Goal: Task Accomplishment & Management: Use online tool/utility

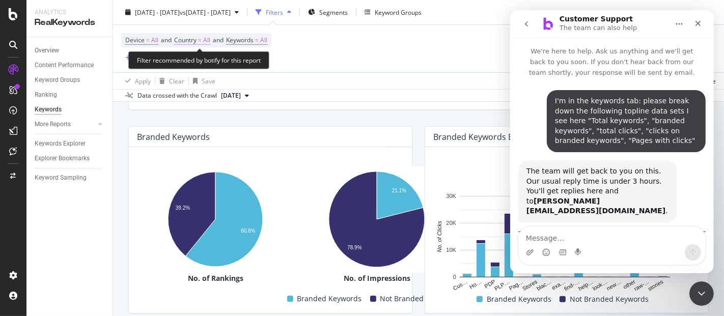
scroll to position [1, 0]
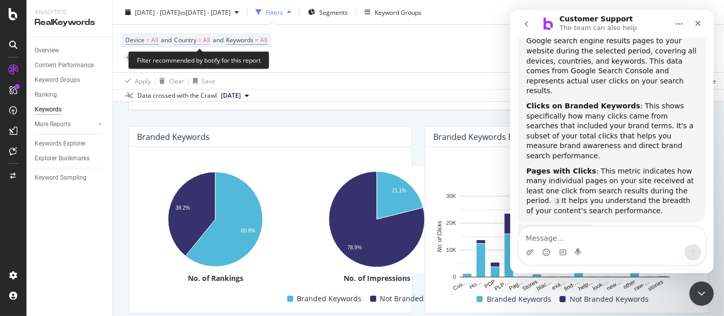
click at [208, 39] on span "All" at bounding box center [206, 40] width 7 height 14
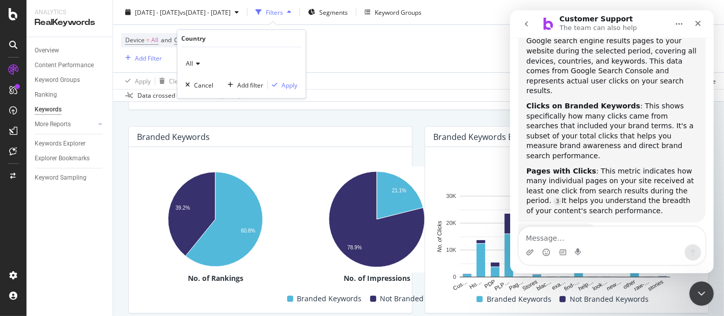
click at [192, 66] on span "All" at bounding box center [189, 63] width 7 height 9
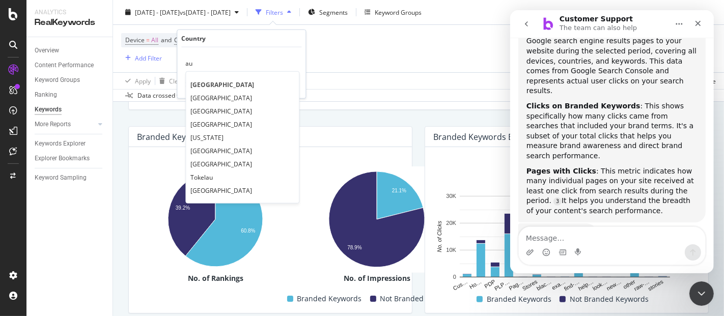
scroll to position [0, 0]
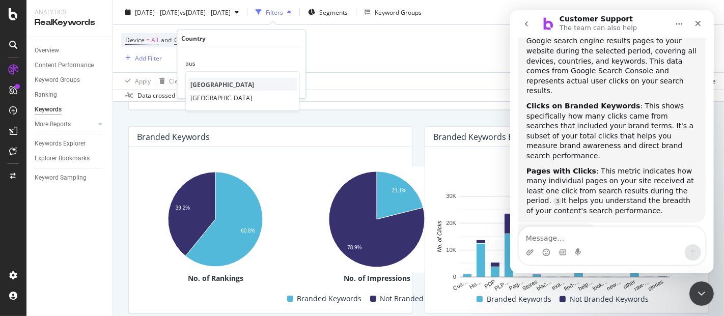
type input "aus"
click at [214, 80] on span "[GEOGRAPHIC_DATA]" at bounding box center [222, 84] width 64 height 9
click at [285, 88] on div "Apply" at bounding box center [289, 84] width 16 height 9
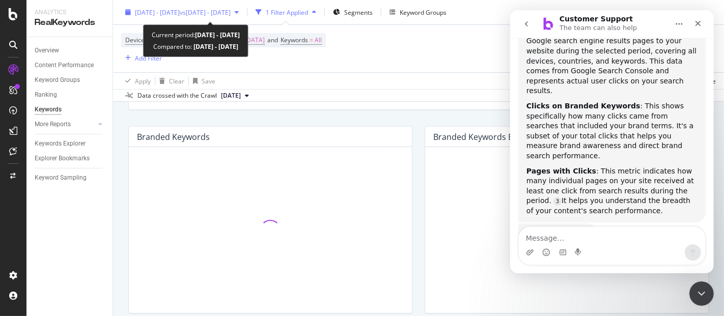
click at [180, 12] on span "2025 Sep. 1st - Sep. 12th" at bounding box center [157, 12] width 45 height 9
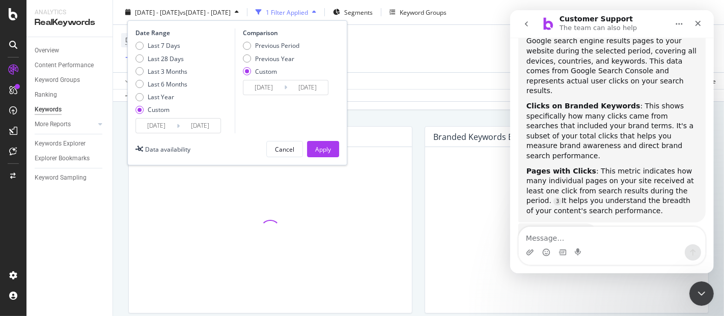
click at [144, 64] on div "Last 7 Days Last 28 Days Last 3 Months Last 6 Months Last Year Custom" at bounding box center [161, 79] width 52 height 77
click at [140, 72] on div "Last 3 Months" at bounding box center [139, 71] width 8 height 8
type input "2025/06/30"
type input "[DATE]"
click at [247, 62] on div "Previous Year" at bounding box center [271, 58] width 56 height 9
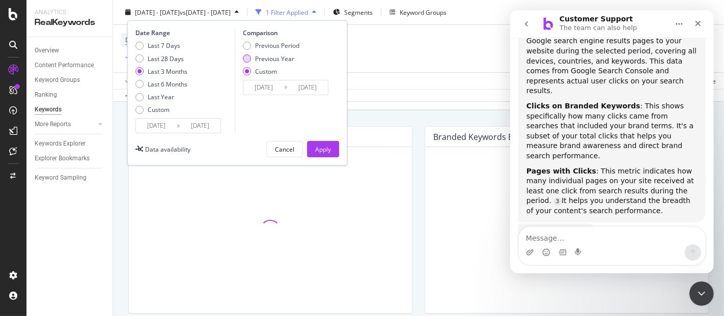
type input "2024/07/01"
type input "[DATE]"
click at [326, 154] on div "Apply" at bounding box center [323, 148] width 16 height 15
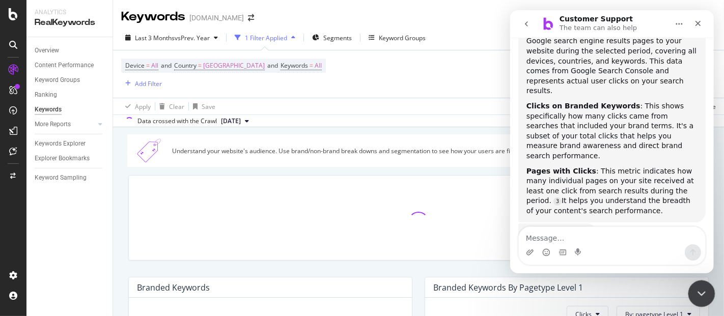
click at [698, 284] on div "Close Intercom Messenger" at bounding box center [700, 292] width 24 height 24
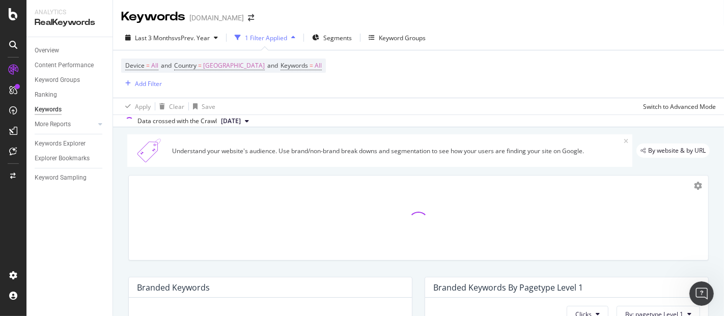
scroll to position [63, 0]
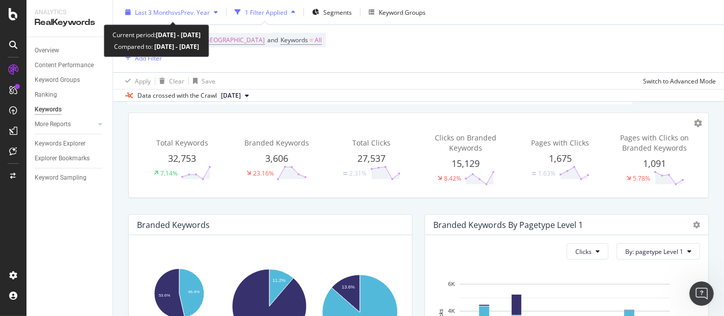
click at [205, 16] on span "vs Prev. Year" at bounding box center [192, 12] width 35 height 9
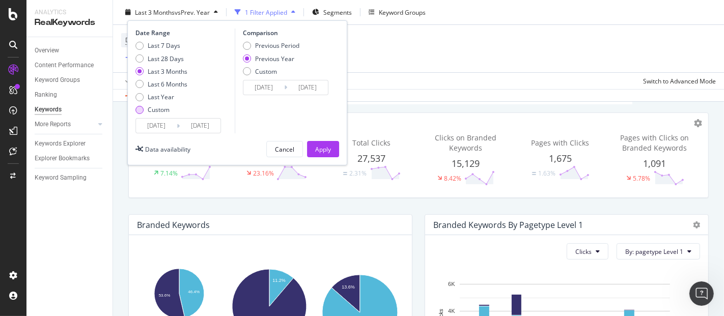
click at [143, 109] on div "Custom" at bounding box center [139, 109] width 8 height 8
type input "[DATE]"
click at [148, 124] on input "2025/09/02" at bounding box center [156, 126] width 41 height 14
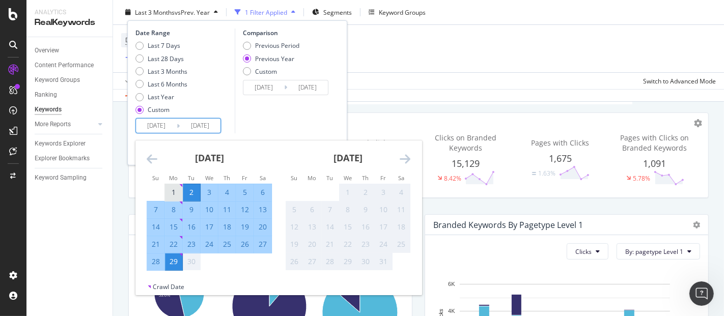
click at [168, 184] on td "1" at bounding box center [174, 192] width 18 height 17
type input "[DATE]"
click at [179, 261] on div "29" at bounding box center [173, 261] width 17 height 10
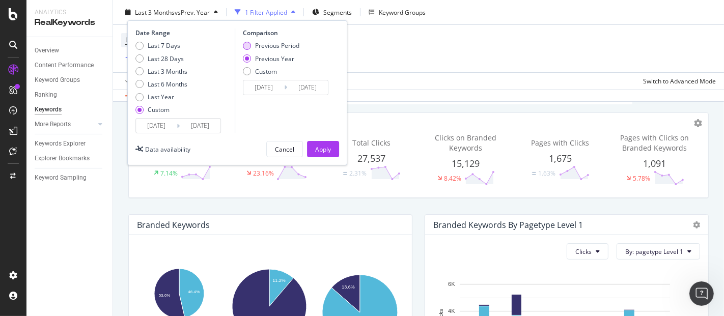
click at [250, 46] on div "Previous Period" at bounding box center [247, 46] width 8 height 8
type input "2025/08/03"
type input "2025/08/31"
click at [248, 56] on div "Previous Year" at bounding box center [247, 58] width 8 height 8
type input "2024/09/02"
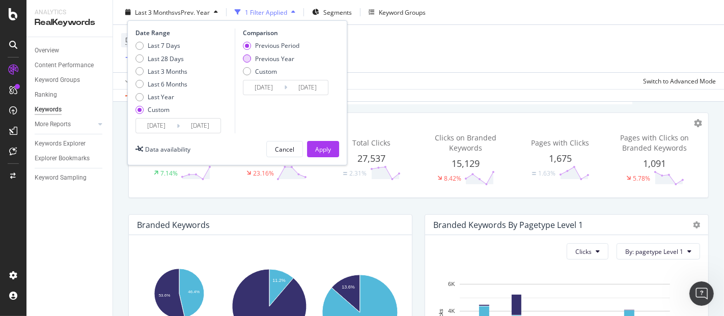
type input "2024/09/30"
click at [320, 148] on div "Apply" at bounding box center [323, 149] width 16 height 9
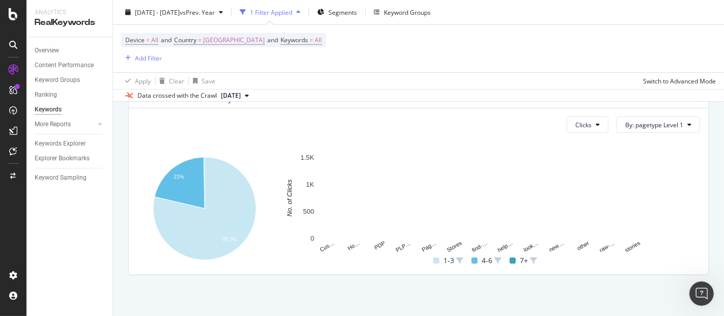
scroll to position [395, 0]
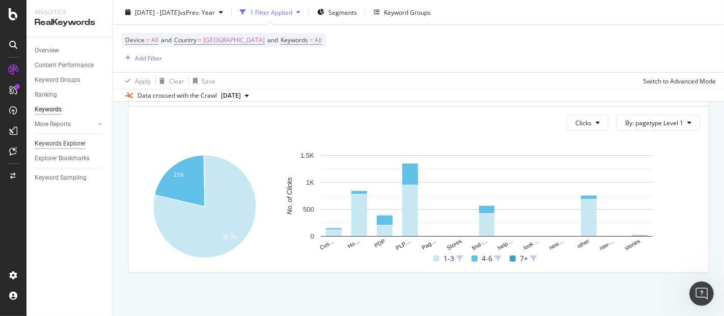
click at [62, 139] on div "Keywords Explorer" at bounding box center [60, 143] width 51 height 11
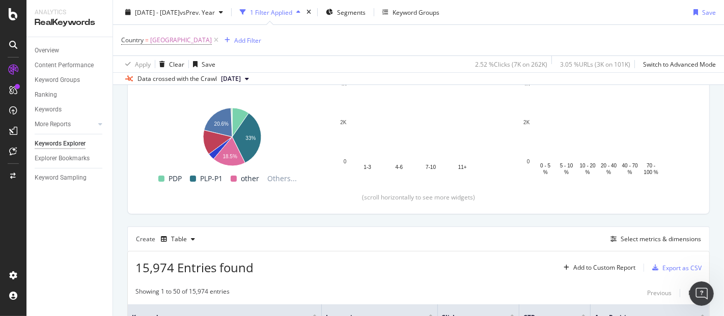
scroll to position [260, 0]
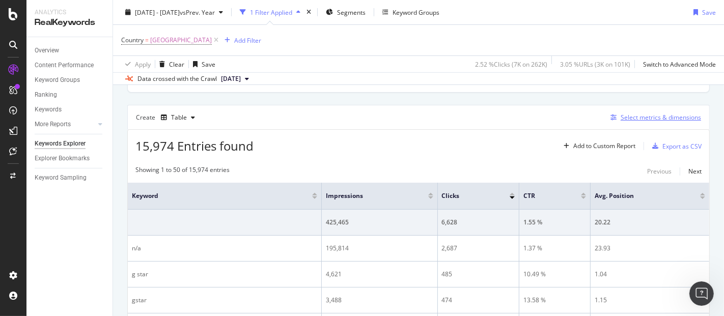
click at [620, 114] on div "Select metrics & dimensions" at bounding box center [660, 117] width 80 height 9
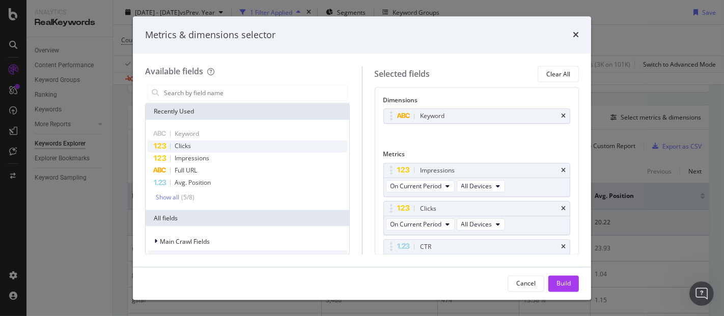
click at [242, 143] on div "Clicks" at bounding box center [247, 146] width 199 height 12
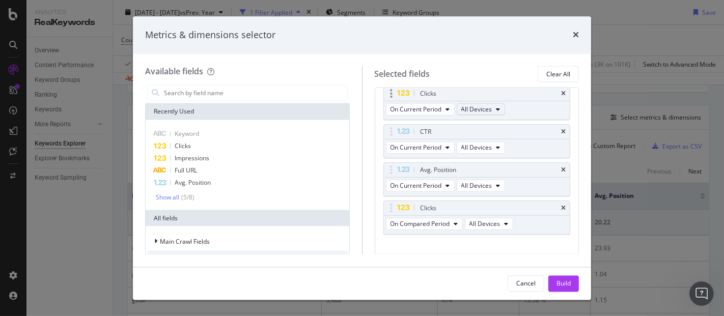
scroll to position [116, 0]
drag, startPoint x: 434, startPoint y: 204, endPoint x: 433, endPoint y: 130, distance: 74.3
click at [433, 130] on body "Analytics RealKeywords Overview Content Performance Keyword Groups Ranking Keyw…" at bounding box center [362, 158] width 724 height 316
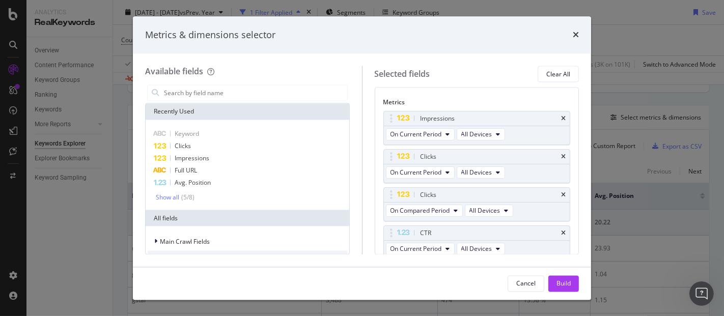
scroll to position [51, 0]
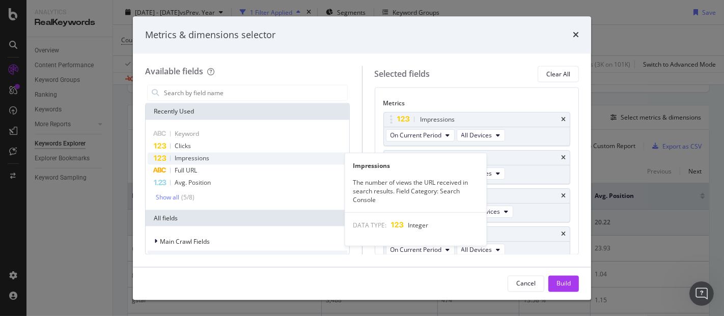
click at [246, 158] on div "Impressions" at bounding box center [247, 159] width 199 height 12
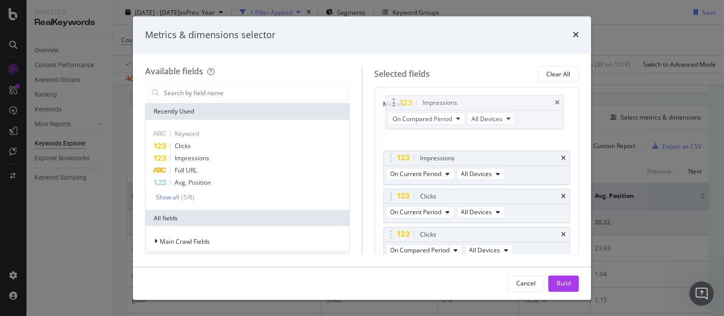
scroll to position [46, 0]
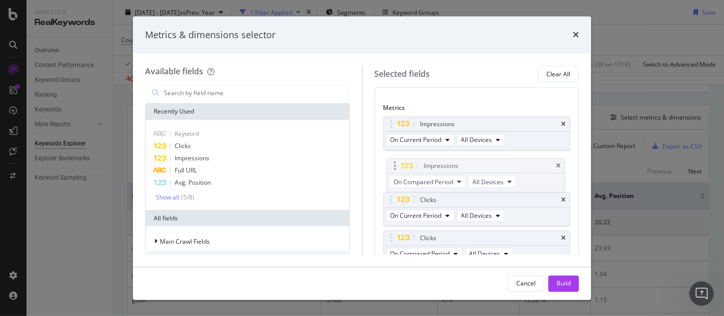
drag, startPoint x: 494, startPoint y: 224, endPoint x: 498, endPoint y: 163, distance: 61.7
click at [498, 163] on body "Analytics RealKeywords Overview Content Performance Keyword Groups Ranking Keyw…" at bounding box center [362, 158] width 724 height 316
click at [561, 285] on div "Build" at bounding box center [563, 283] width 14 height 9
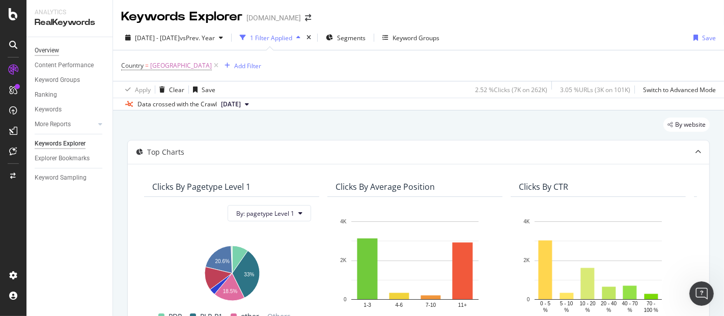
click at [44, 47] on div "Overview" at bounding box center [47, 50] width 24 height 11
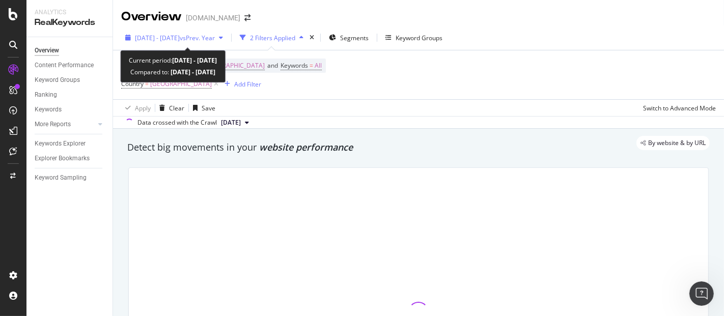
click at [226, 33] on div "2025 Sep. 1st - Sep. 29th vs Prev. Year" at bounding box center [174, 37] width 106 height 15
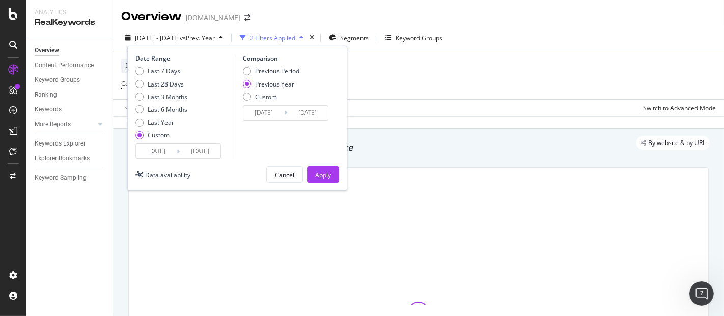
click at [258, 112] on input "2024/09/02" at bounding box center [263, 113] width 41 height 14
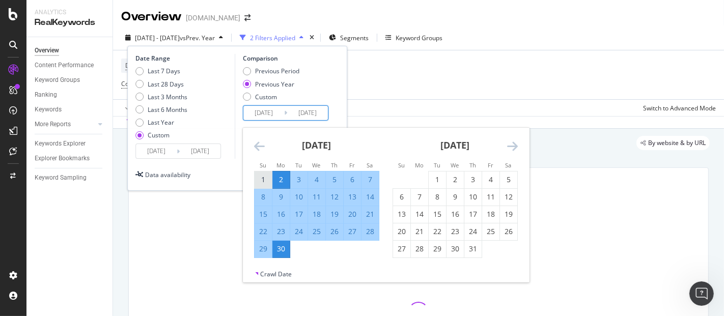
click at [262, 181] on div "1" at bounding box center [262, 180] width 17 height 10
type input "2024/09/01"
click at [264, 252] on div "29" at bounding box center [262, 249] width 17 height 10
type input "2024/09/29"
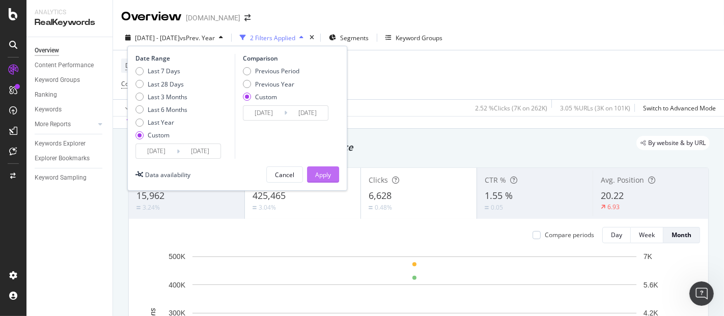
click at [316, 176] on div "Apply" at bounding box center [323, 174] width 16 height 9
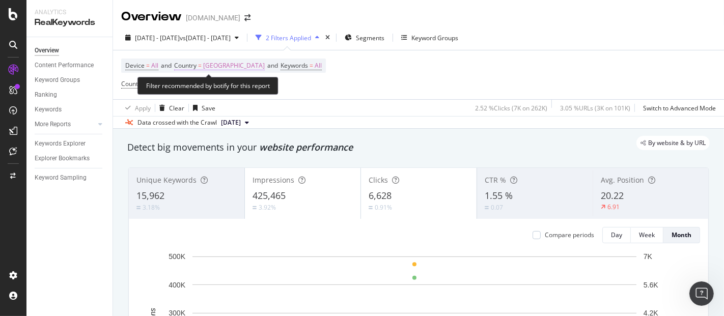
click at [223, 63] on span "Australia" at bounding box center [234, 66] width 62 height 14
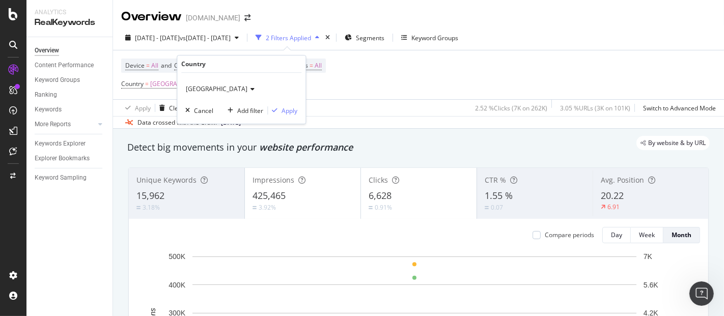
click at [198, 88] on span "Australia" at bounding box center [217, 88] width 62 height 9
click at [199, 114] on div "All" at bounding box center [242, 109] width 109 height 13
click at [281, 115] on button "Apply" at bounding box center [283, 110] width 30 height 10
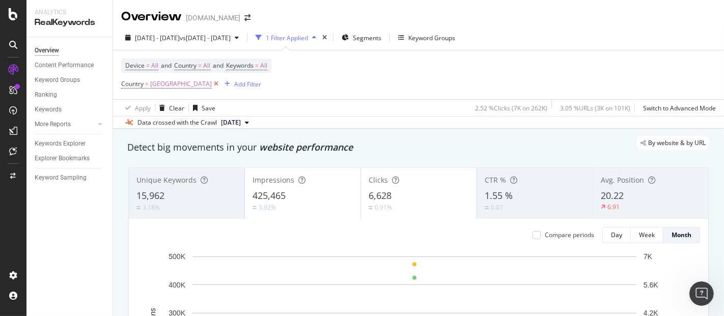
click at [212, 80] on icon at bounding box center [216, 84] width 9 height 10
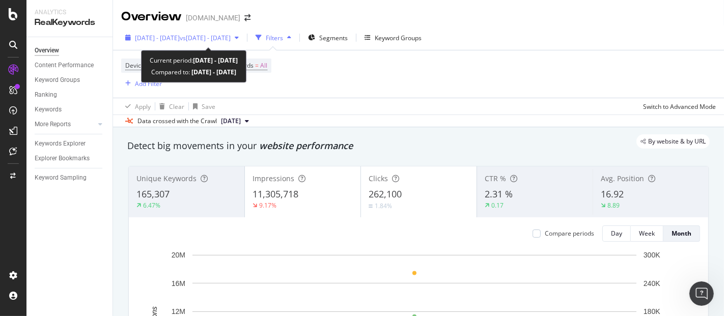
click at [225, 41] on span "vs 2024 Sep. 1st - Sep. 29th" at bounding box center [205, 38] width 51 height 9
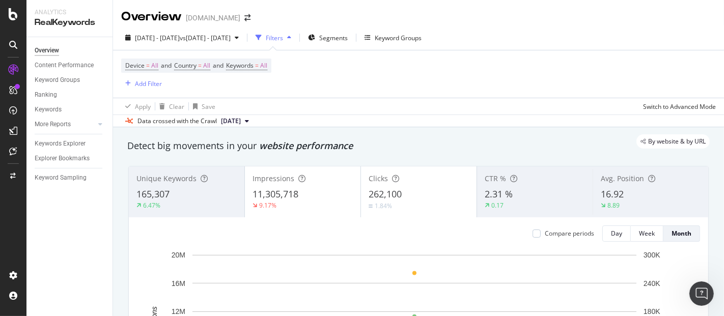
click at [404, 103] on div "Apply Clear Save Switch to Advanced Mode" at bounding box center [418, 106] width 611 height 17
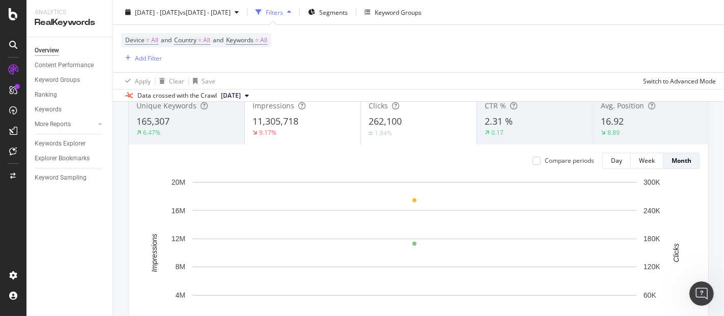
scroll to position [73, 0]
click at [255, 116] on span "11,305,718" at bounding box center [275, 121] width 46 height 12
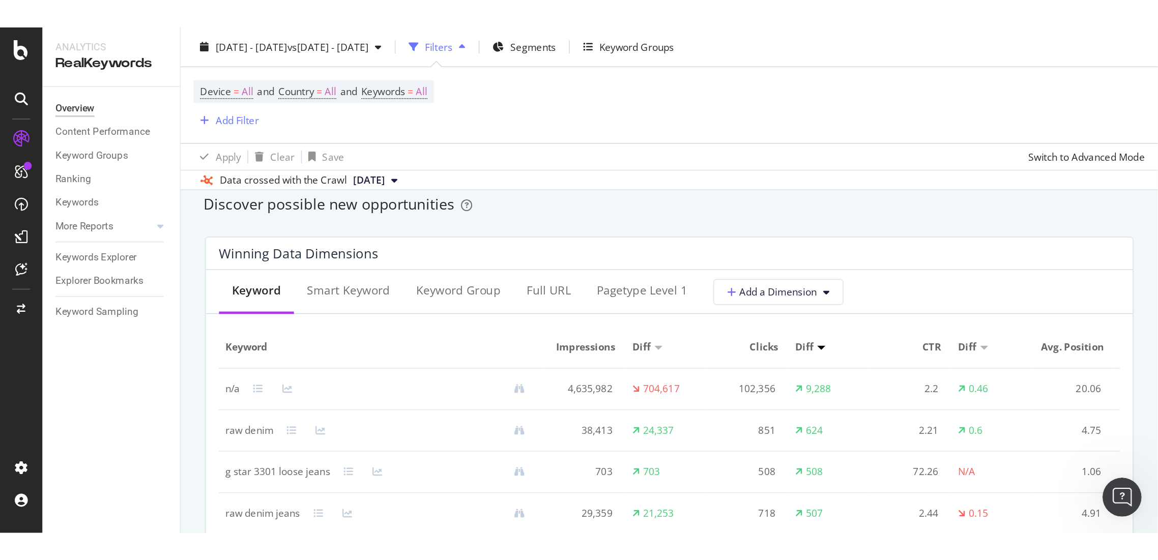
scroll to position [874, 0]
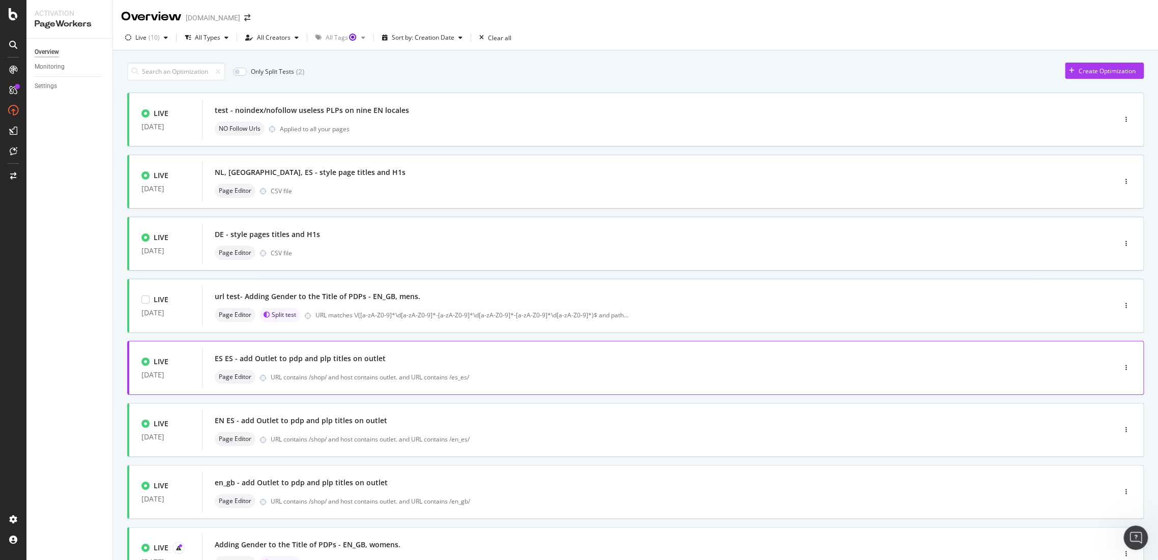
scroll to position [210, 0]
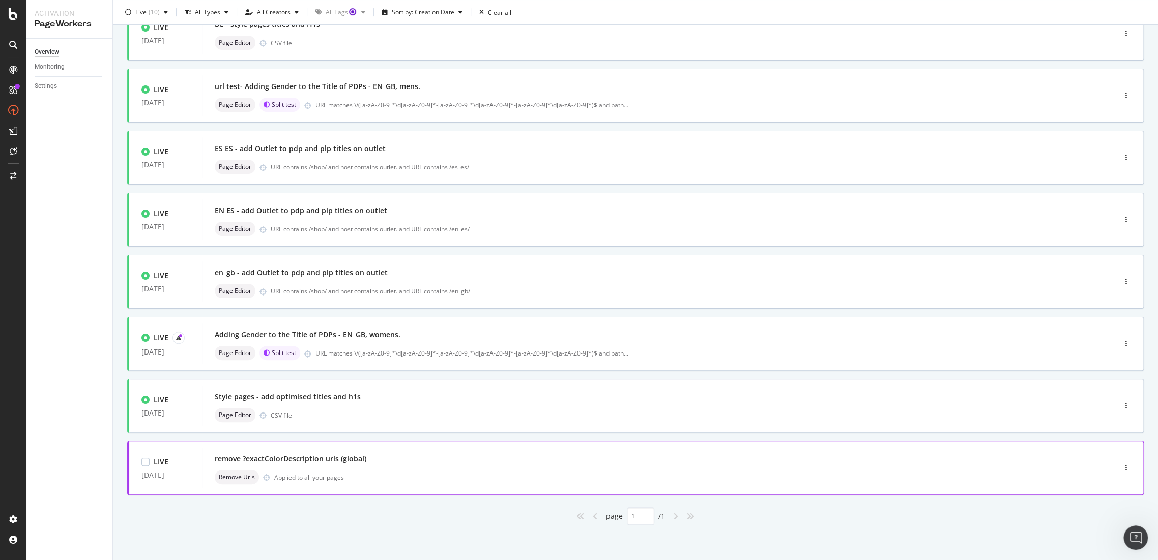
click at [283, 455] on div "remove ?exactColorDescription urls (global)" at bounding box center [291, 459] width 152 height 10
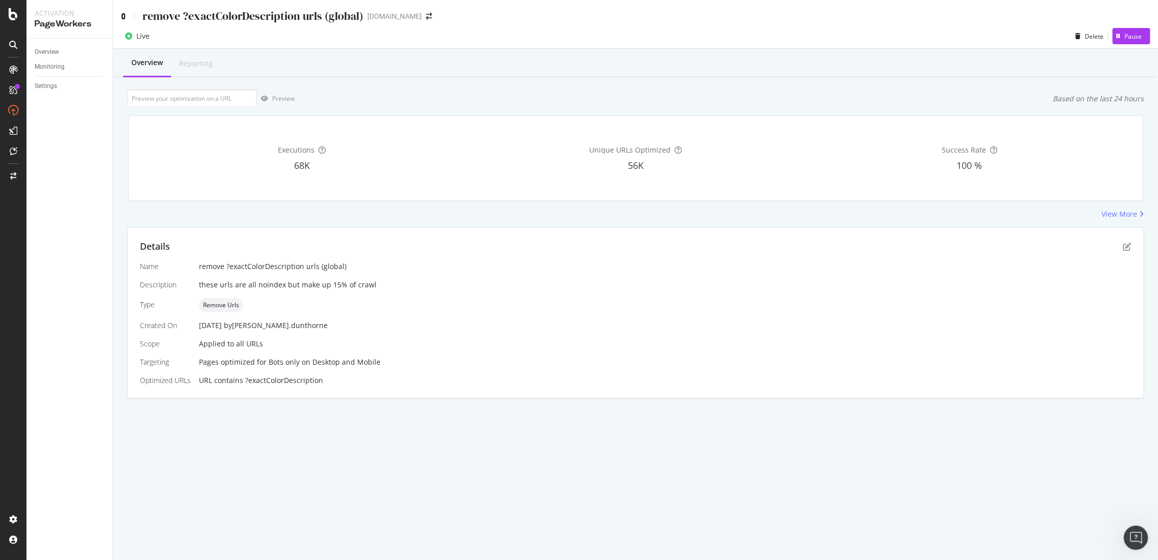
click at [122, 15] on icon at bounding box center [123, 16] width 5 height 7
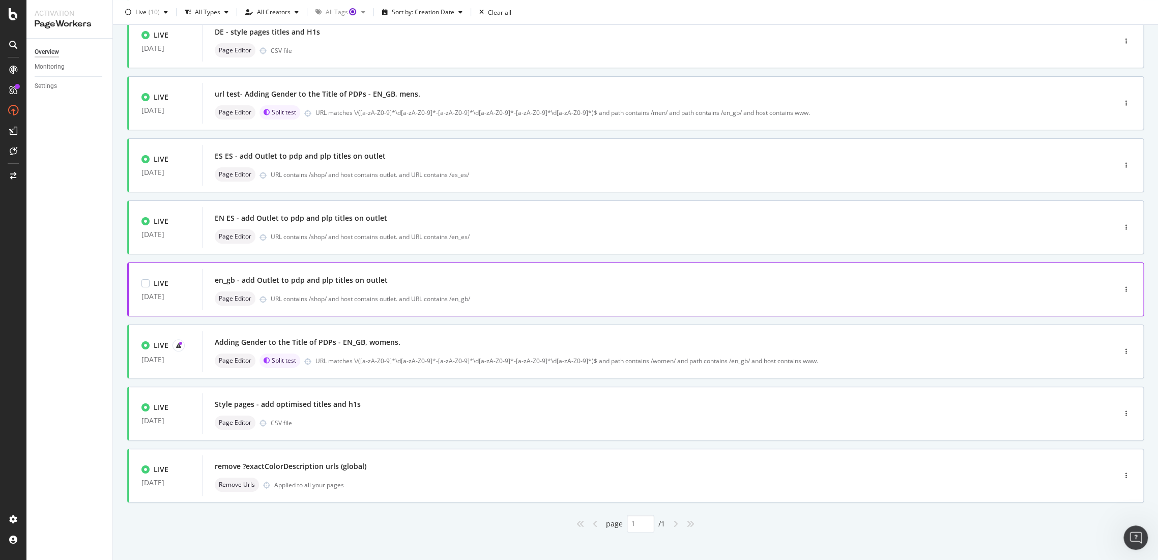
scroll to position [210, 0]
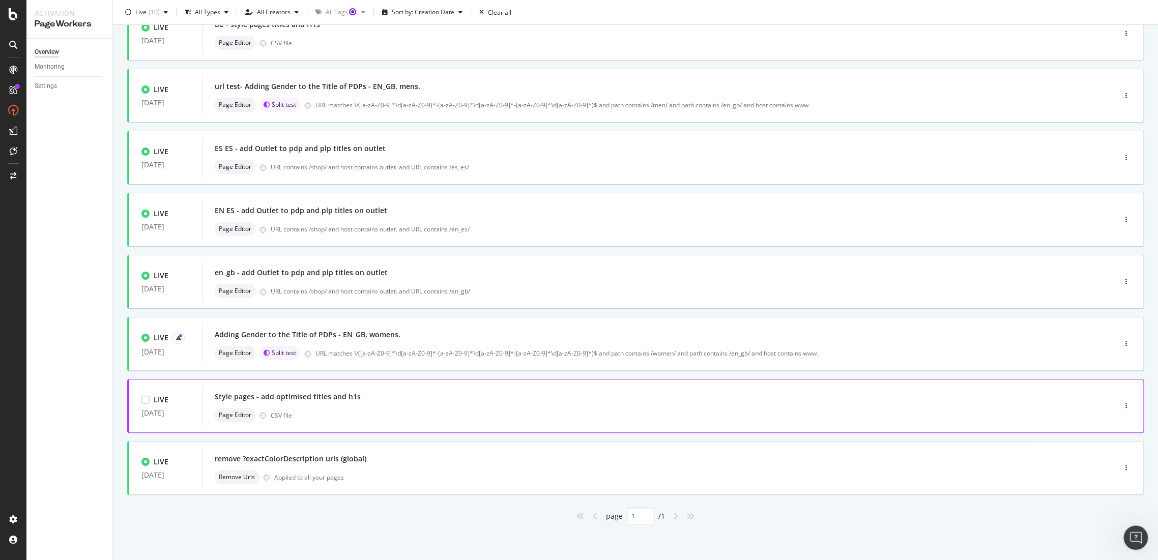
click at [310, 401] on div "Style pages - add optimised titles and h1s" at bounding box center [288, 397] width 146 height 10
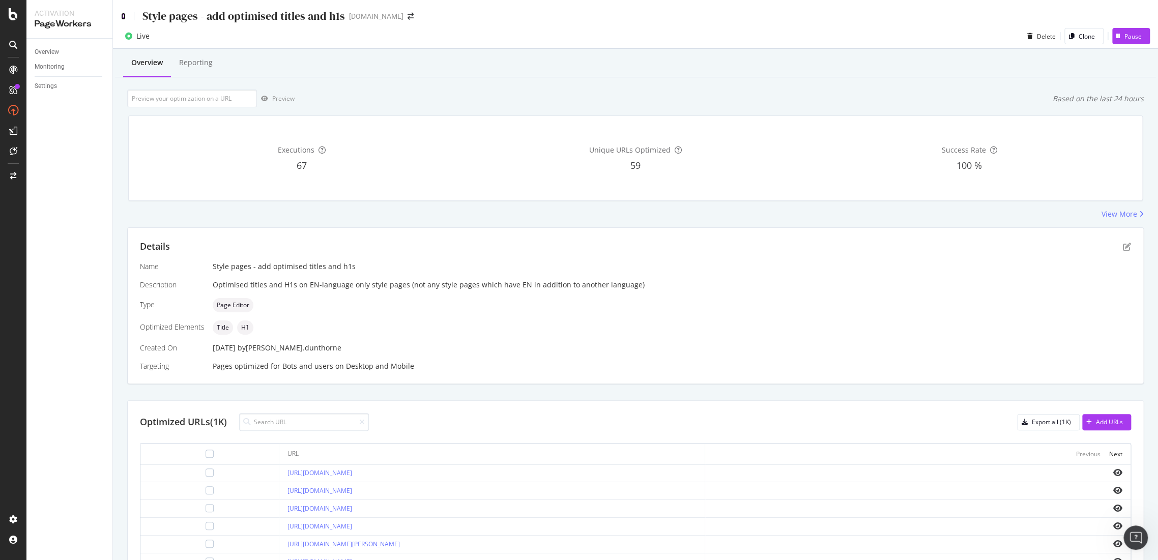
drag, startPoint x: 121, startPoint y: 19, endPoint x: 8, endPoint y: 198, distance: 212.1
click at [121, 19] on icon at bounding box center [123, 16] width 5 height 7
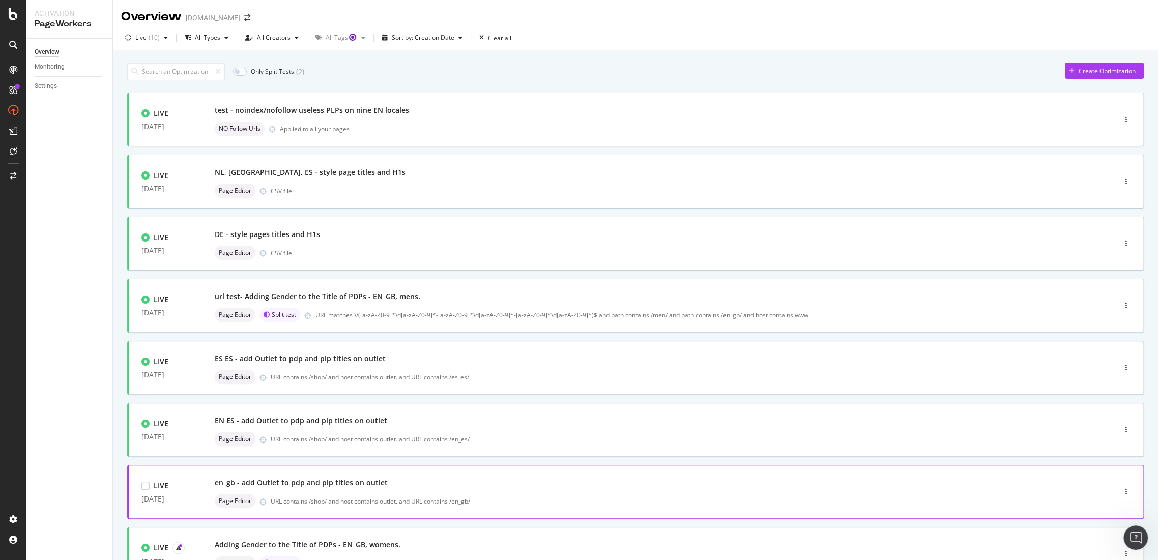
click at [309, 486] on div "en_gb - add Outlet to pdp and plp titles on outlet" at bounding box center [301, 483] width 173 height 10
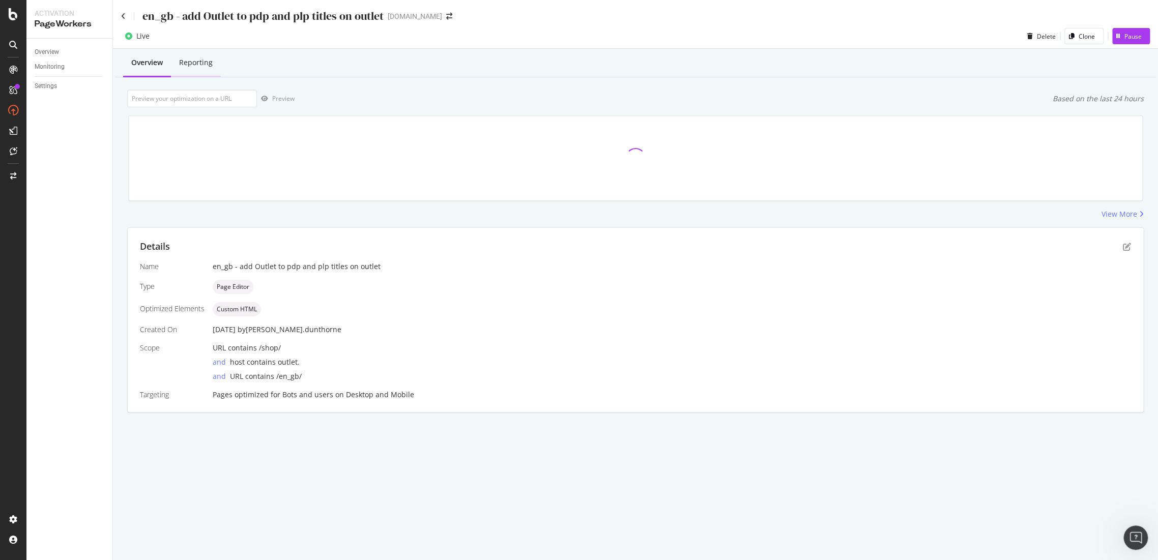
click at [204, 59] on div "Reporting" at bounding box center [196, 63] width 34 height 10
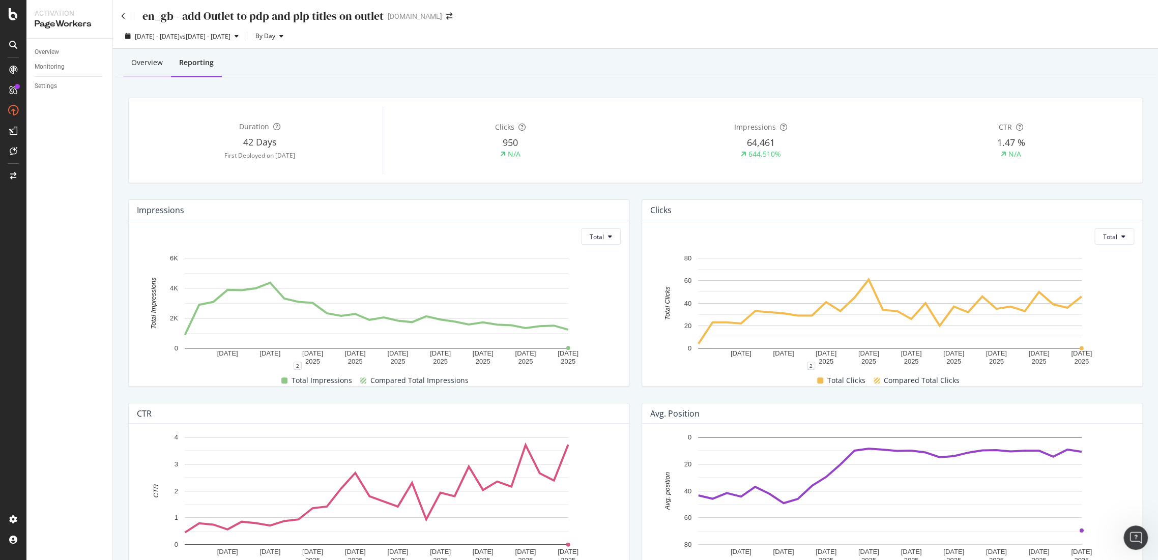
click at [153, 64] on div "Overview" at bounding box center [147, 63] width 32 height 10
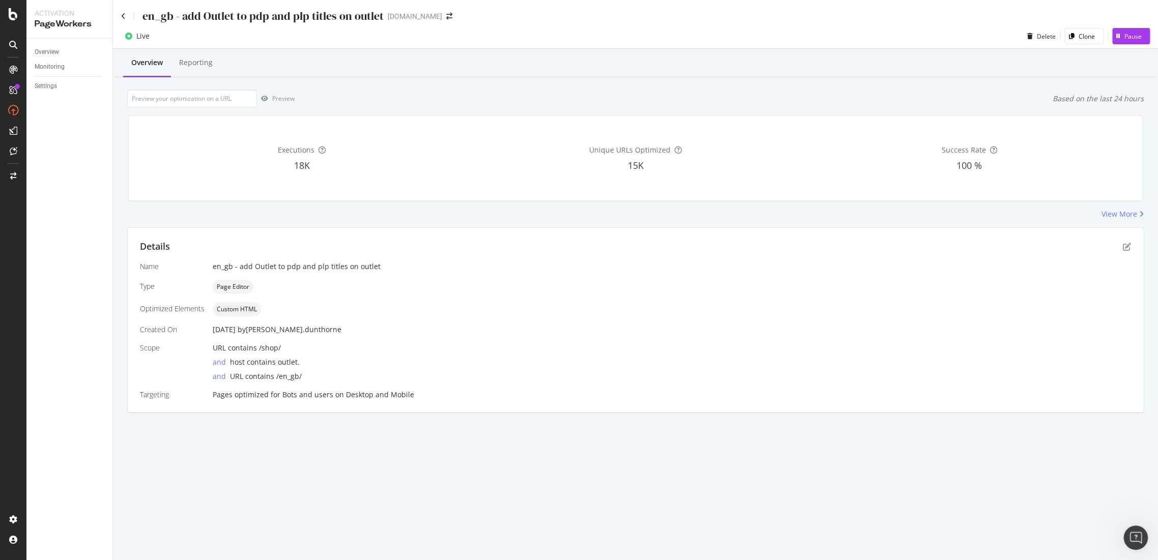
drag, startPoint x: 305, startPoint y: 330, endPoint x: 344, endPoint y: 330, distance: 38.7
click at [344, 330] on div "Name en_gb - add Outlet to pdp and plp titles on outlet Type Page Editor Optimi…" at bounding box center [635, 331] width 991 height 138
click at [215, 68] on div "Reporting" at bounding box center [196, 63] width 50 height 28
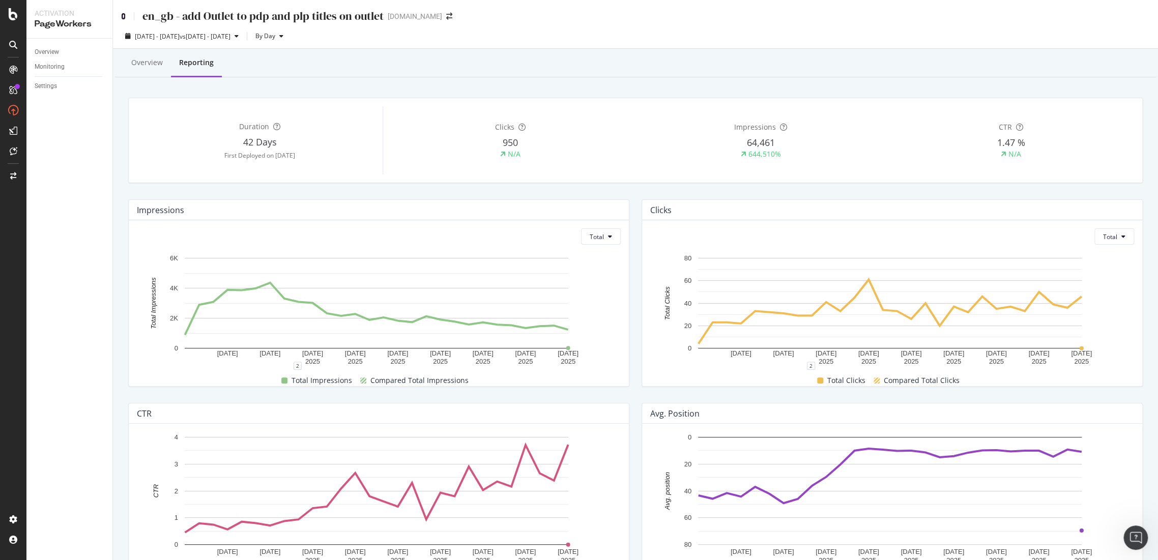
click at [121, 18] on icon at bounding box center [123, 16] width 5 height 7
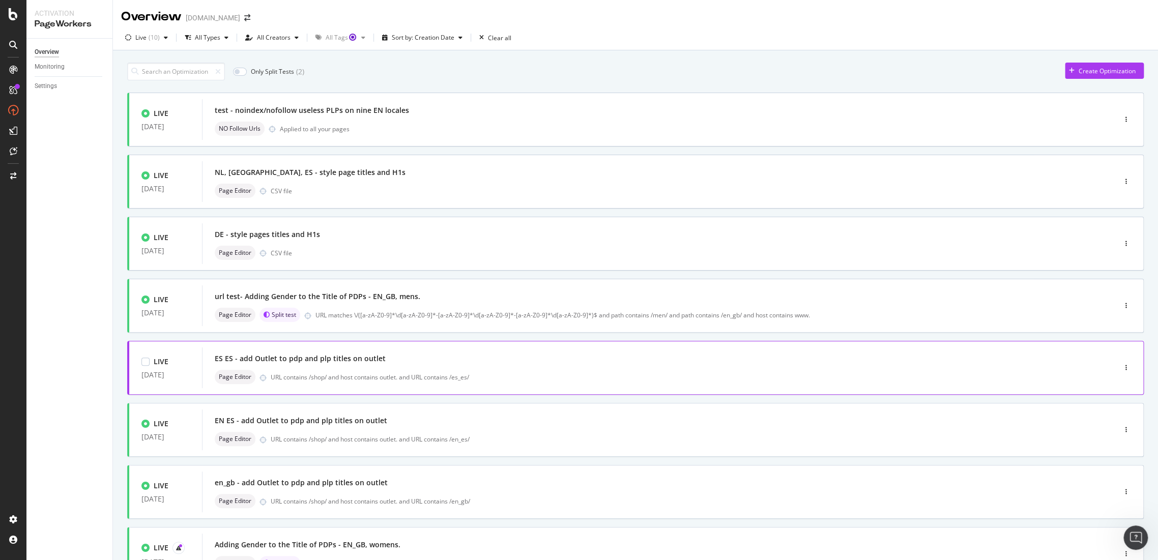
click at [338, 354] on div "ES ES - add Outlet to pdp and plp titles on outlet" at bounding box center [300, 359] width 171 height 10
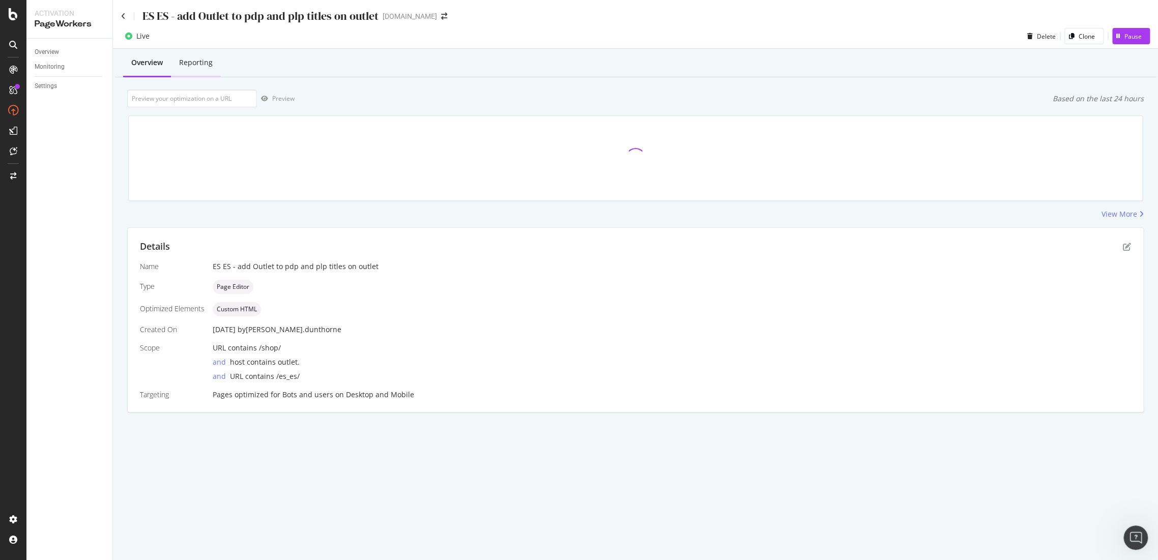
click at [207, 69] on div "Reporting" at bounding box center [196, 63] width 50 height 28
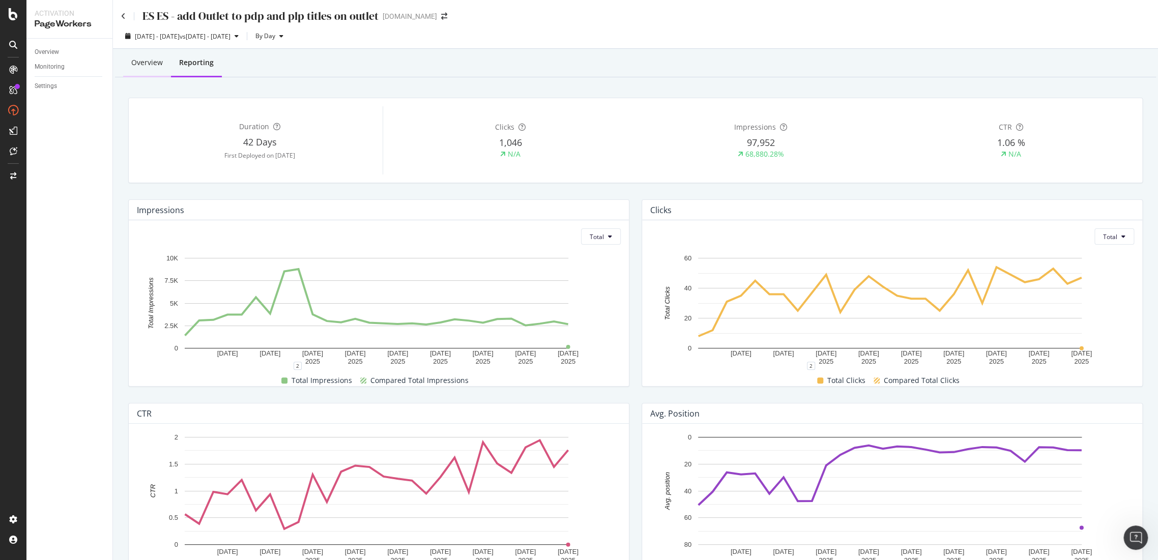
click at [143, 67] on div "Overview" at bounding box center [147, 63] width 32 height 10
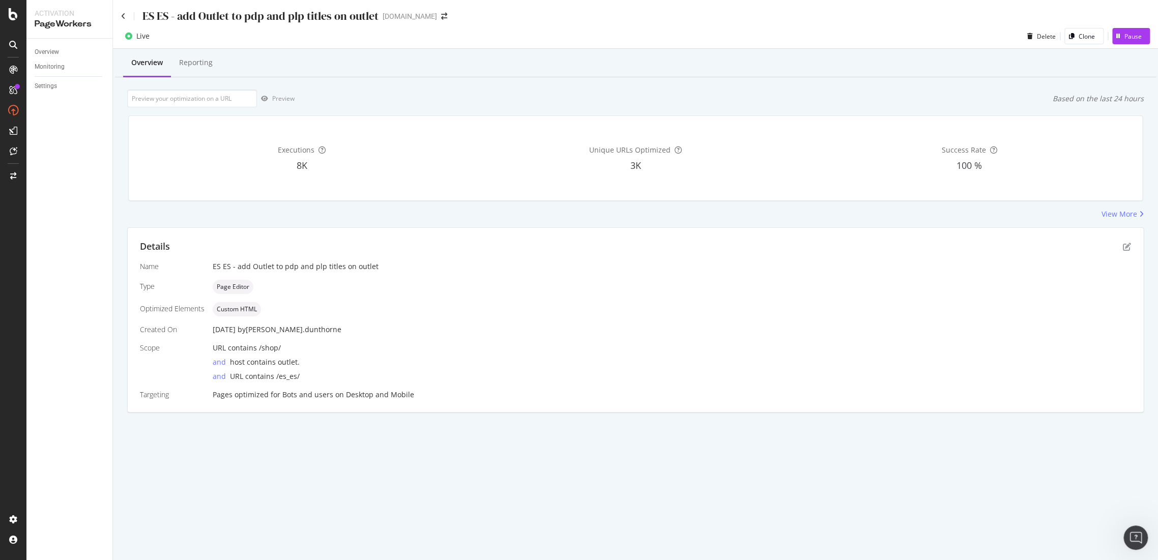
drag, startPoint x: 143, startPoint y: 67, endPoint x: 16, endPoint y: 270, distance: 238.9
click at [199, 65] on div "Reporting" at bounding box center [196, 63] width 34 height 10
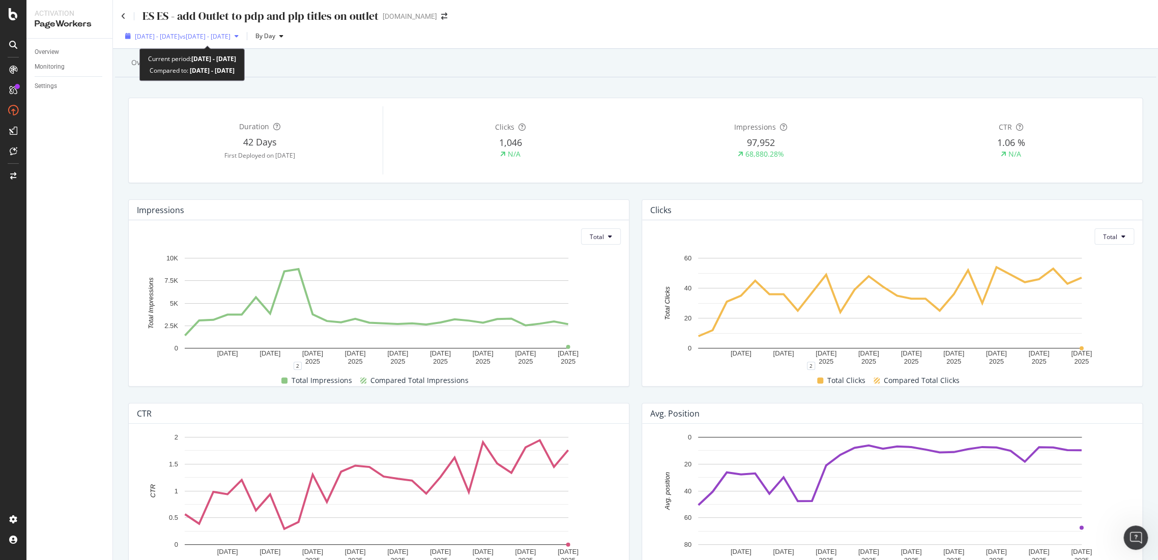
click at [231, 36] on span "vs 2025 Aug. 5th - Sep. 1st" at bounding box center [205, 36] width 51 height 9
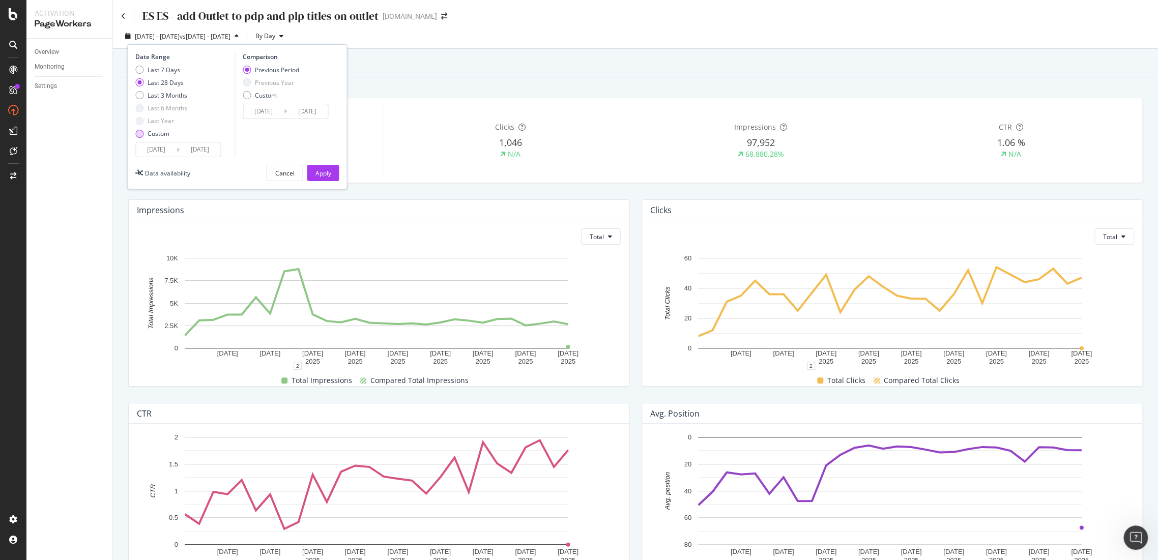
click at [148, 136] on div "Custom" at bounding box center [159, 133] width 22 height 9
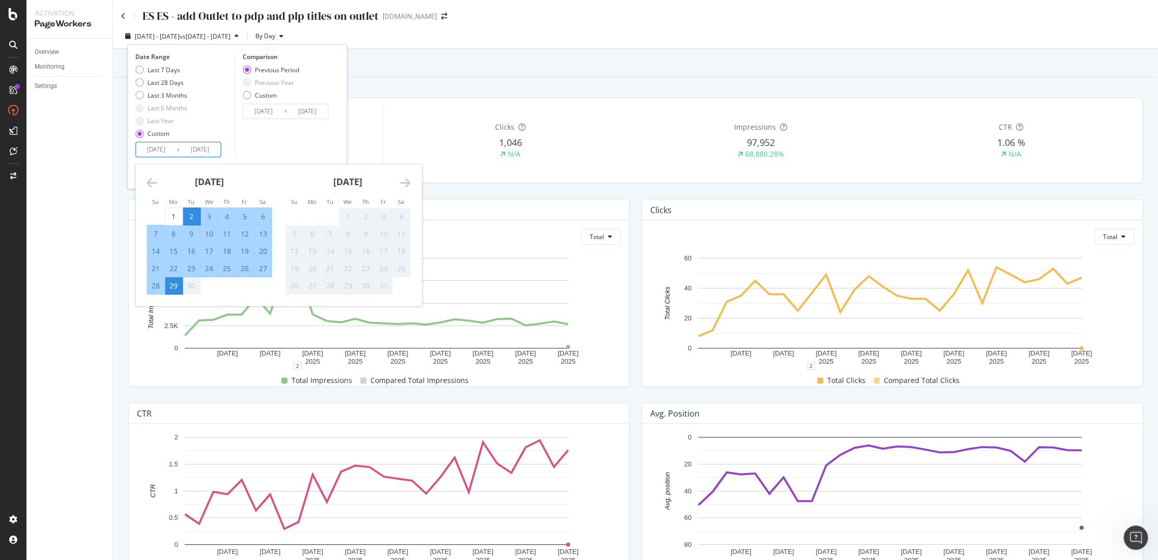
click at [155, 154] on input "2025/09/02" at bounding box center [156, 149] width 41 height 14
click at [155, 186] on icon "Move backward to switch to the previous month." at bounding box center [152, 183] width 11 height 12
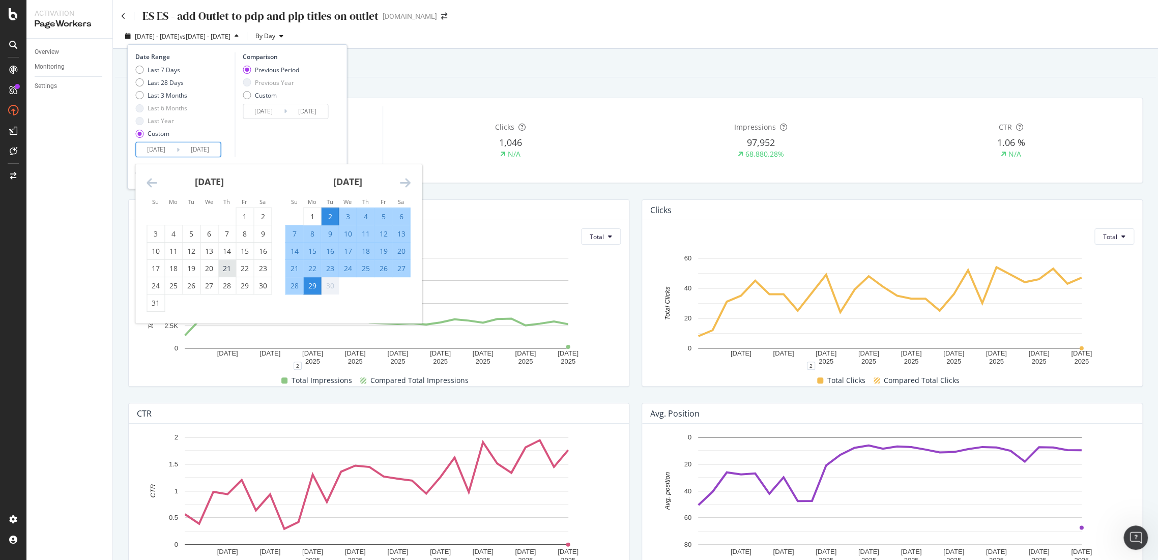
click at [224, 269] on div "21" at bounding box center [226, 269] width 17 height 10
type input "2025/08/21"
type input "2025/07/12"
type input "2025/08/20"
click at [403, 184] on icon "Move forward to switch to the next month." at bounding box center [404, 183] width 11 height 12
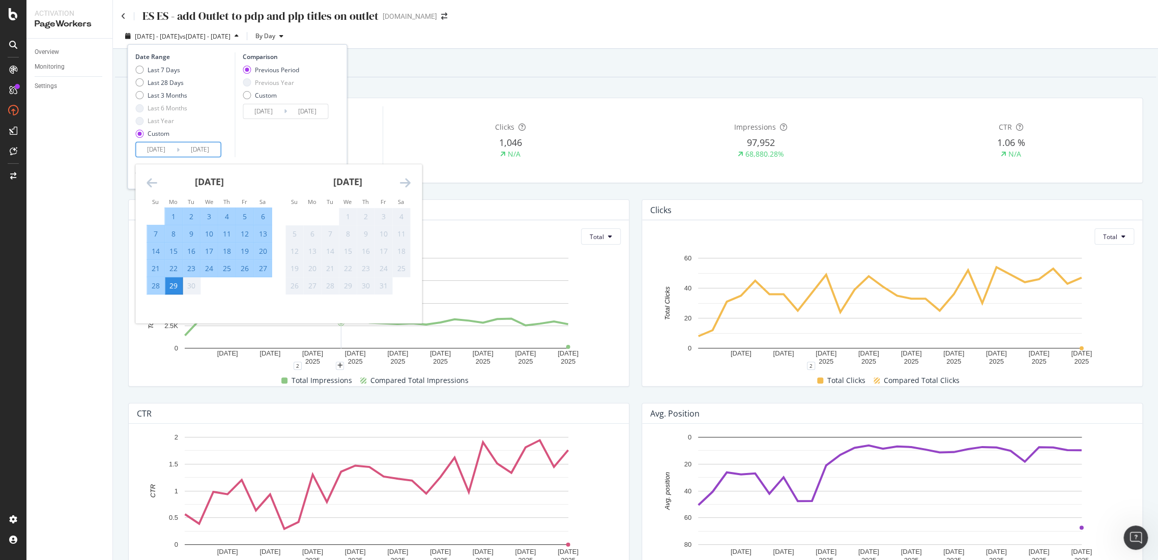
click at [226, 266] on div "25" at bounding box center [226, 269] width 17 height 10
type input "[DATE]"
type input "2025/07/16"
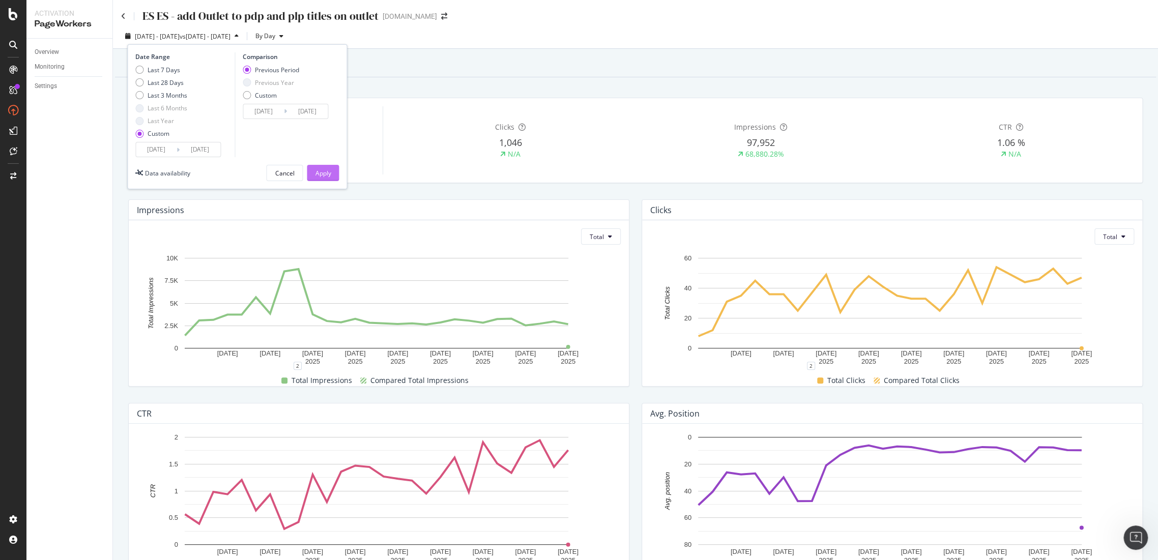
click at [335, 172] on button "Apply" at bounding box center [323, 173] width 32 height 16
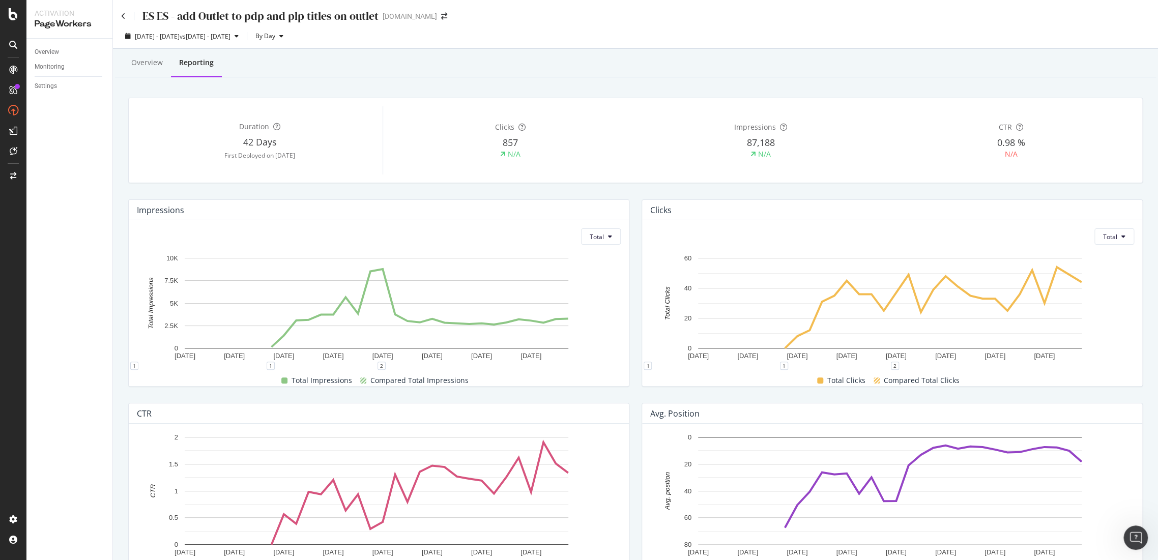
drag, startPoint x: 121, startPoint y: 12, endPoint x: 117, endPoint y: 22, distance: 11.3
click at [121, 12] on div "ES ES - add Outlet to pdp and plp titles on outlet" at bounding box center [250, 16] width 258 height 16
click at [126, 16] on div "ES ES - add Outlet to pdp and plp titles on outlet" at bounding box center [250, 16] width 258 height 16
click at [124, 16] on icon at bounding box center [123, 16] width 5 height 7
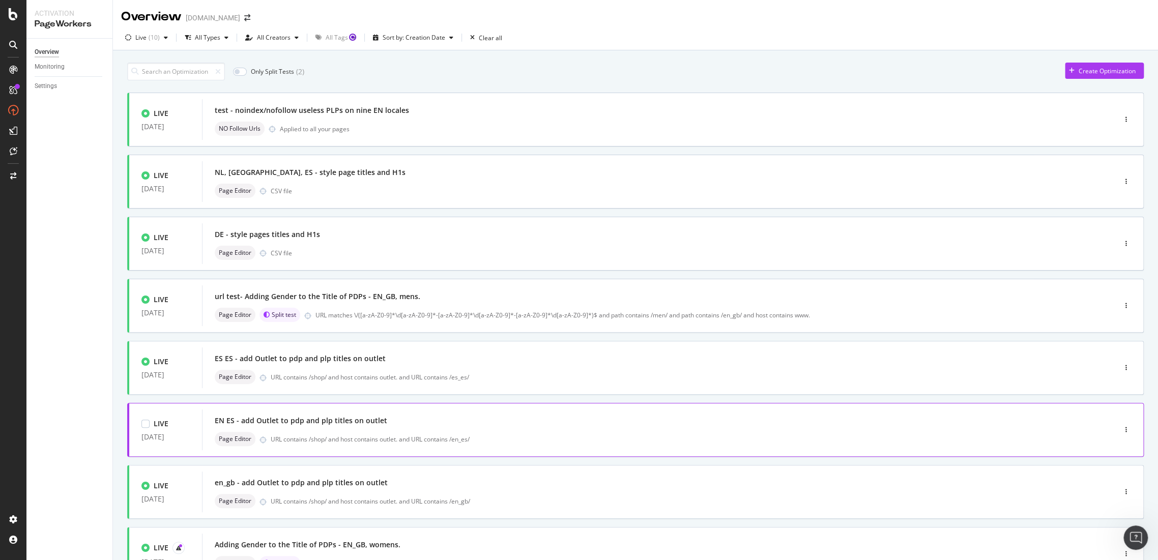
click at [320, 410] on div "EN ES - add Outlet to pdp and plp titles on outlet Page Editor URL contains /sh…" at bounding box center [643, 430] width 883 height 41
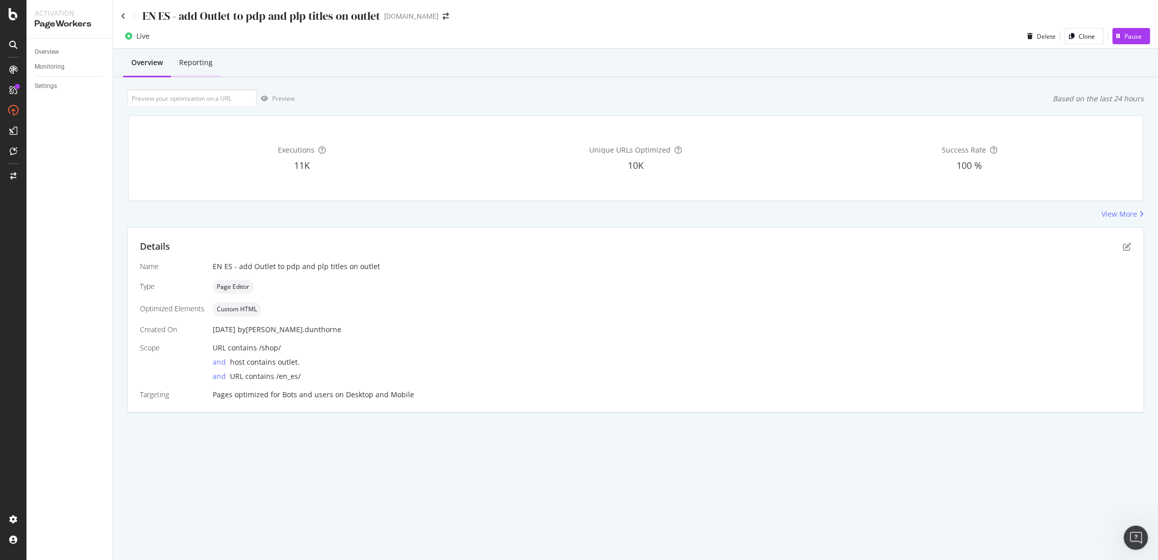
click at [207, 59] on div "Reporting" at bounding box center [196, 63] width 34 height 10
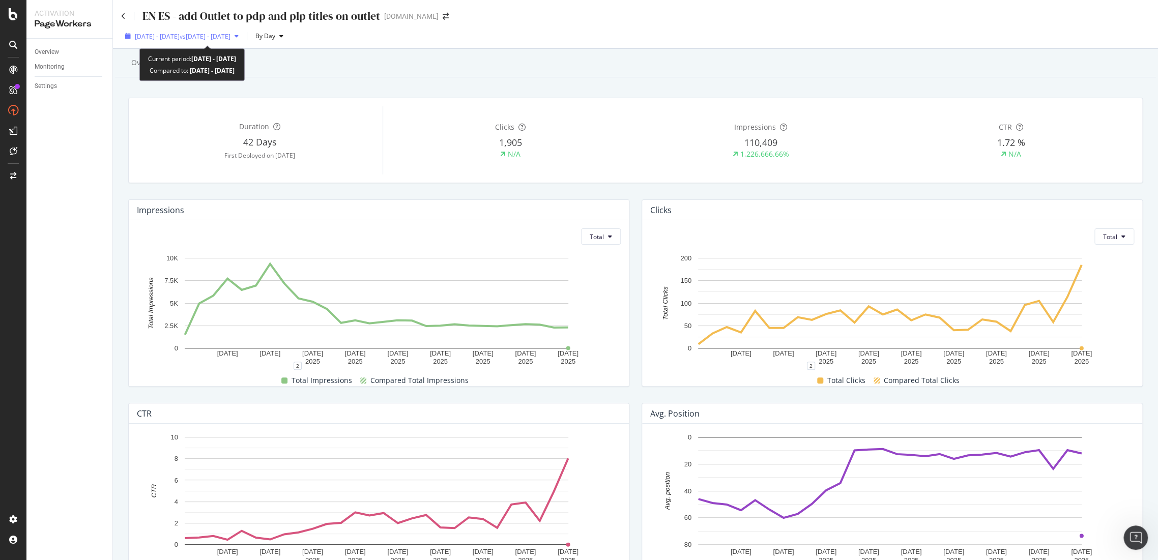
click at [243, 44] on button "2025 Sep. 2nd - Sep. 29th vs 2025 Aug. 5th - Sep. 1st" at bounding box center [182, 36] width 122 height 16
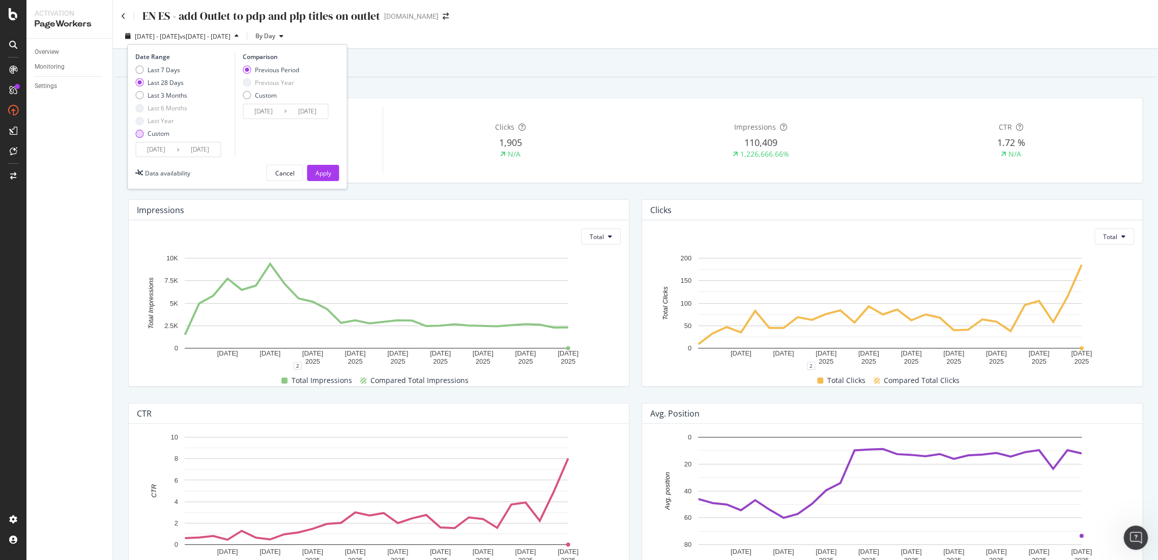
click at [142, 134] on div "Custom" at bounding box center [139, 134] width 8 height 8
click at [151, 148] on input "2025/09/02" at bounding box center [156, 149] width 41 height 14
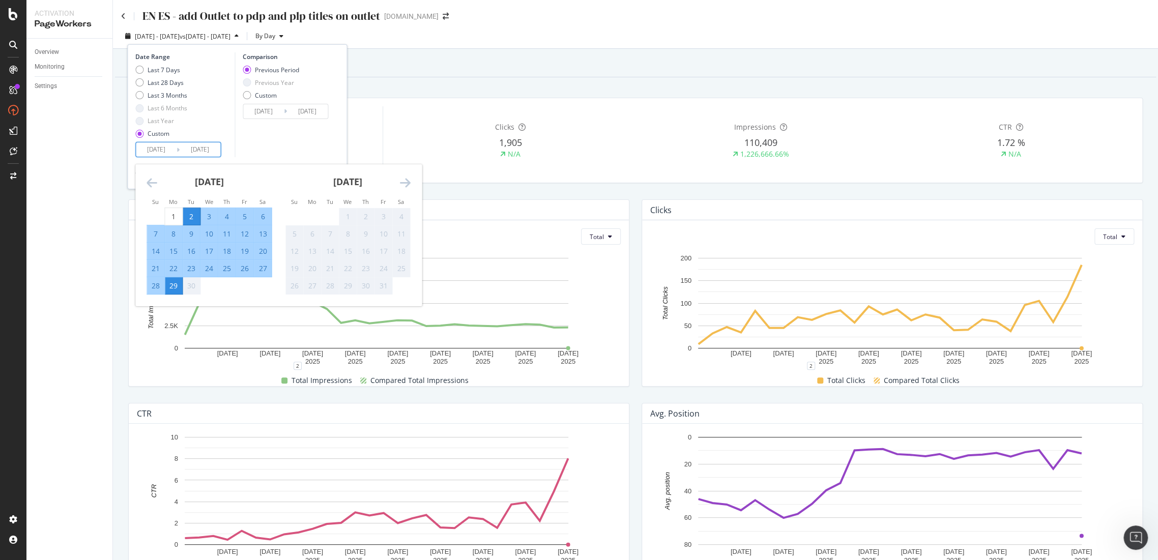
click at [152, 183] on icon "Move backward to switch to the previous month." at bounding box center [152, 183] width 11 height 12
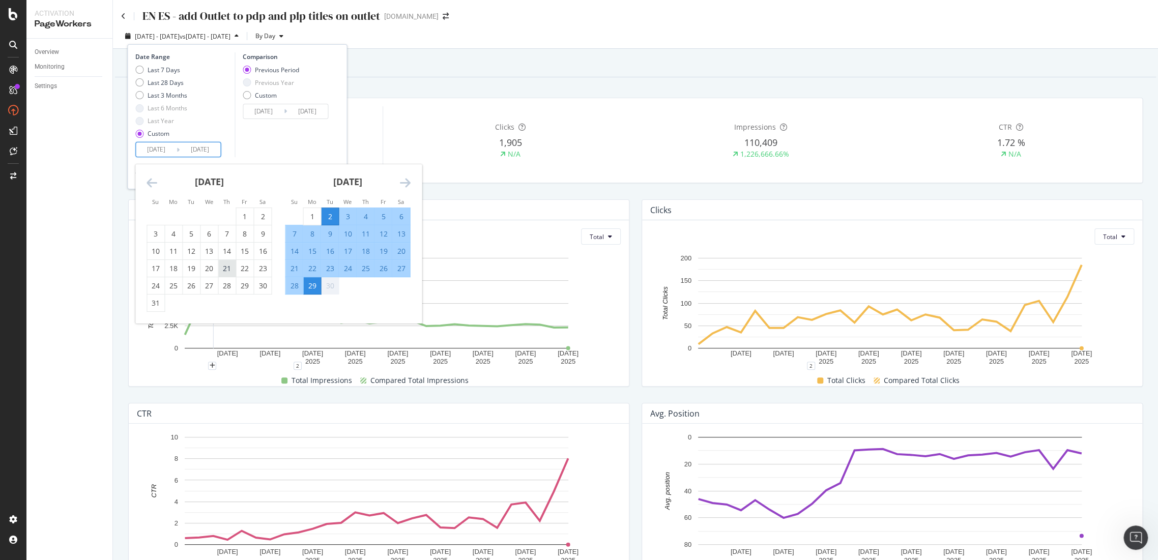
click at [220, 268] on div "21" at bounding box center [226, 269] width 17 height 10
type input "2025/08/21"
type input "2025/07/12"
type input "2025/08/20"
click at [368, 270] on div "25" at bounding box center [365, 269] width 17 height 10
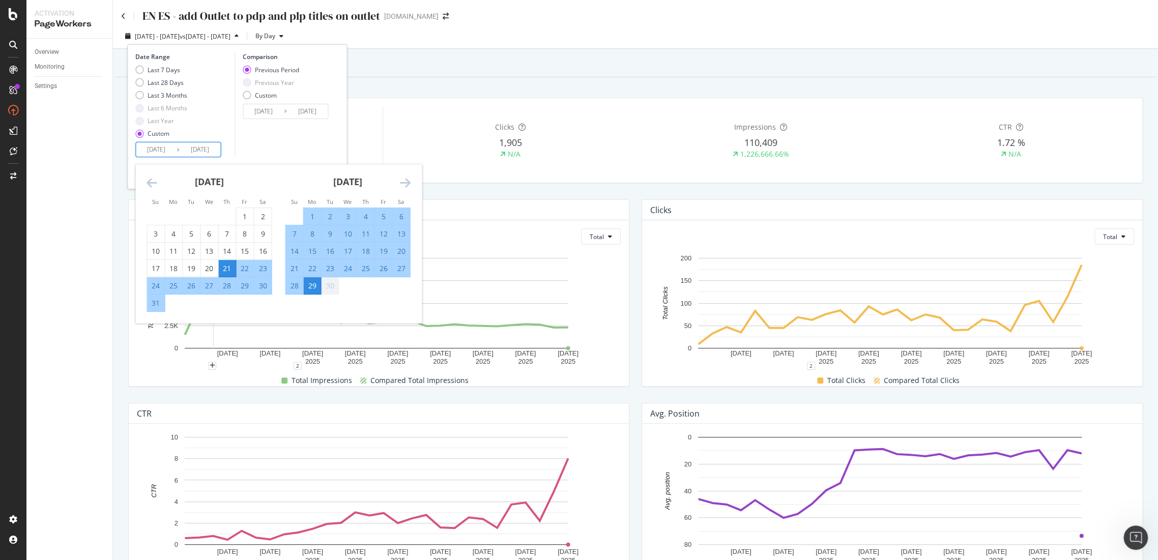
type input "[DATE]"
type input "2025/07/16"
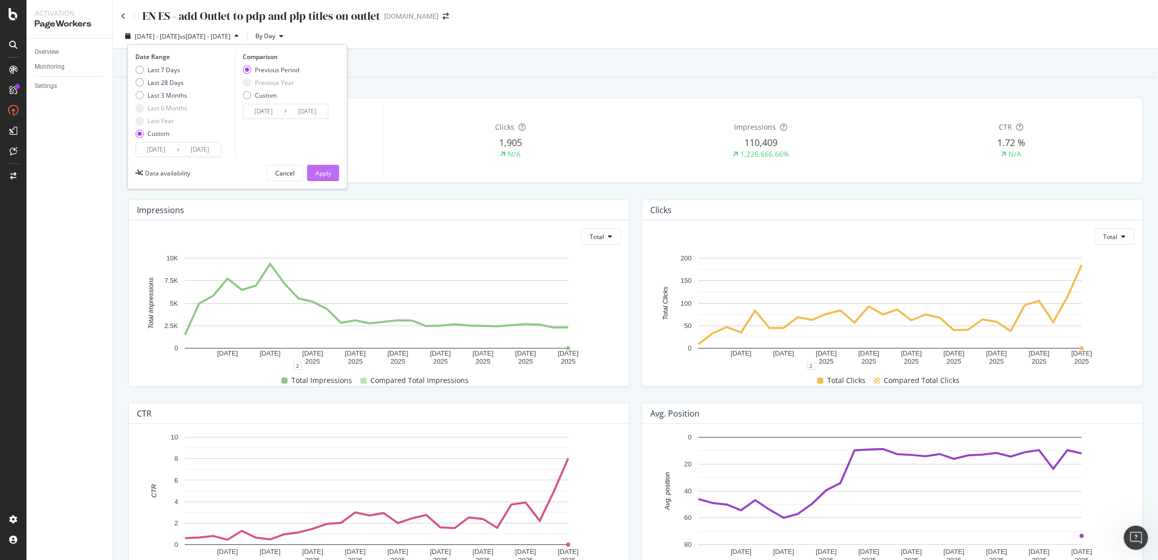
click at [326, 172] on div "Apply" at bounding box center [323, 173] width 16 height 9
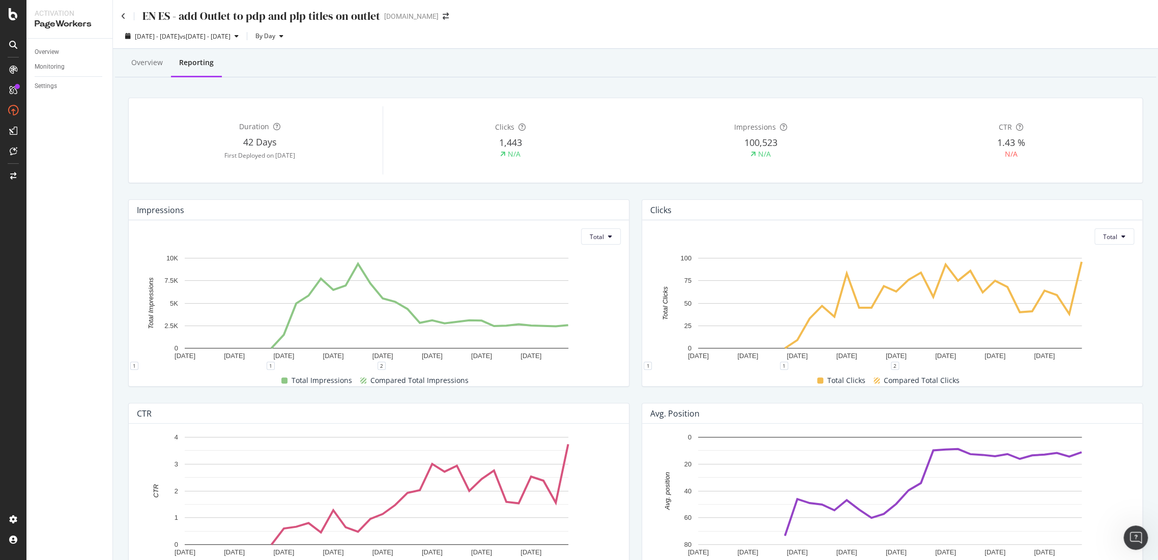
click at [126, 16] on div "EN ES - add Outlet to pdp and plp titles on outlet" at bounding box center [250, 16] width 259 height 16
click at [123, 17] on icon at bounding box center [123, 16] width 5 height 7
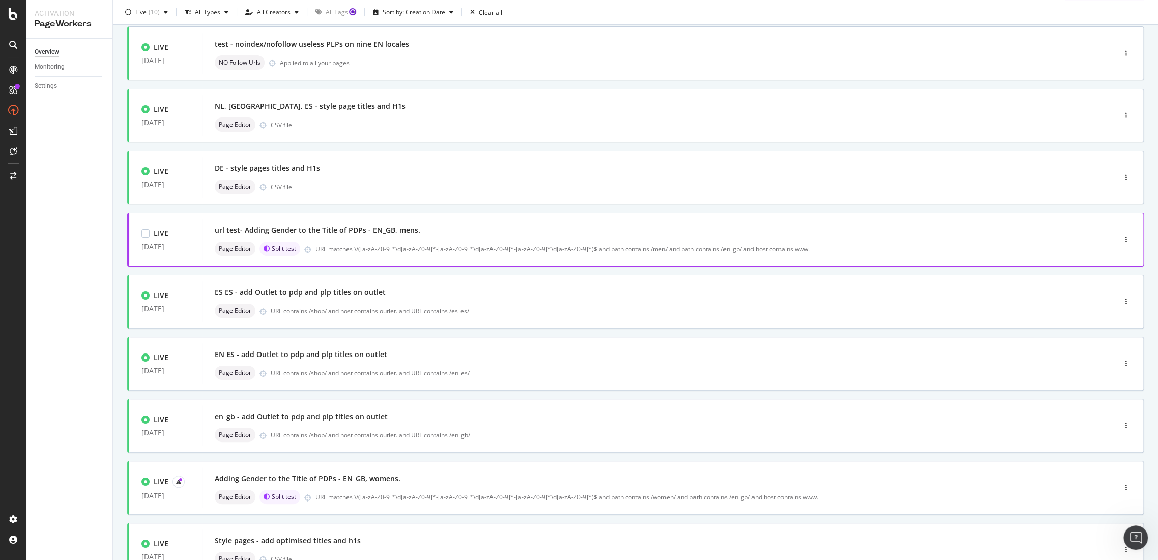
scroll to position [210, 0]
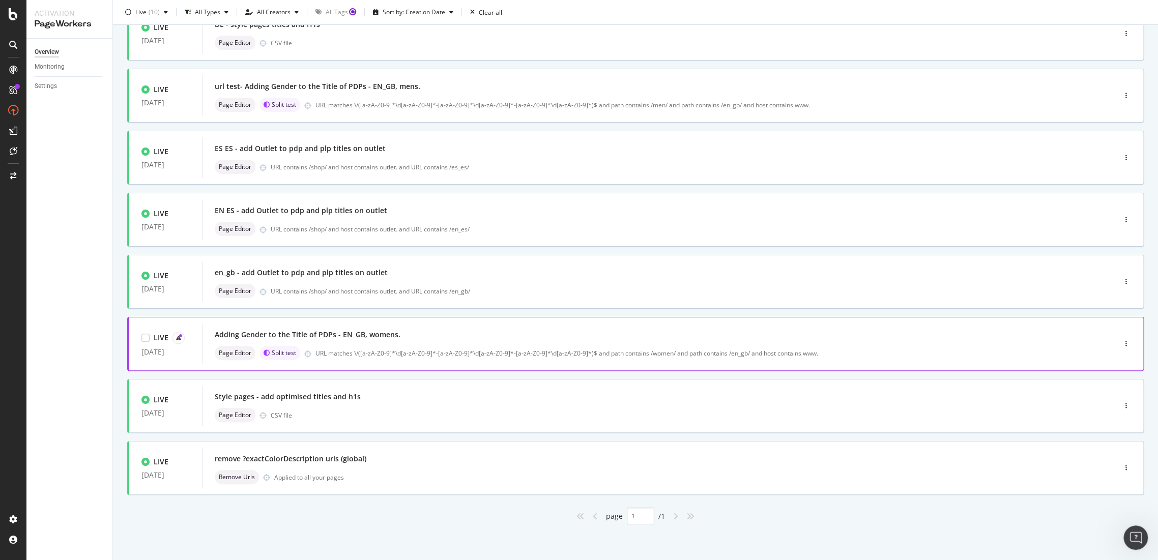
click at [397, 336] on div "Adding Gender to the Title of PDPs - EN_GB, womens." at bounding box center [644, 335] width 858 height 14
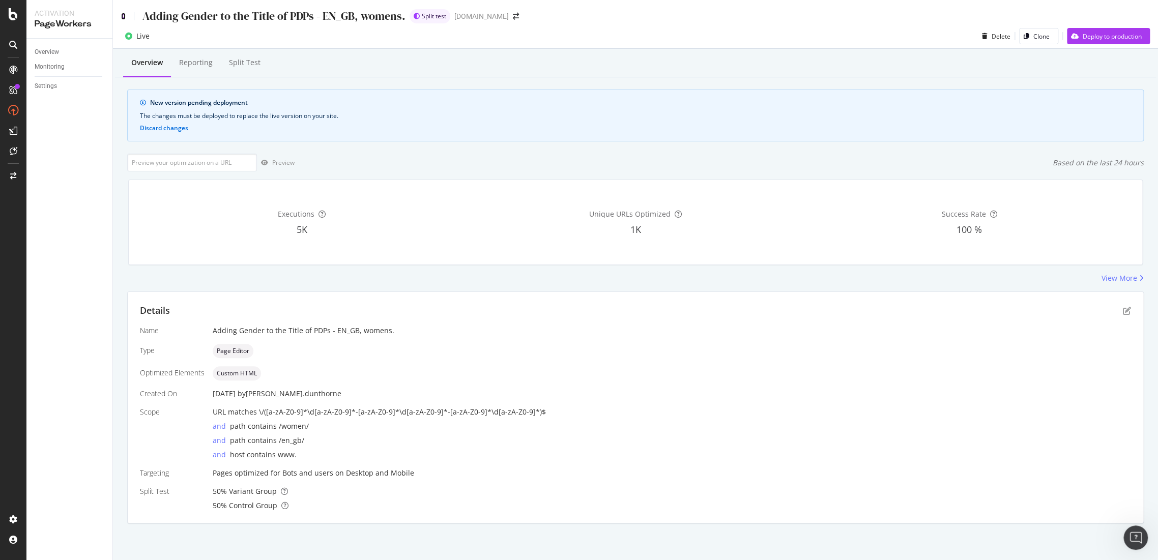
click at [125, 16] on icon at bounding box center [123, 16] width 5 height 7
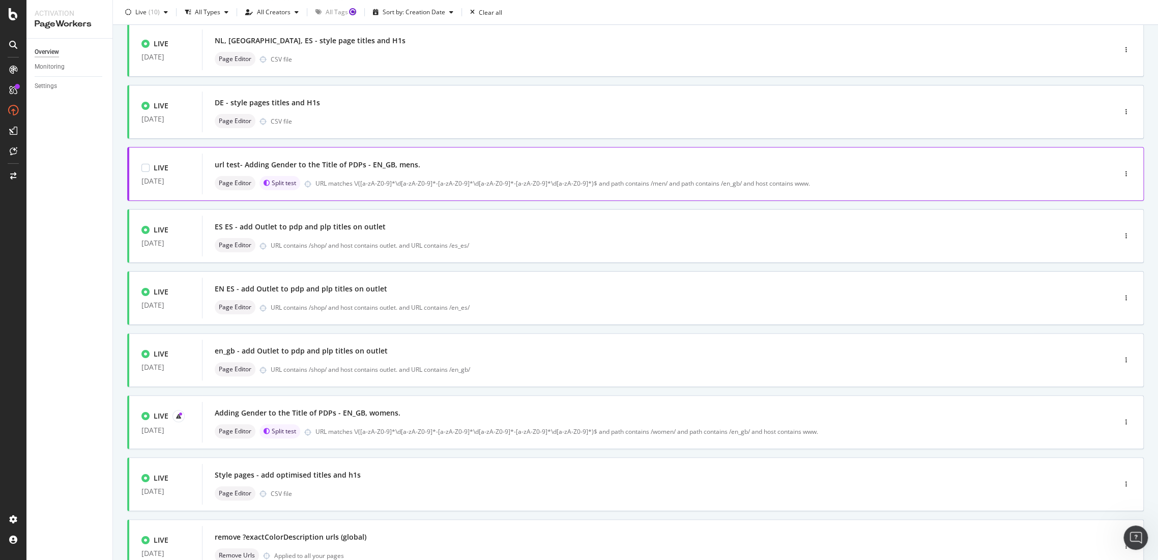
scroll to position [210, 0]
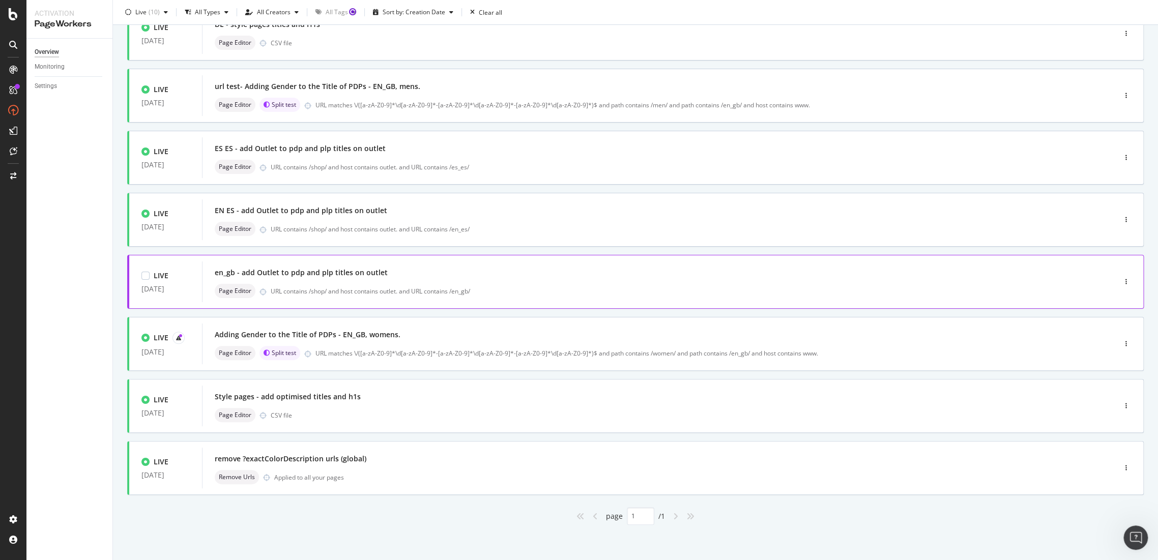
click at [307, 268] on div "en_gb - add Outlet to pdp and plp titles on outlet" at bounding box center [301, 273] width 173 height 10
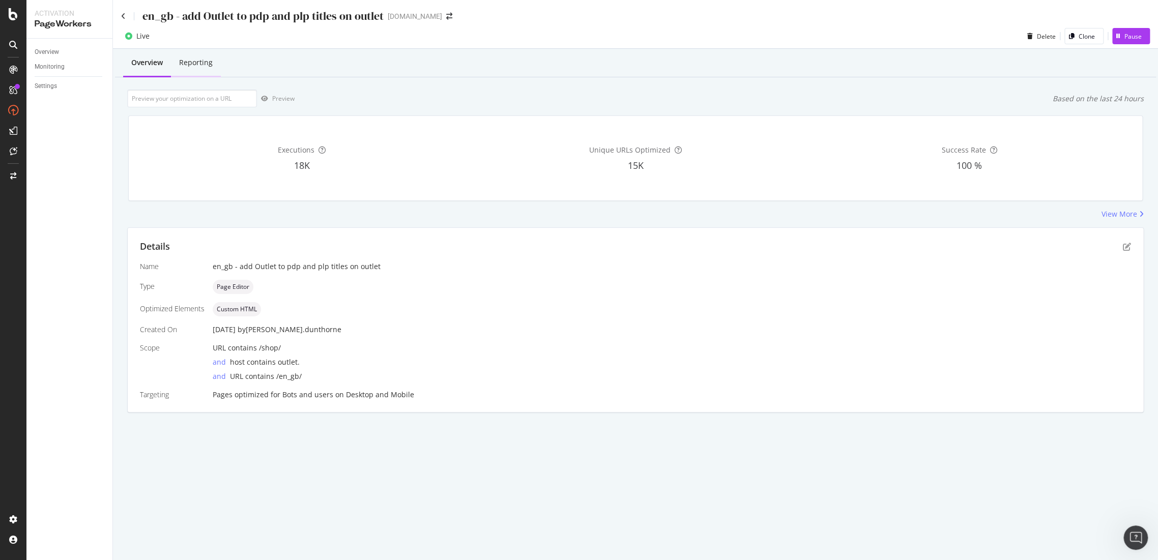
click at [195, 64] on div "Reporting" at bounding box center [196, 63] width 34 height 10
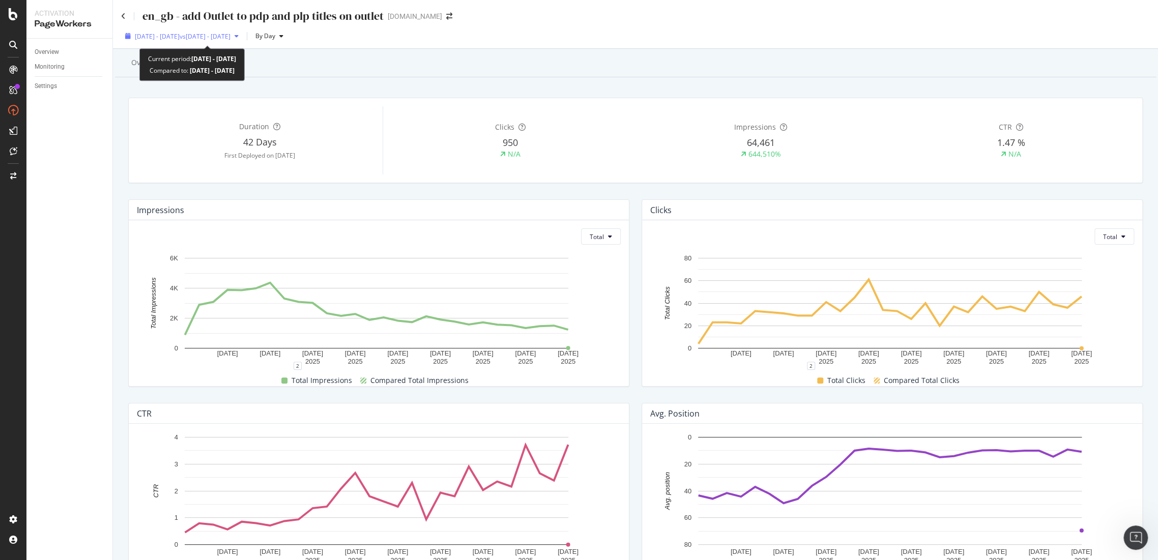
click at [180, 36] on span "2025 Sep. 2nd - Sep. 29th" at bounding box center [157, 36] width 45 height 9
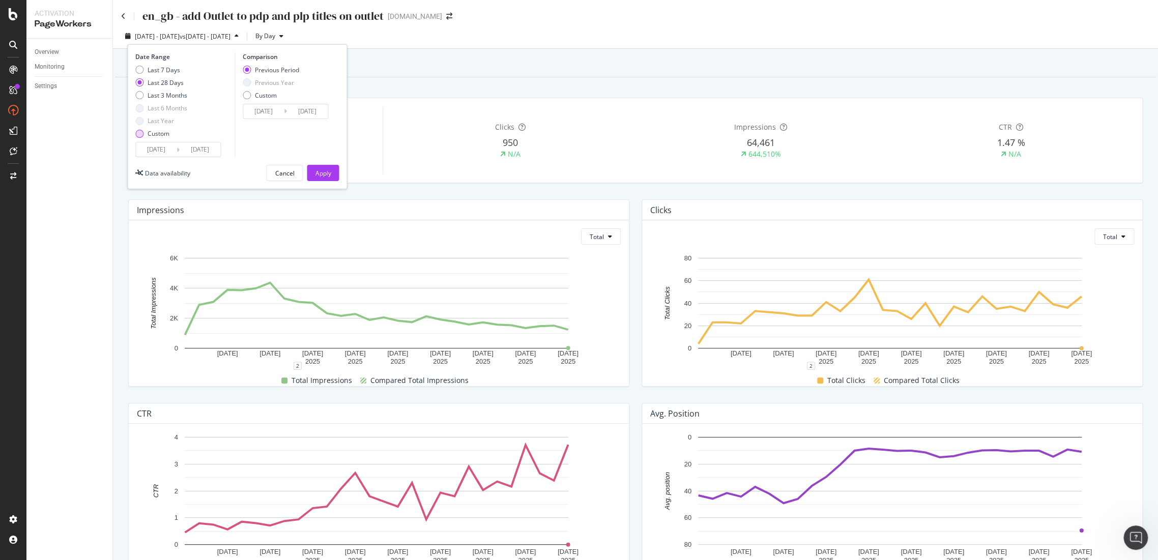
click at [148, 132] on div "Custom" at bounding box center [159, 133] width 22 height 9
click at [151, 143] on input "2025/09/02" at bounding box center [156, 149] width 41 height 14
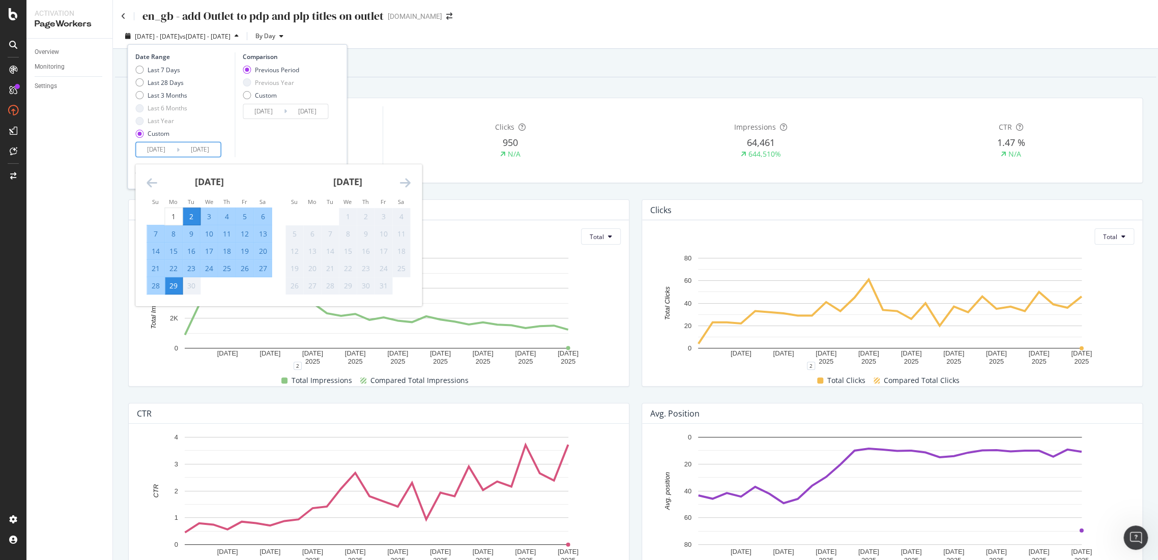
click at [147, 184] on icon "Move backward to switch to the previous month." at bounding box center [152, 183] width 11 height 12
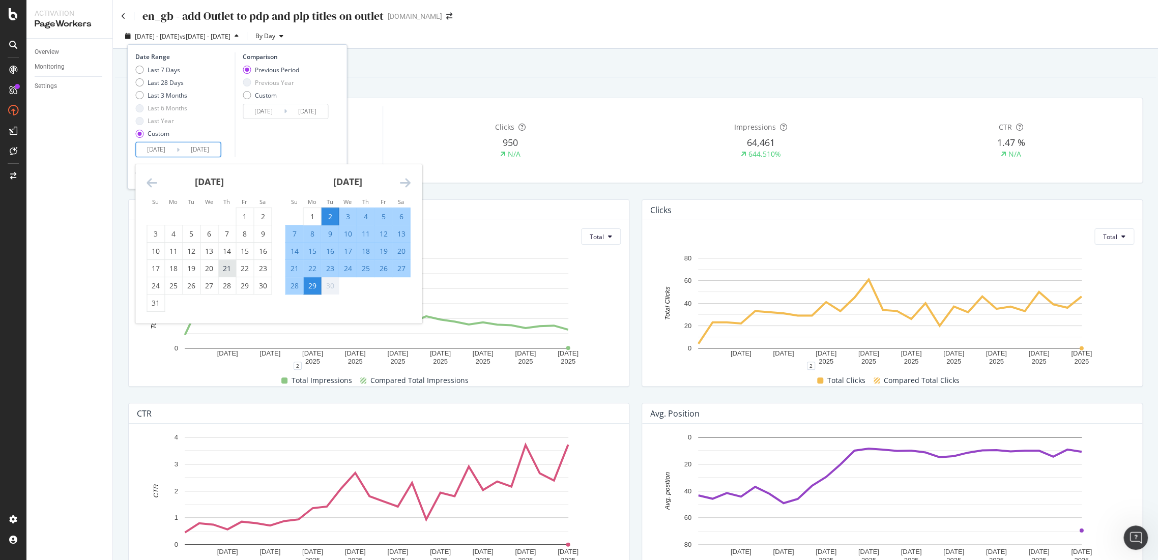
click at [218, 269] on div "21" at bounding box center [226, 269] width 17 height 10
type input "2025/08/21"
type input "2025/07/12"
type input "2025/08/20"
click at [368, 269] on div "25" at bounding box center [365, 269] width 17 height 10
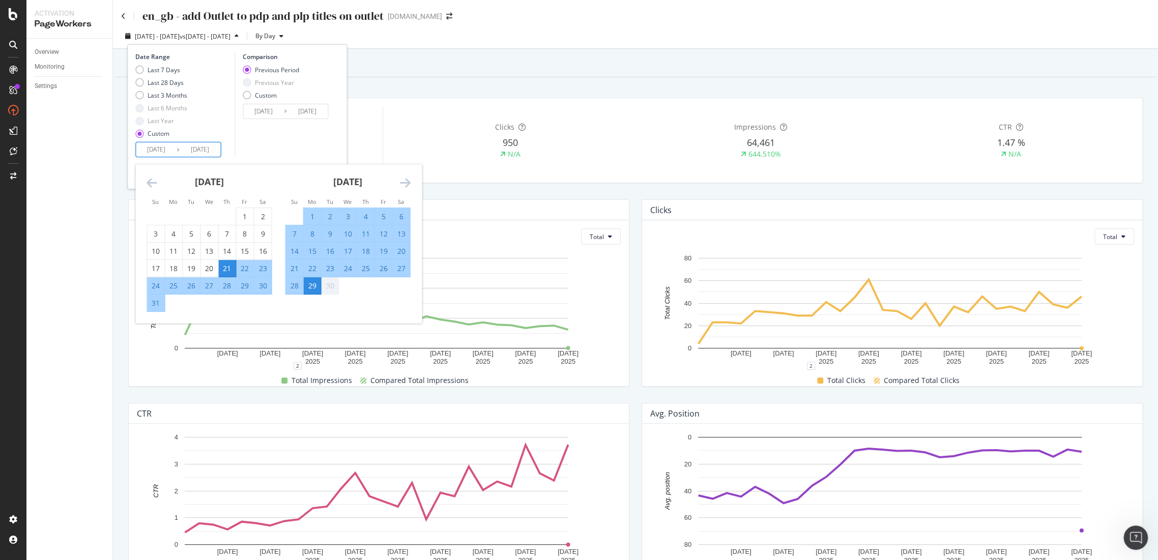
type input "[DATE]"
type input "2025/07/16"
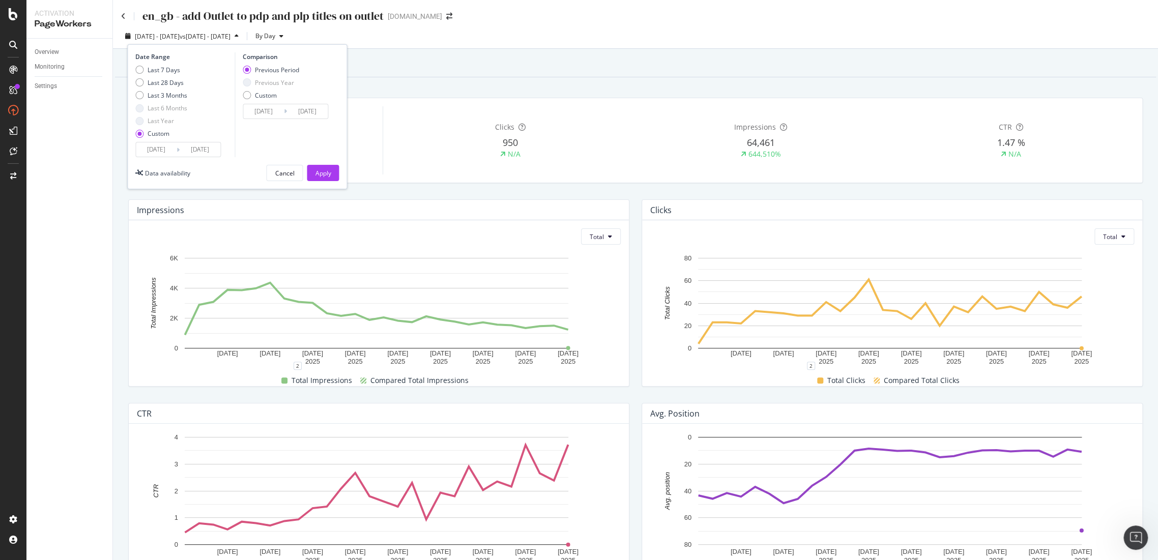
click at [322, 163] on div "Date Range Last 7 Days Last 28 Days Last 3 Months Last 6 Months Last Year Custo…" at bounding box center [237, 116] width 220 height 145
click at [323, 169] on div "Apply" at bounding box center [323, 173] width 16 height 9
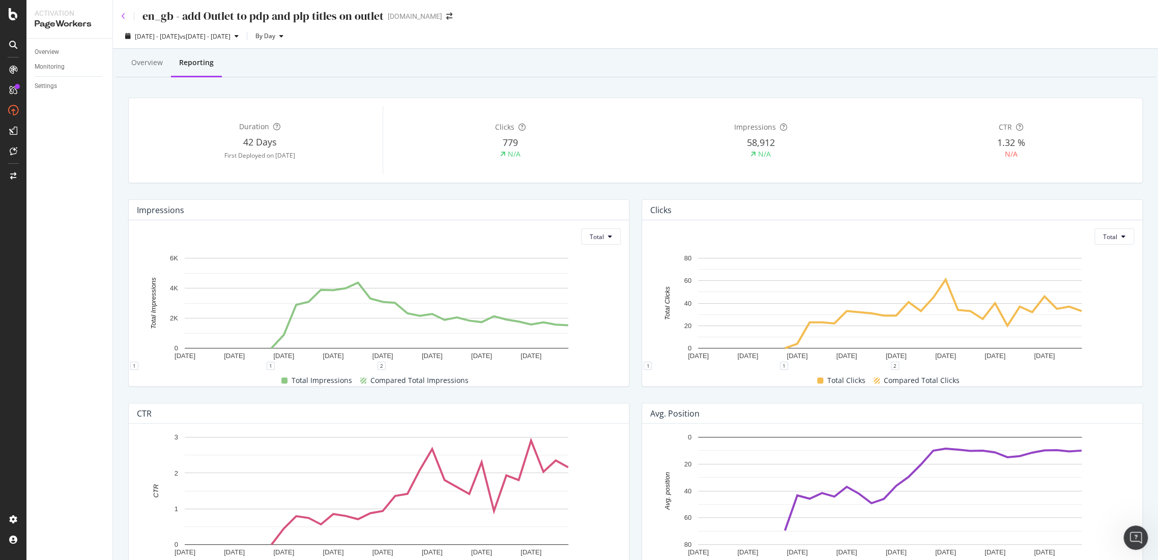
drag, startPoint x: 118, startPoint y: 16, endPoint x: 123, endPoint y: 17, distance: 5.1
click at [117, 17] on div "en_gb - add Outlet to pdp and plp titles on outlet www.g-star.com" at bounding box center [635, 12] width 1045 height 24
click at [124, 17] on icon at bounding box center [123, 16] width 5 height 7
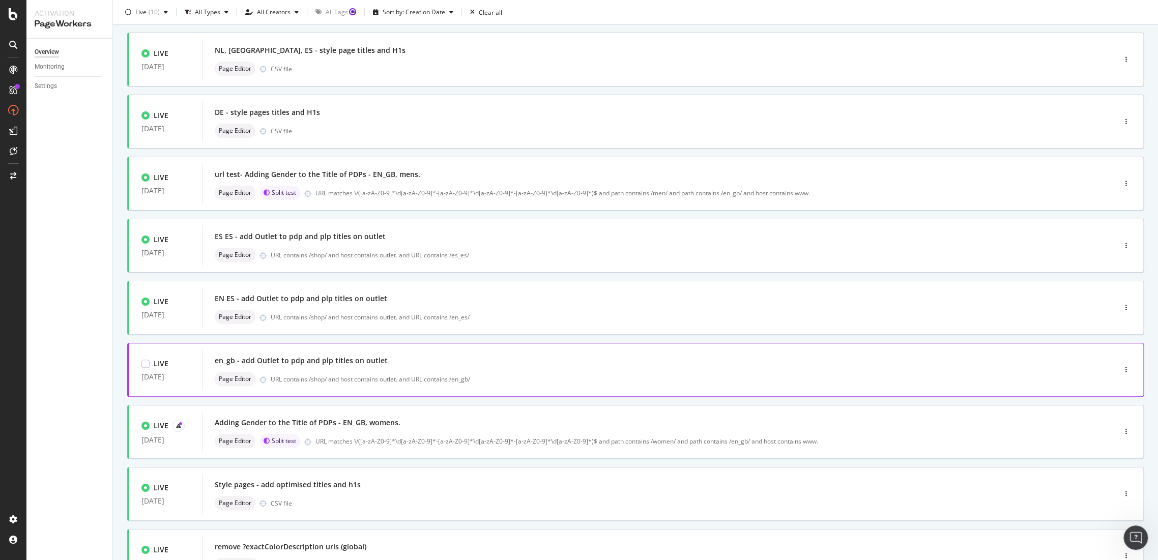
scroll to position [41, 0]
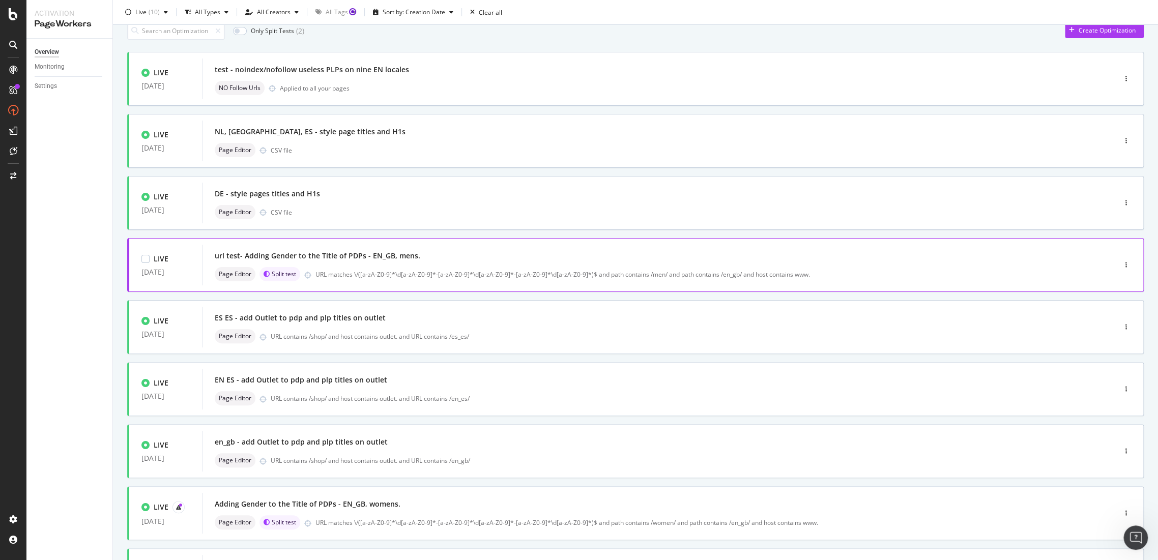
click at [312, 250] on div "url test- Adding Gender to the Title of PDPs - EN_GB, mens." at bounding box center [644, 256] width 858 height 14
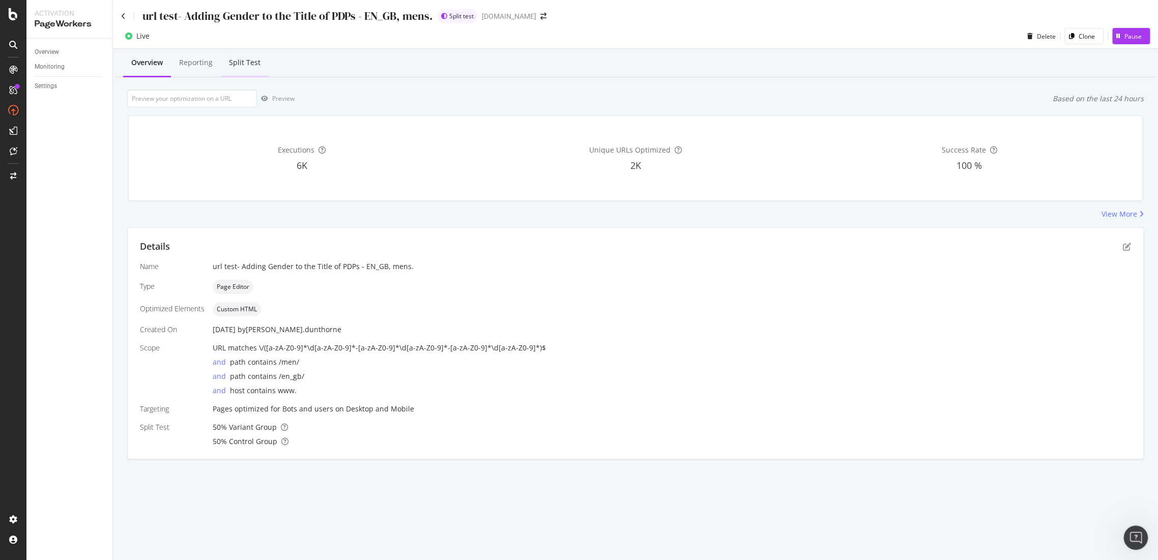
click at [259, 71] on div "Split Test" at bounding box center [245, 63] width 48 height 28
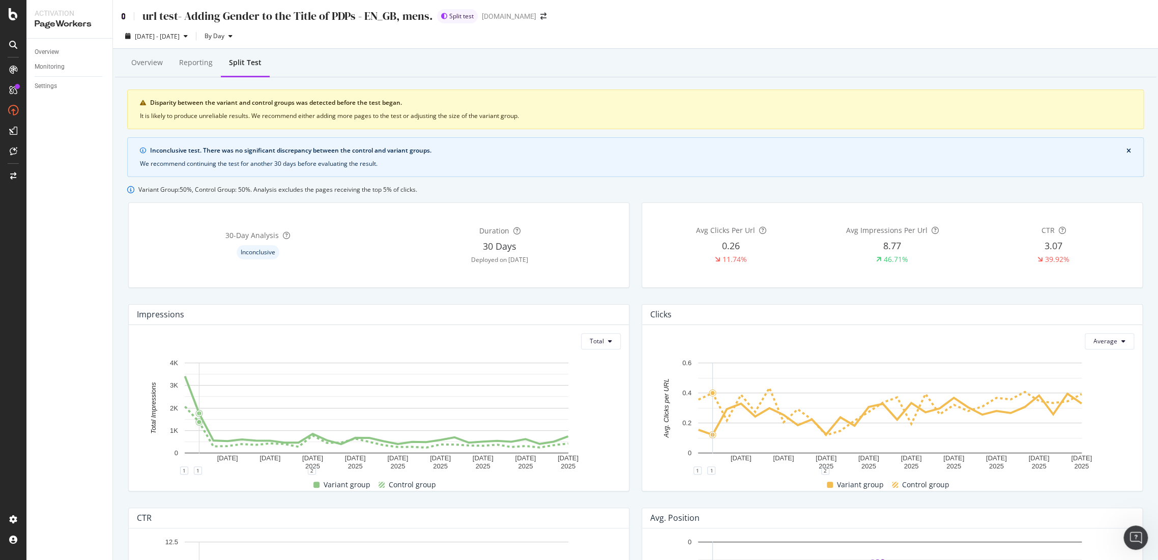
click at [125, 19] on icon at bounding box center [123, 16] width 5 height 7
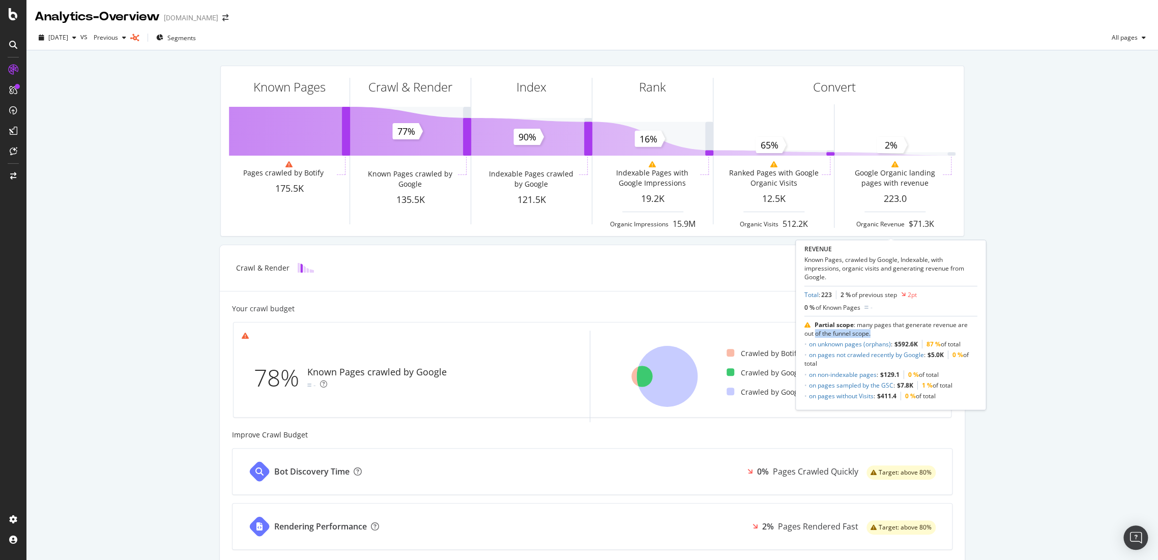
drag, startPoint x: 816, startPoint y: 333, endPoint x: 877, endPoint y: 330, distance: 61.1
click at [877, 330] on div "Partial scope : many pages that generate revenue are out of the funnel scope. o…" at bounding box center [891, 358] width 173 height 84
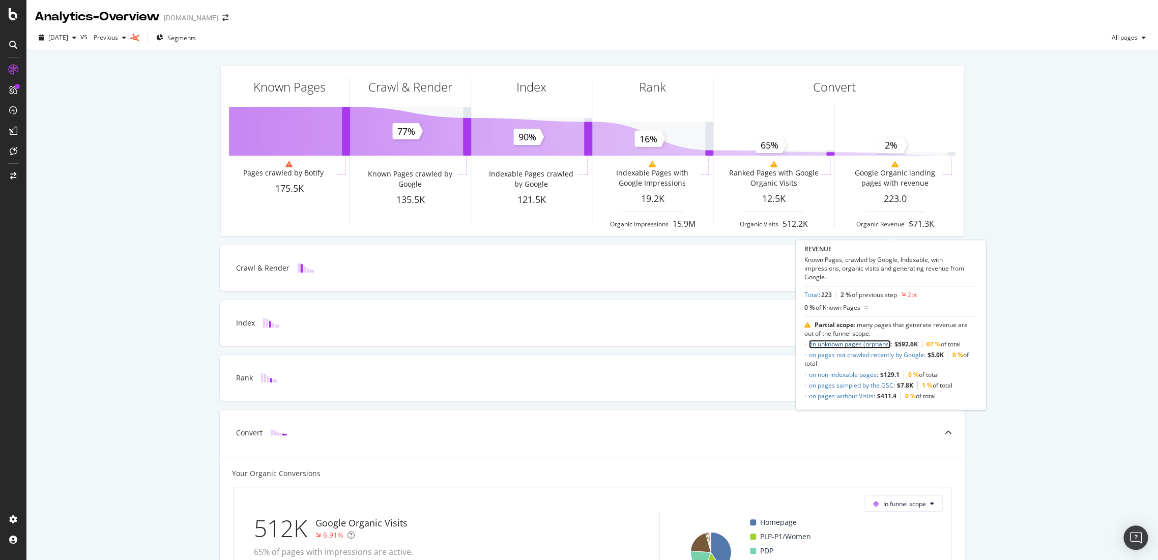
click at [870, 341] on link "on unknown pages (orphans)" at bounding box center [850, 344] width 82 height 9
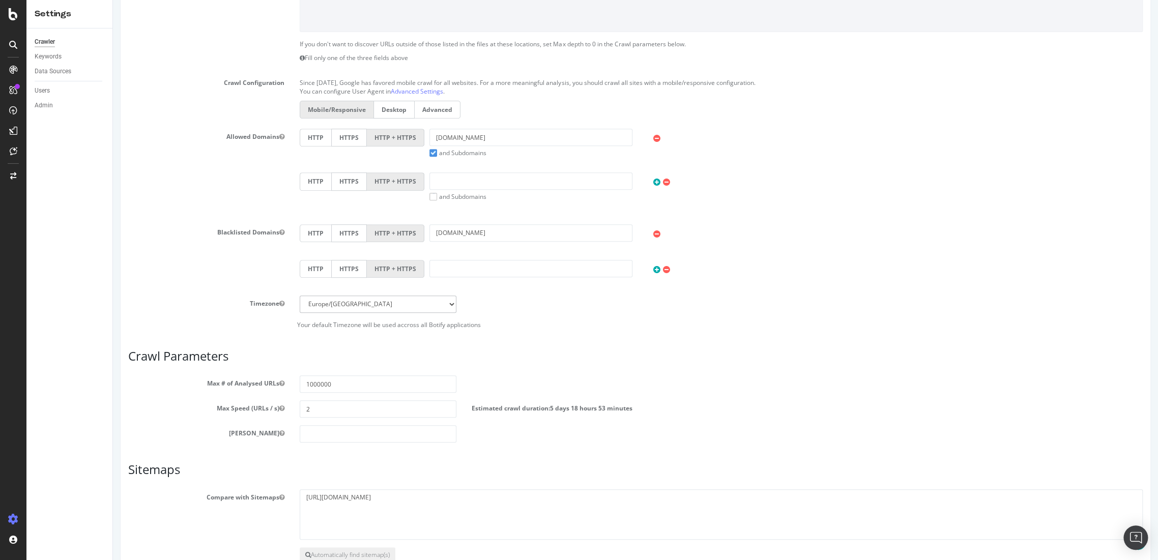
scroll to position [226, 0]
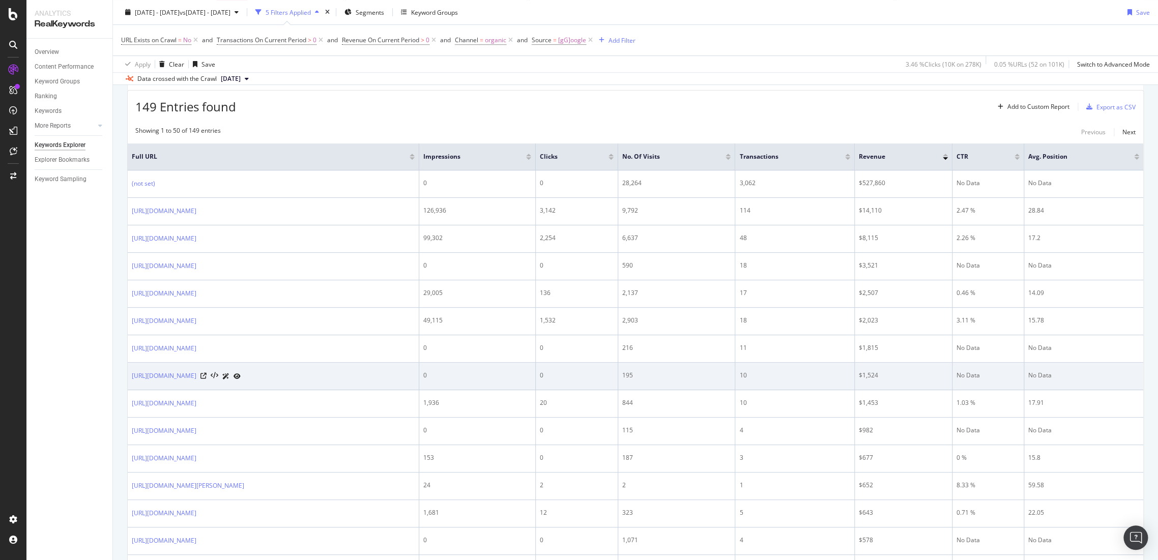
scroll to position [355, 0]
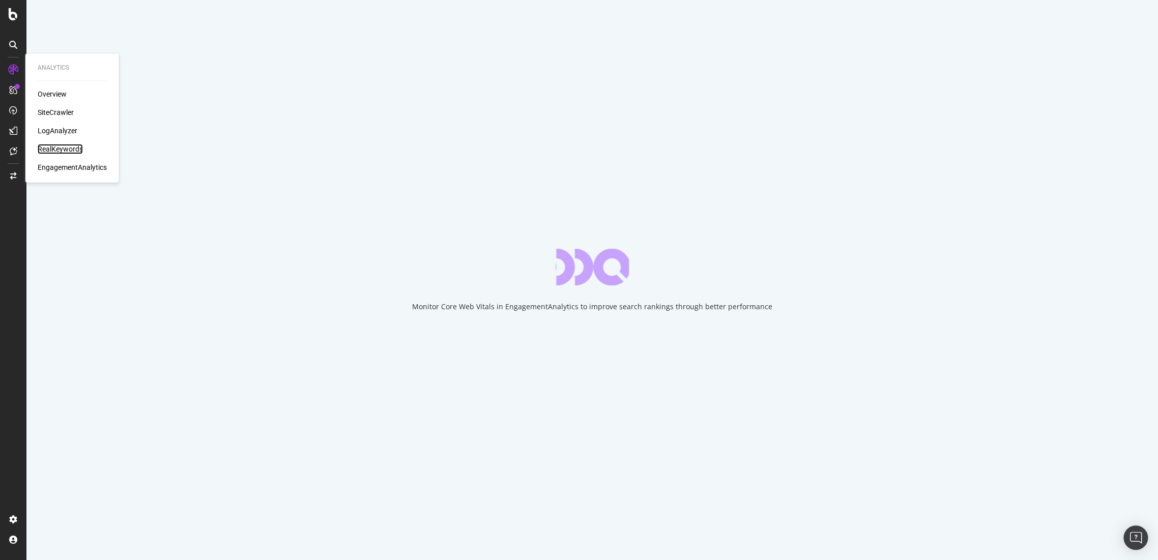
click at [51, 145] on div "RealKeywords" at bounding box center [60, 149] width 45 height 10
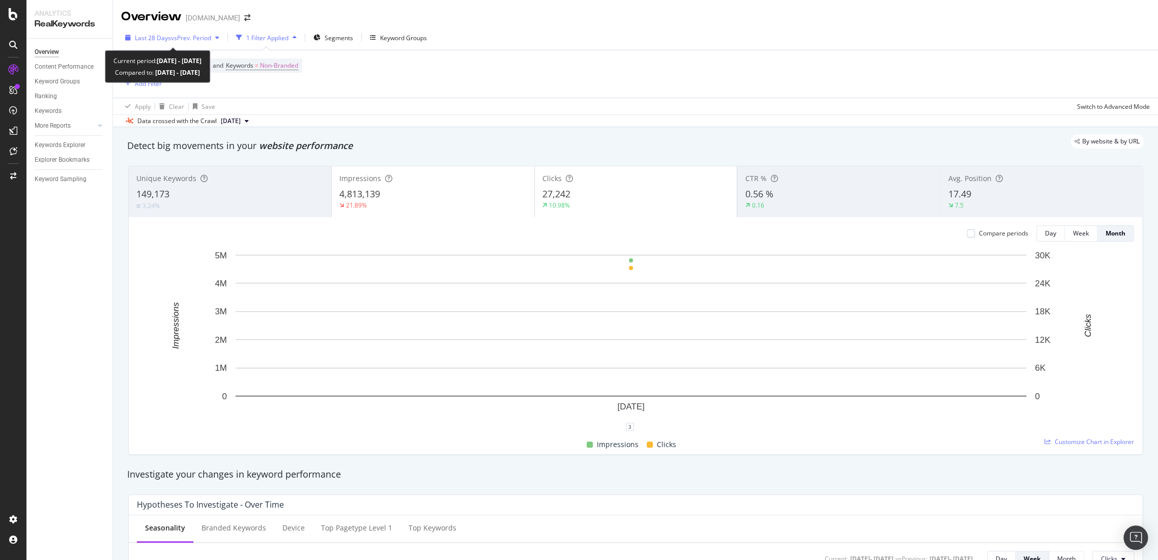
click at [219, 41] on div "Last 28 Days vs Prev. Period" at bounding box center [172, 37] width 102 height 15
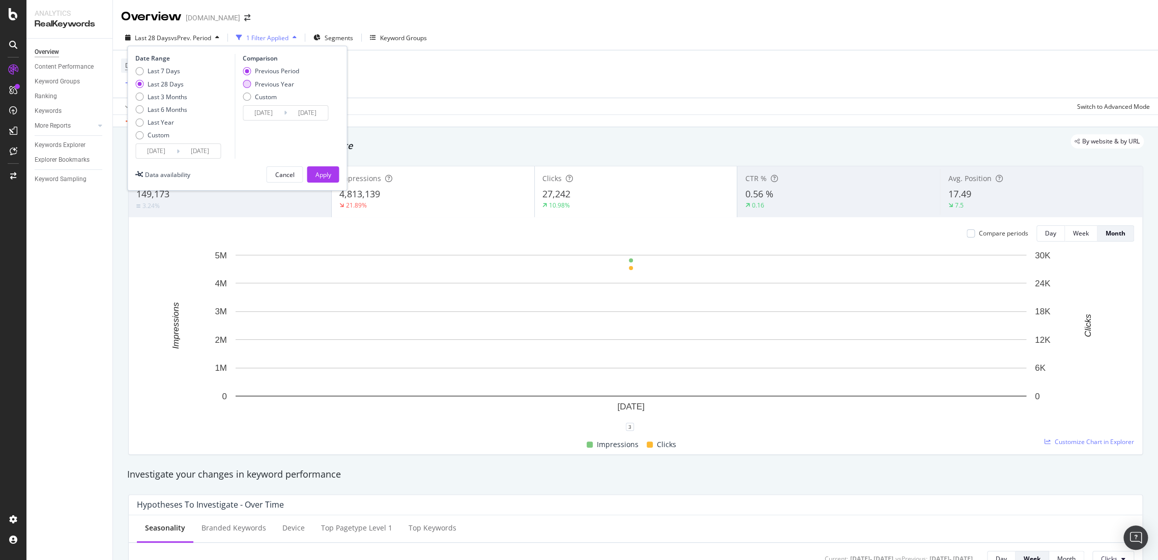
click at [277, 80] on div "Previous Year" at bounding box center [274, 84] width 39 height 9
type input "[DATE]"
click at [324, 181] on div "Apply" at bounding box center [323, 174] width 16 height 15
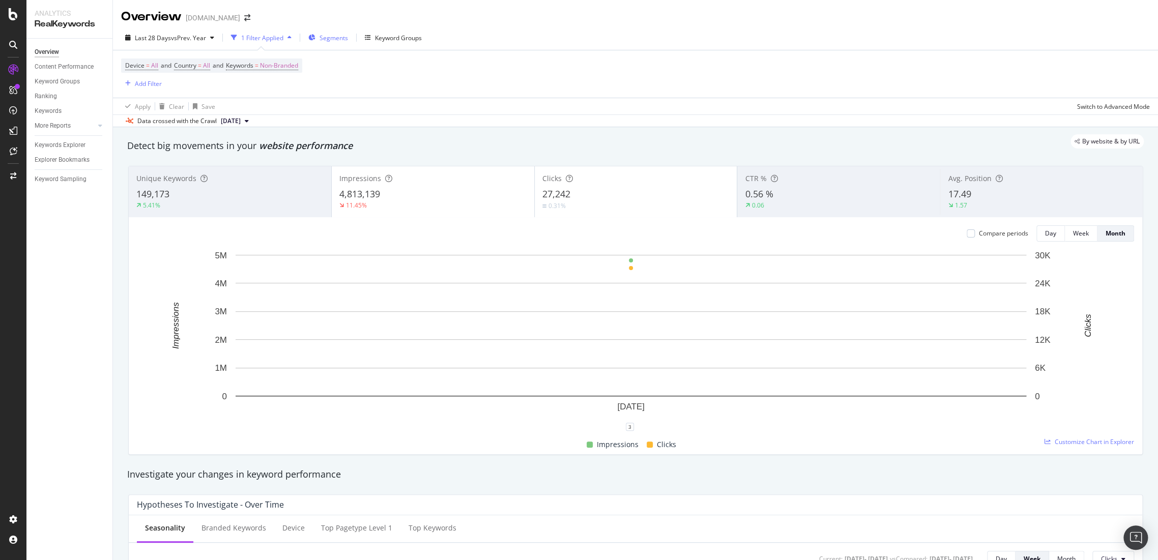
click at [330, 36] on span "Segments" at bounding box center [334, 38] width 28 height 9
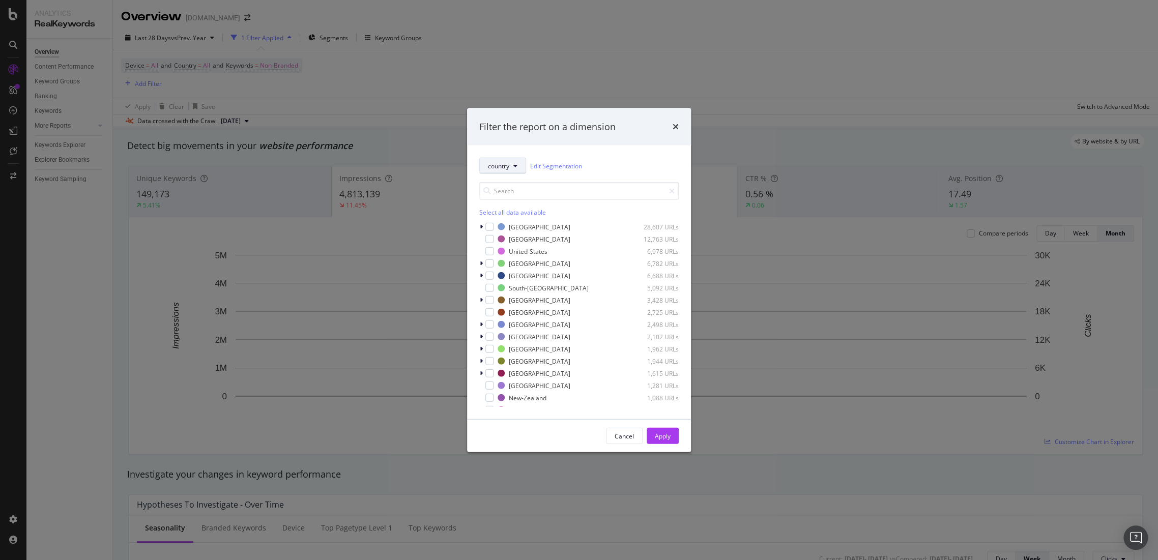
click at [509, 160] on button "country" at bounding box center [502, 166] width 47 height 16
drag, startPoint x: 509, startPoint y: 203, endPoint x: 521, endPoint y: 203, distance: 12.2
click at [514, 202] on span "pagetype" at bounding box center [521, 202] width 66 height 9
click at [517, 167] on button "pagetype" at bounding box center [505, 167] width 52 height 16
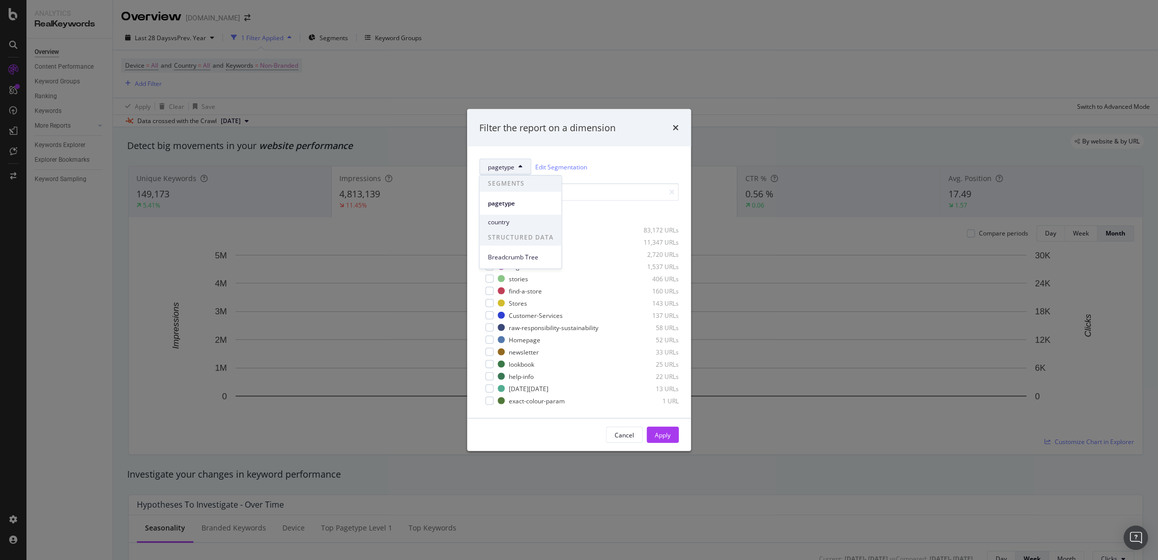
click at [528, 224] on span "country" at bounding box center [521, 222] width 66 height 9
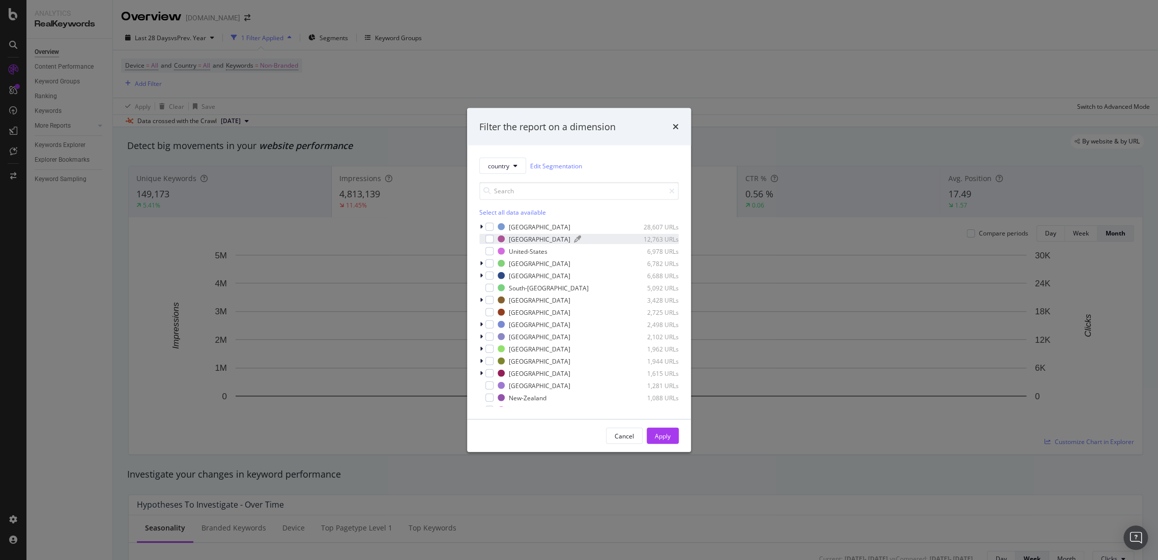
click at [504, 239] on div "modal" at bounding box center [501, 239] width 7 height 7
click at [505, 163] on span "country" at bounding box center [498, 165] width 21 height 9
click at [524, 199] on span "pagetype" at bounding box center [521, 202] width 66 height 9
click at [494, 230] on div "PDP 83,172 URLs" at bounding box center [578, 230] width 199 height 10
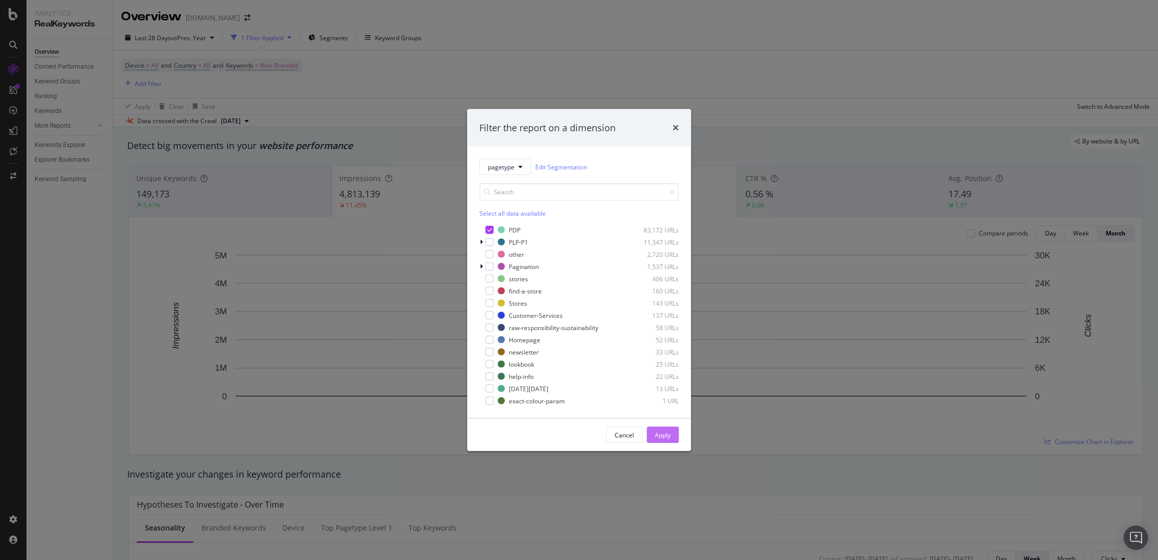
click at [661, 432] on div "Apply" at bounding box center [663, 435] width 16 height 9
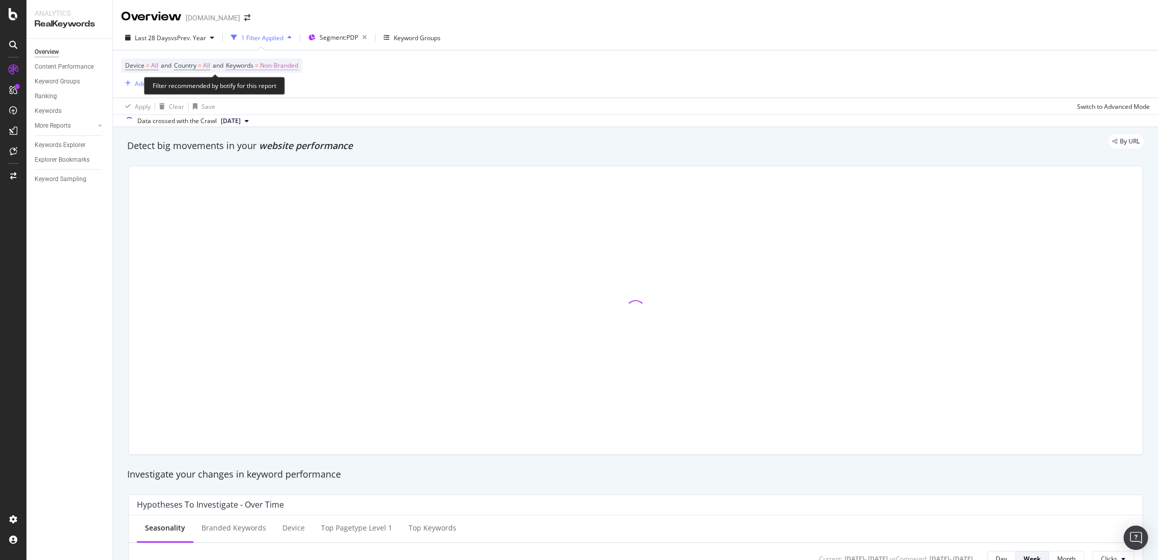
click at [291, 71] on span "Non-Branded" at bounding box center [279, 66] width 38 height 14
click at [276, 94] on div "Non-Branded" at bounding box center [268, 89] width 54 height 15
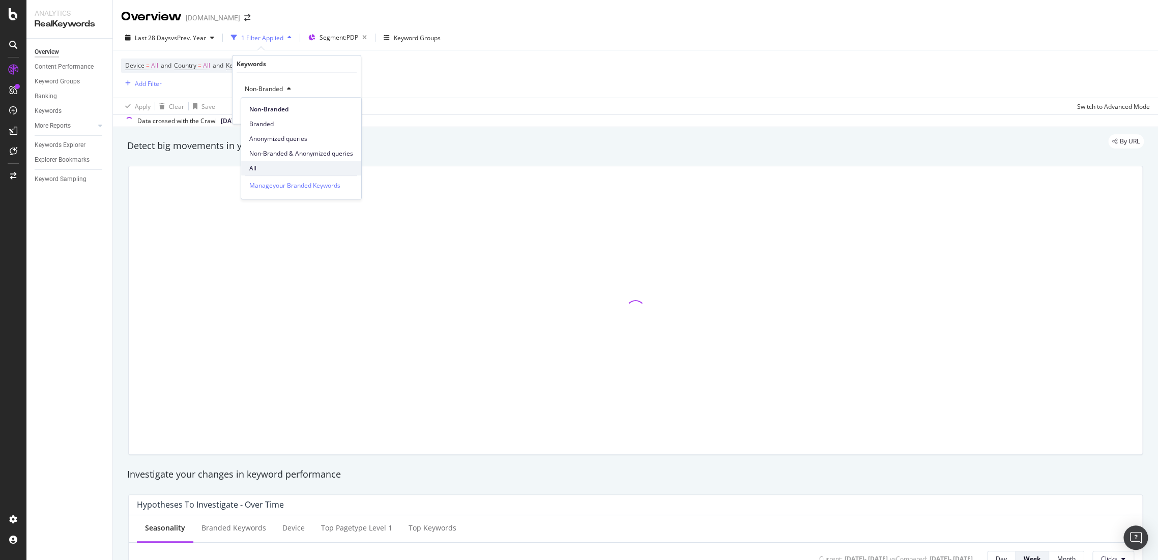
click at [277, 161] on div "All" at bounding box center [301, 168] width 120 height 15
click at [336, 110] on div "button" at bounding box center [330, 111] width 14 height 6
click at [322, 40] on span "Segment: PDP" at bounding box center [314, 37] width 39 height 9
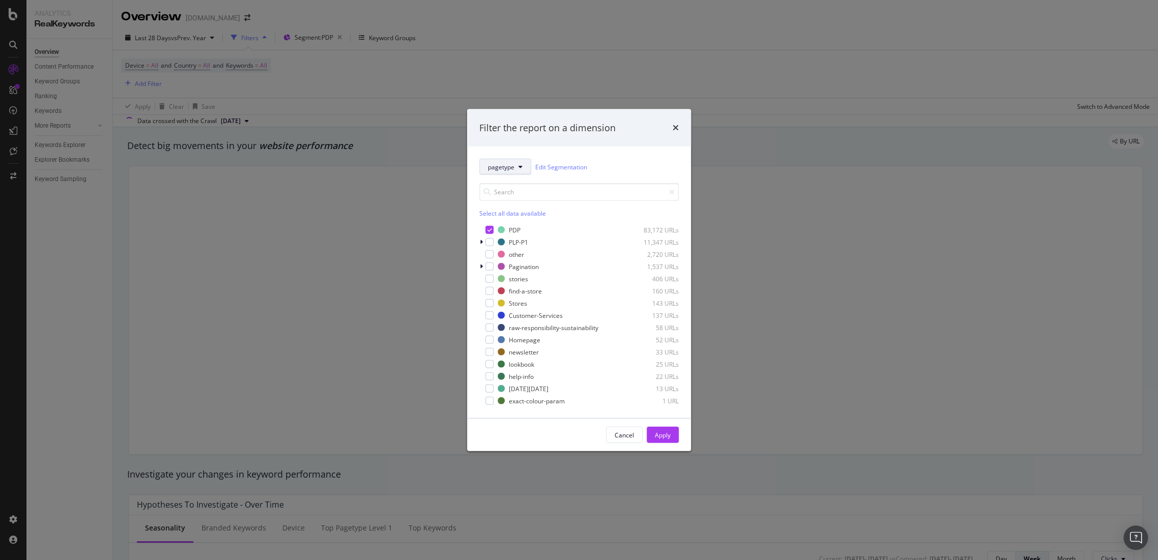
click at [506, 168] on span "pagetype" at bounding box center [501, 166] width 26 height 9
click at [512, 203] on span "pagetype" at bounding box center [521, 203] width 66 height 9
click at [503, 163] on span "pagetype" at bounding box center [501, 166] width 26 height 9
click at [515, 219] on span "country" at bounding box center [521, 222] width 66 height 9
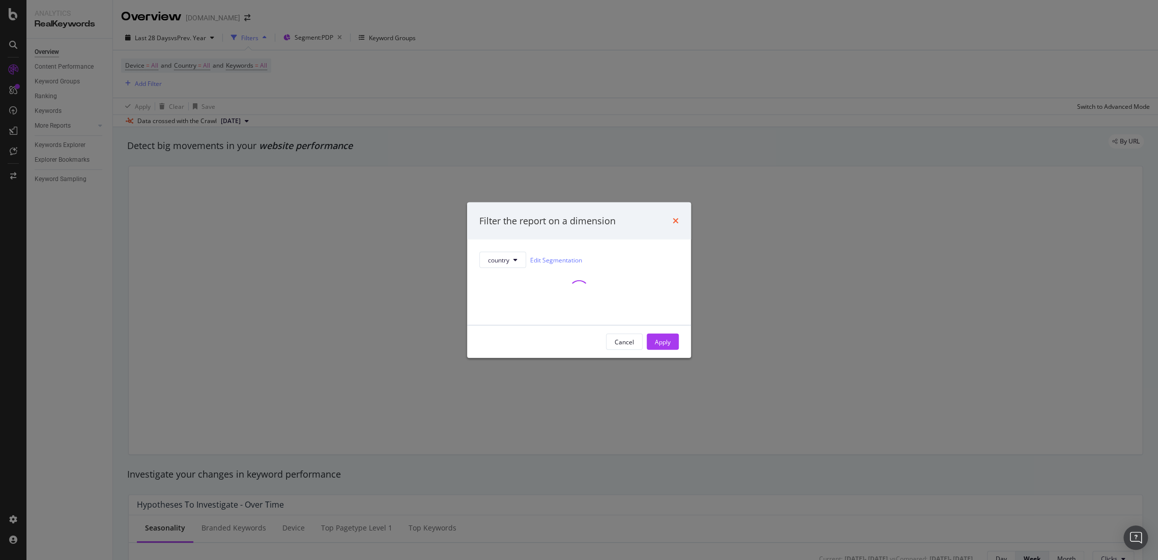
click at [676, 222] on icon "times" at bounding box center [676, 221] width 6 height 8
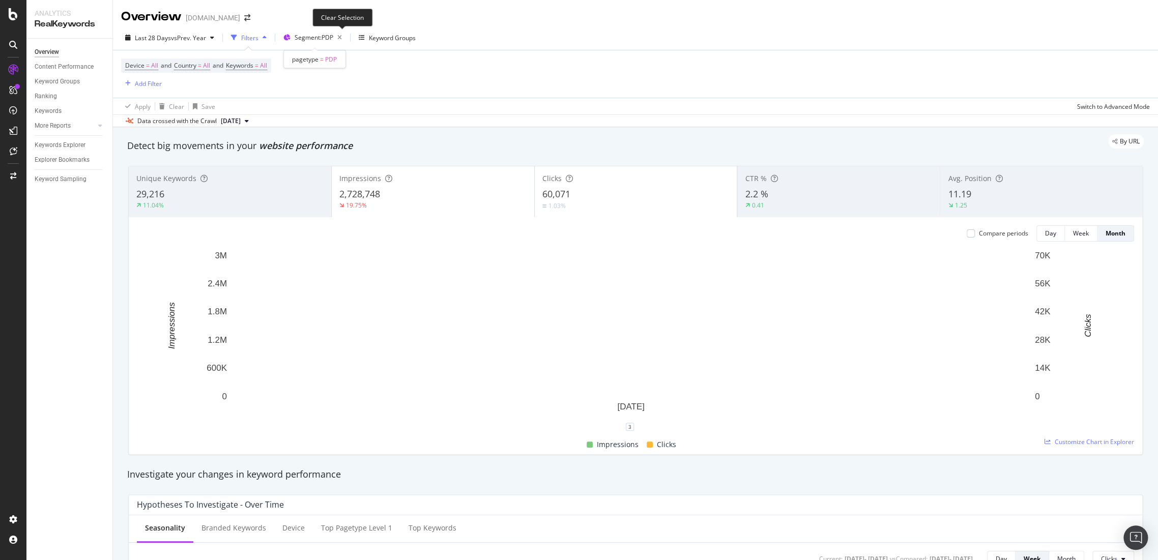
drag, startPoint x: 347, startPoint y: 35, endPoint x: 340, endPoint y: 53, distance: 19.5
click at [346, 34] on icon "button" at bounding box center [339, 38] width 13 height 14
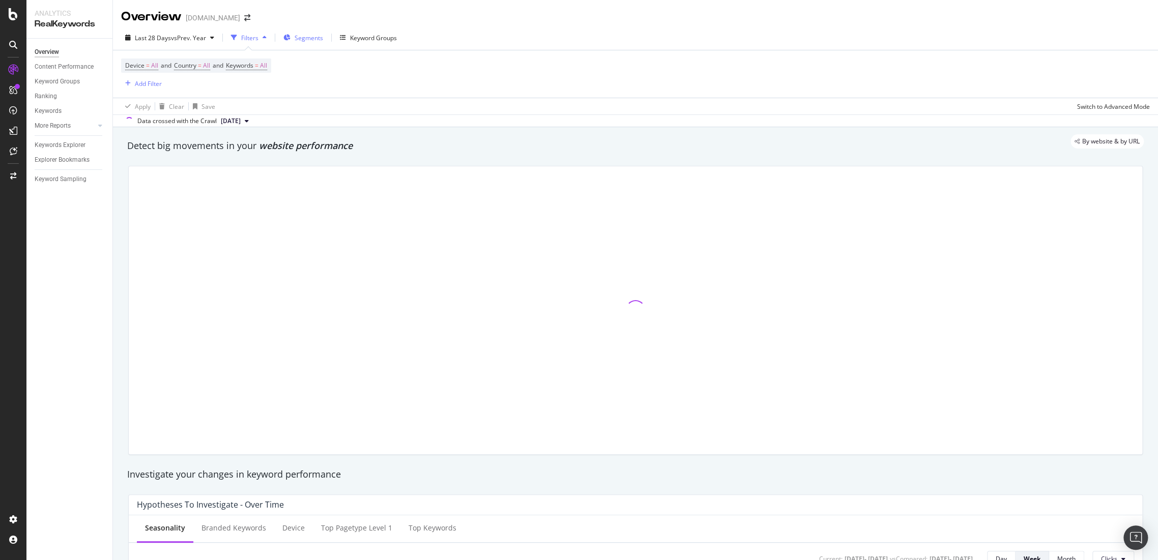
click at [319, 35] on span "Segments" at bounding box center [309, 38] width 28 height 9
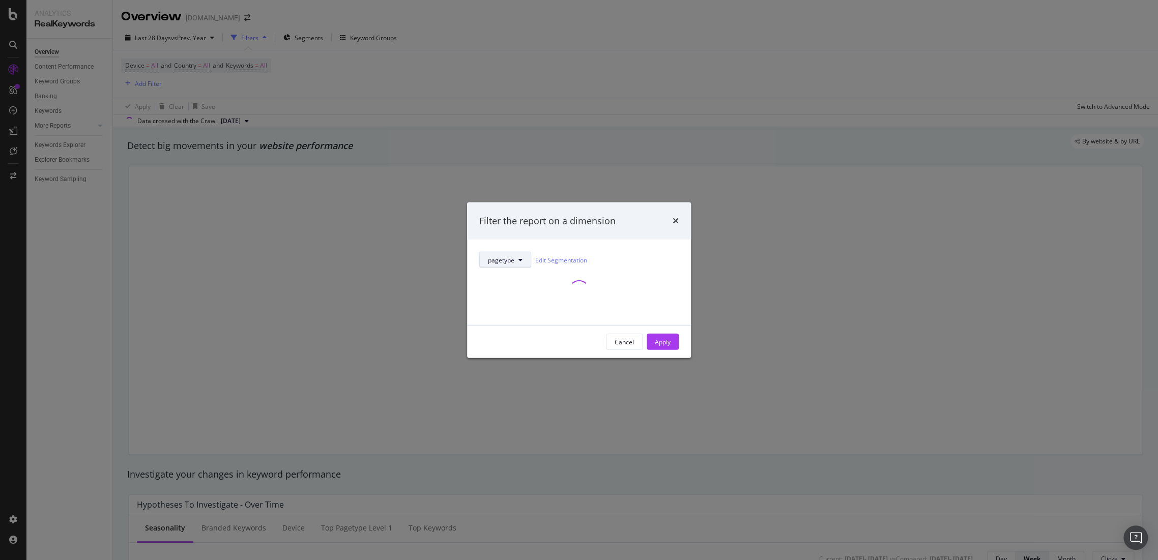
click at [503, 263] on span "pagetype" at bounding box center [501, 259] width 26 height 9
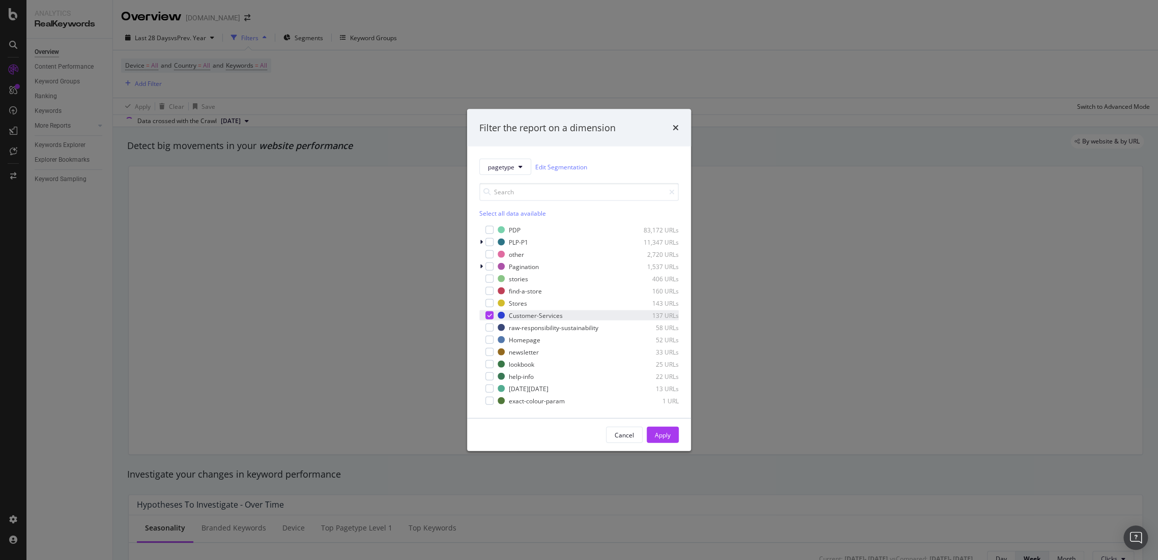
click at [483, 314] on div "modal" at bounding box center [482, 315] width 6 height 10
click at [514, 163] on button "pagetype" at bounding box center [505, 167] width 52 height 16
drag, startPoint x: 513, startPoint y: 216, endPoint x: 520, endPoint y: 232, distance: 16.6
click at [515, 217] on div "country" at bounding box center [520, 222] width 82 height 15
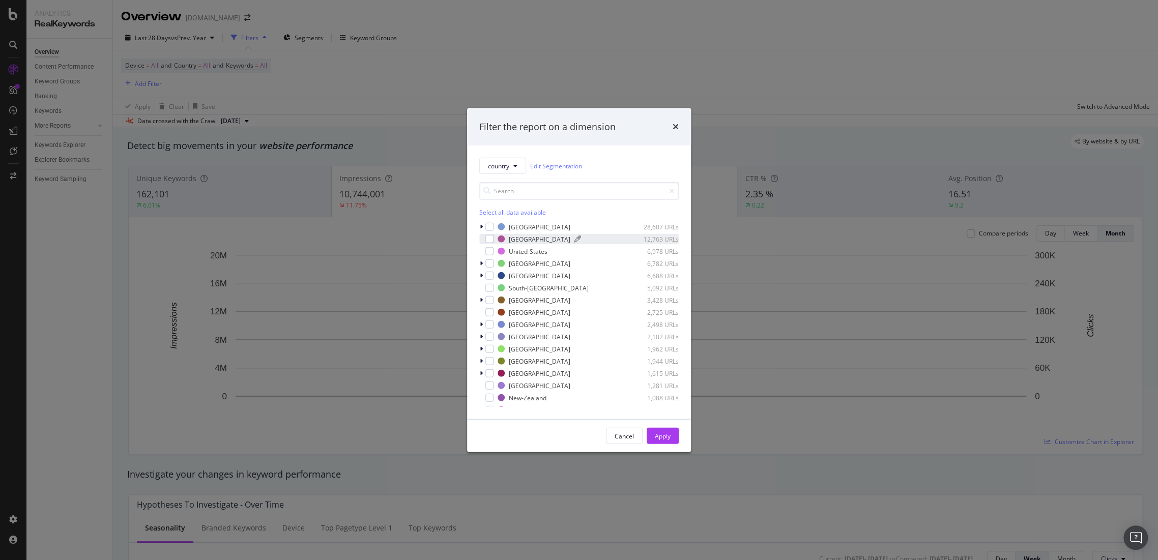
click at [530, 235] on div "United-Kingdom" at bounding box center [540, 239] width 62 height 9
click at [681, 432] on div "Cancel Apply" at bounding box center [579, 436] width 224 height 33
click at [674, 435] on button "Apply" at bounding box center [663, 436] width 32 height 16
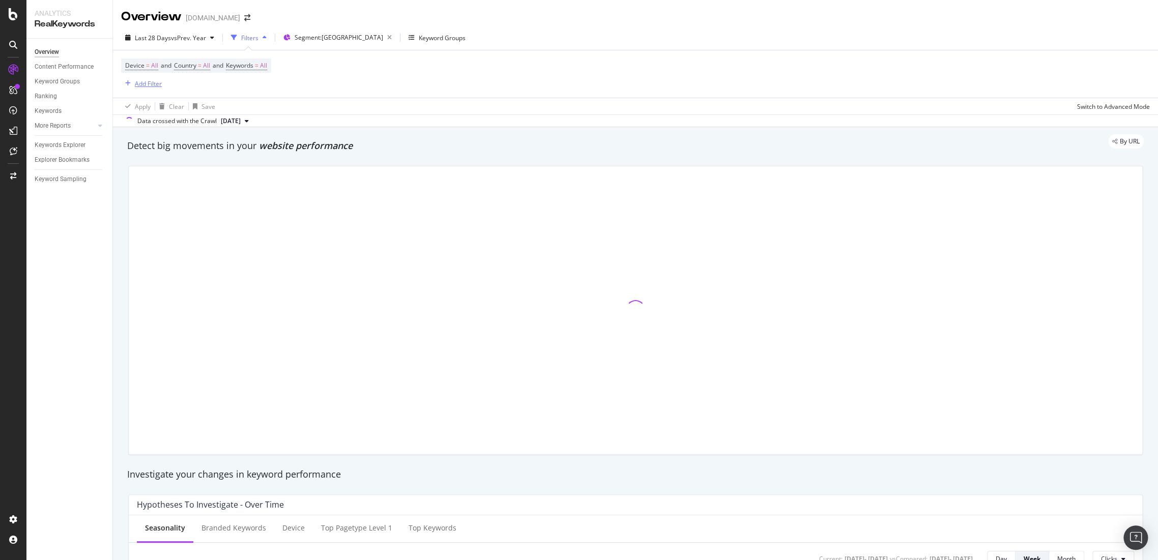
click at [157, 80] on div "Add Filter" at bounding box center [148, 83] width 27 height 9
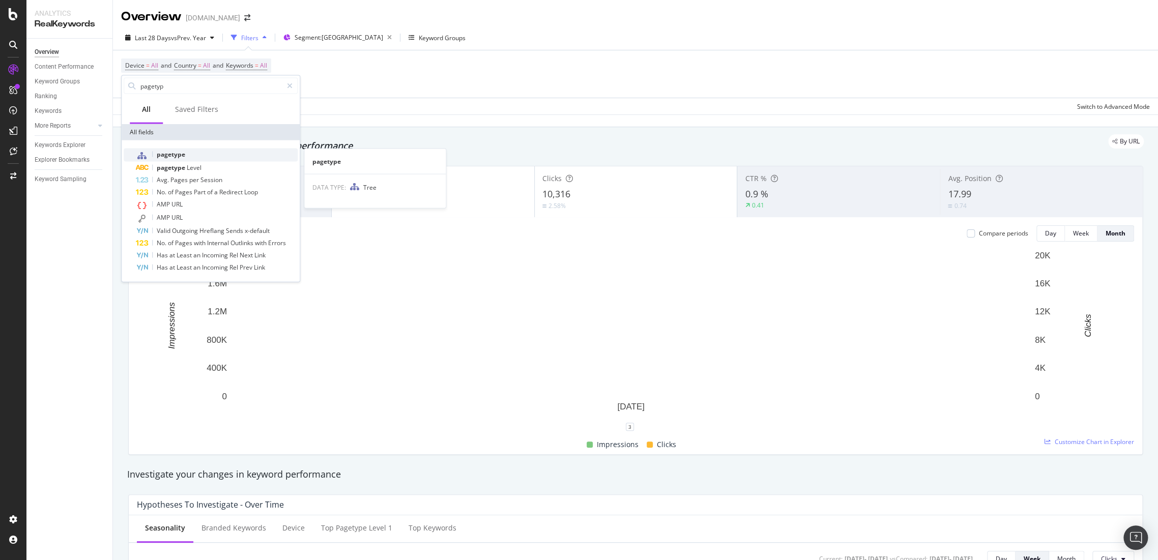
type input "pagetyp"
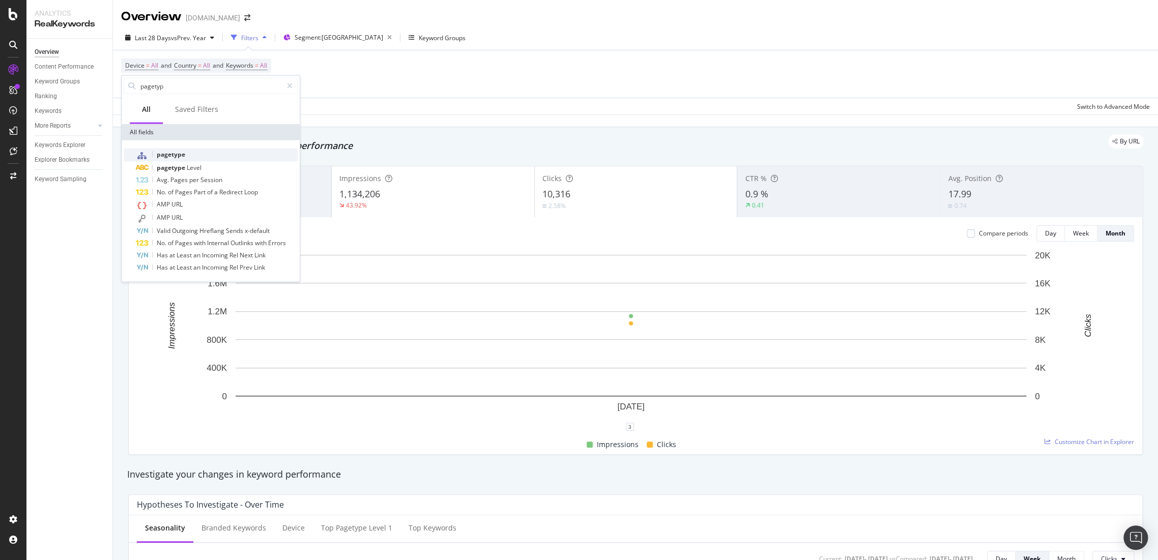
click at [199, 155] on div "pagetype" at bounding box center [217, 155] width 162 height 13
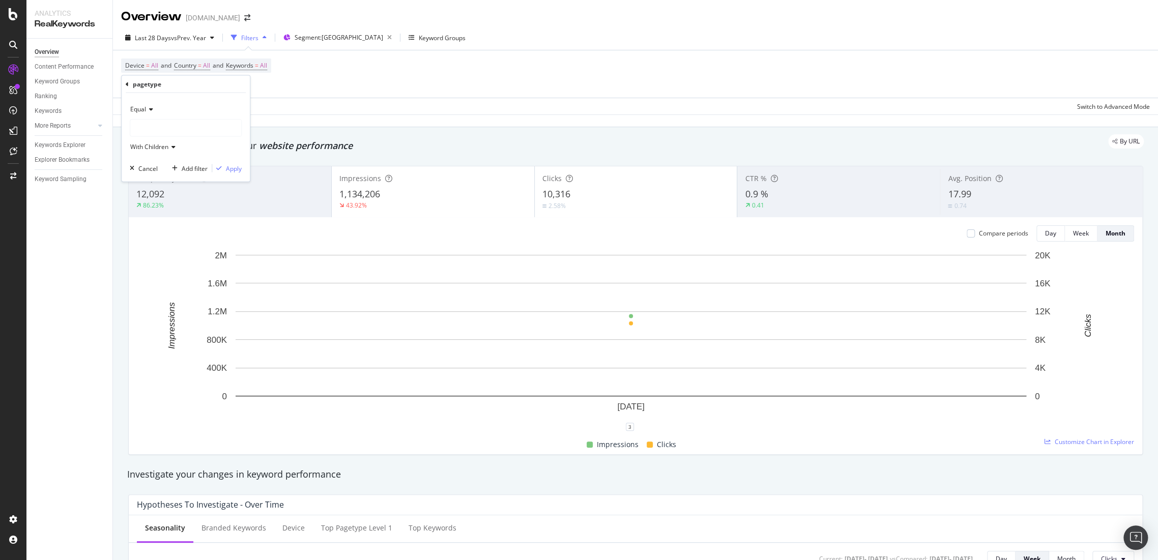
click at [181, 133] on div at bounding box center [185, 128] width 111 height 16
click at [192, 131] on div at bounding box center [185, 128] width 111 height 16
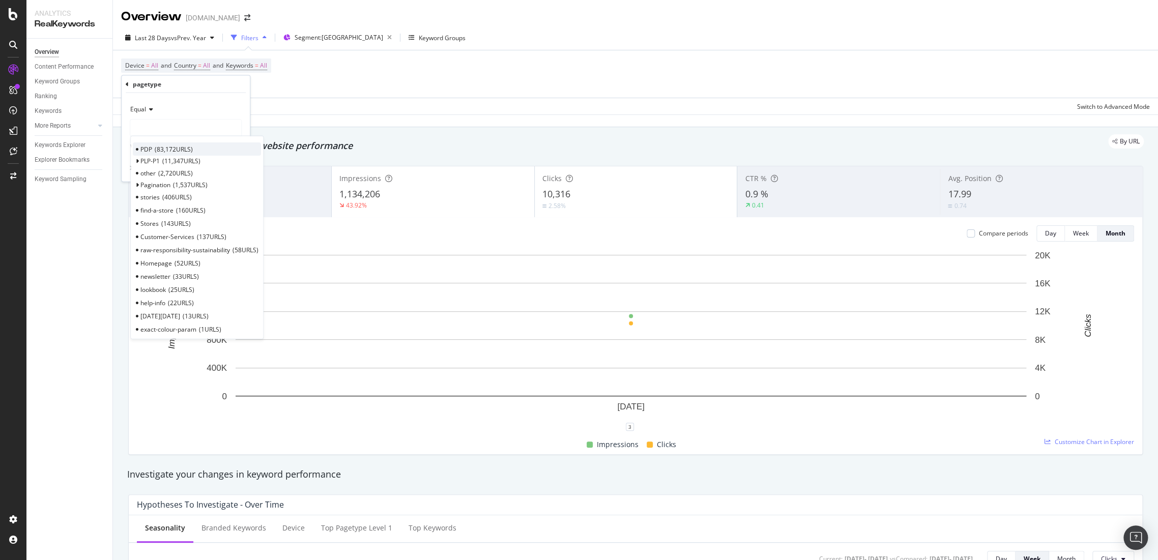
click at [190, 145] on span "83,172 URLS" at bounding box center [174, 149] width 38 height 9
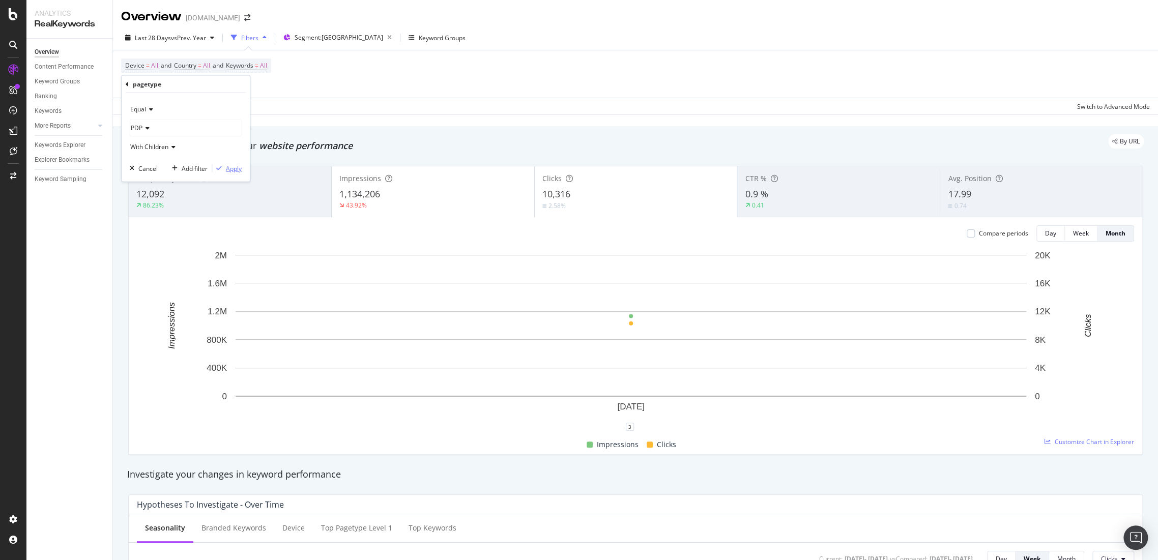
click at [229, 164] on div "Apply" at bounding box center [234, 168] width 16 height 9
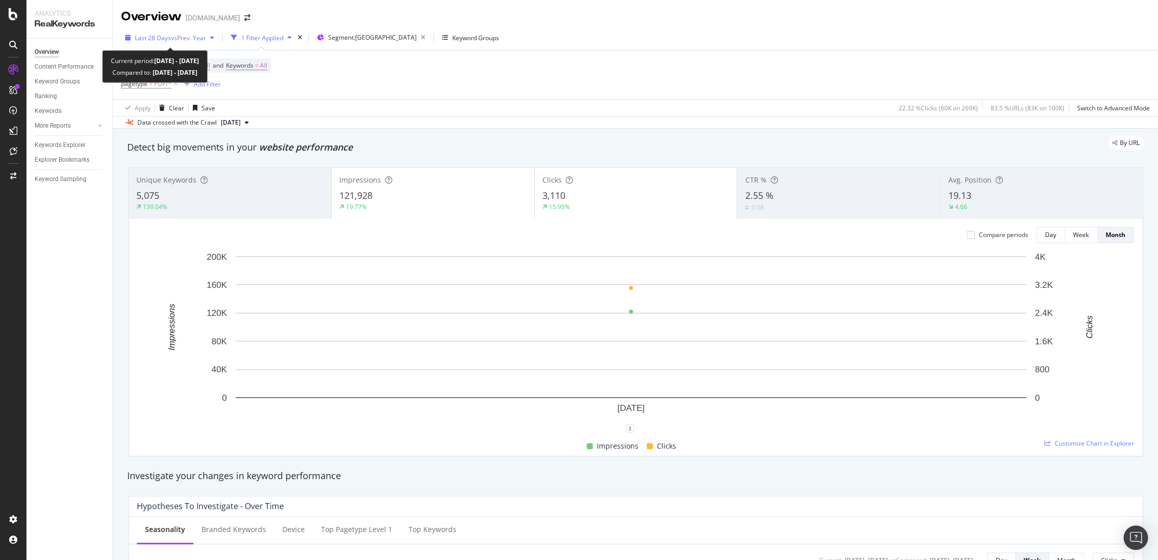
click at [193, 42] on div "Last 28 Days vs Prev. Year" at bounding box center [170, 38] width 71 height 9
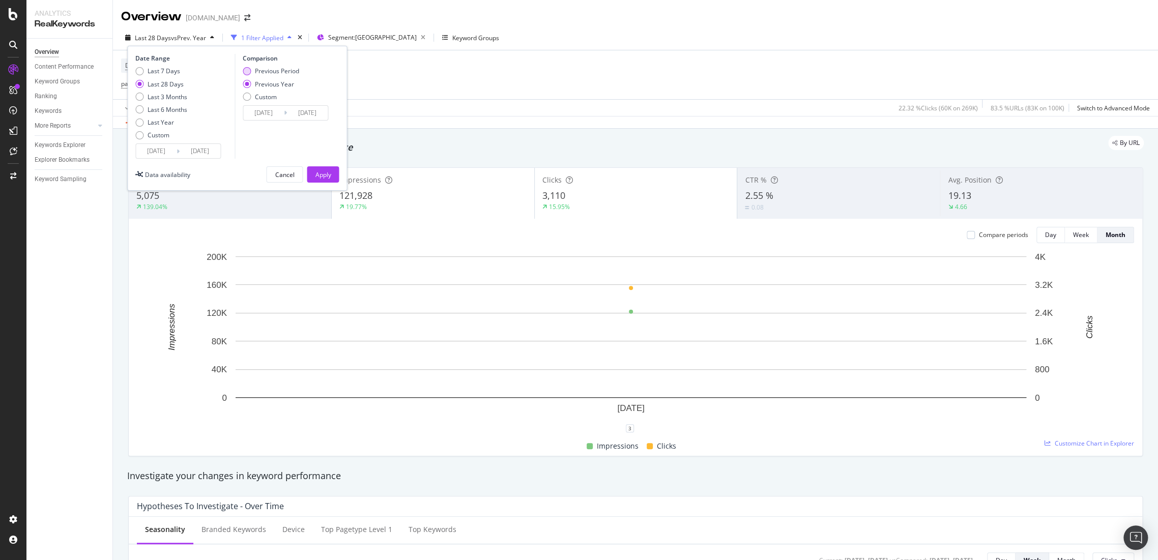
click at [252, 72] on div "Previous Period" at bounding box center [271, 71] width 56 height 9
type input "2025/08/05"
type input "[DATE]"
click at [323, 170] on div "Apply" at bounding box center [323, 174] width 16 height 9
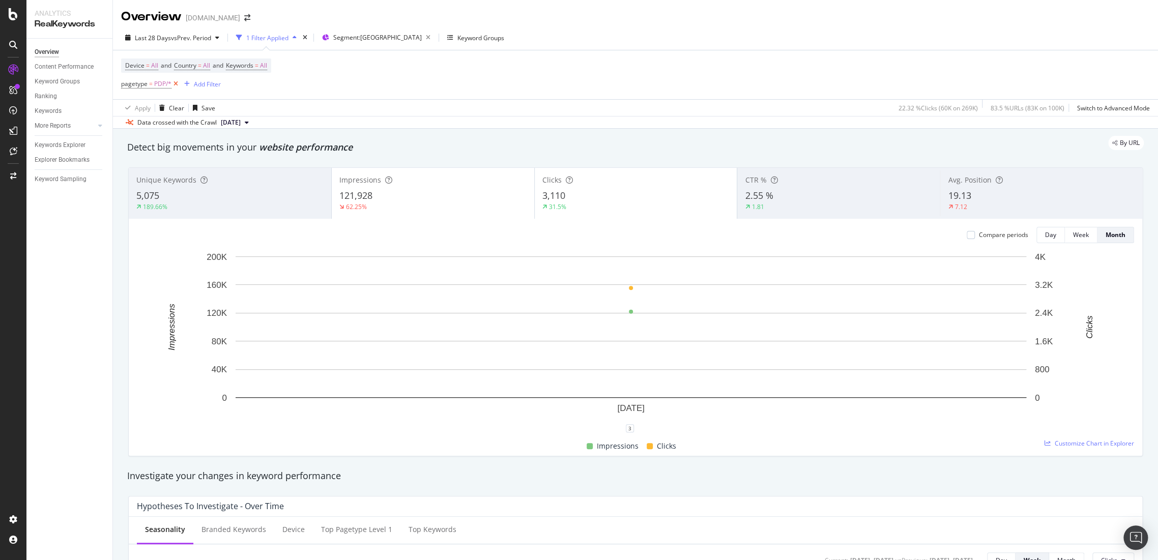
click at [173, 82] on icon at bounding box center [176, 84] width 9 height 10
click at [153, 82] on div "Add Filter" at bounding box center [148, 83] width 27 height 9
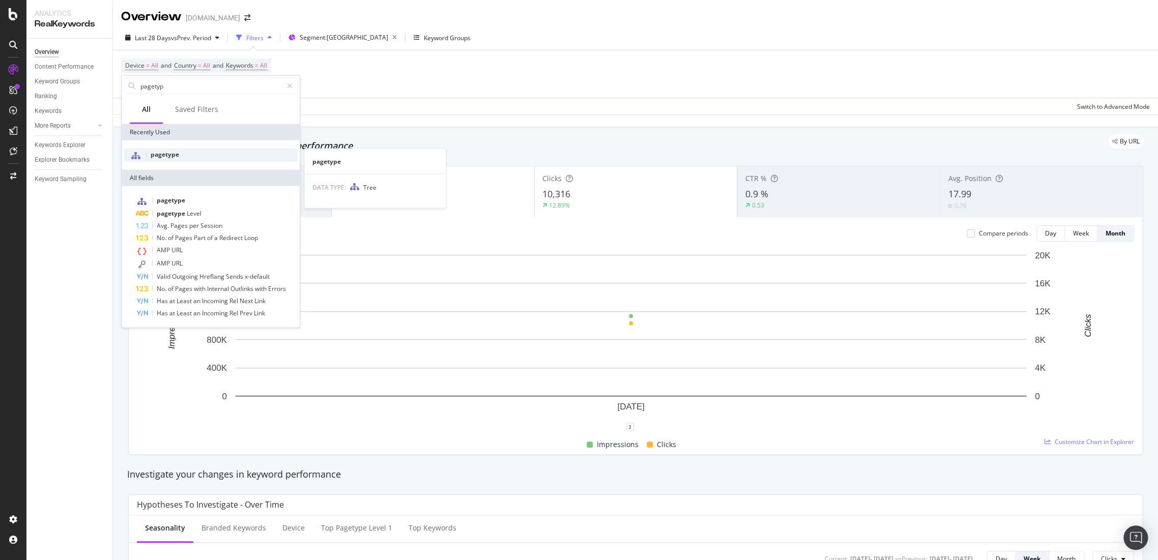
click at [185, 156] on div "pagetype" at bounding box center [211, 155] width 174 height 13
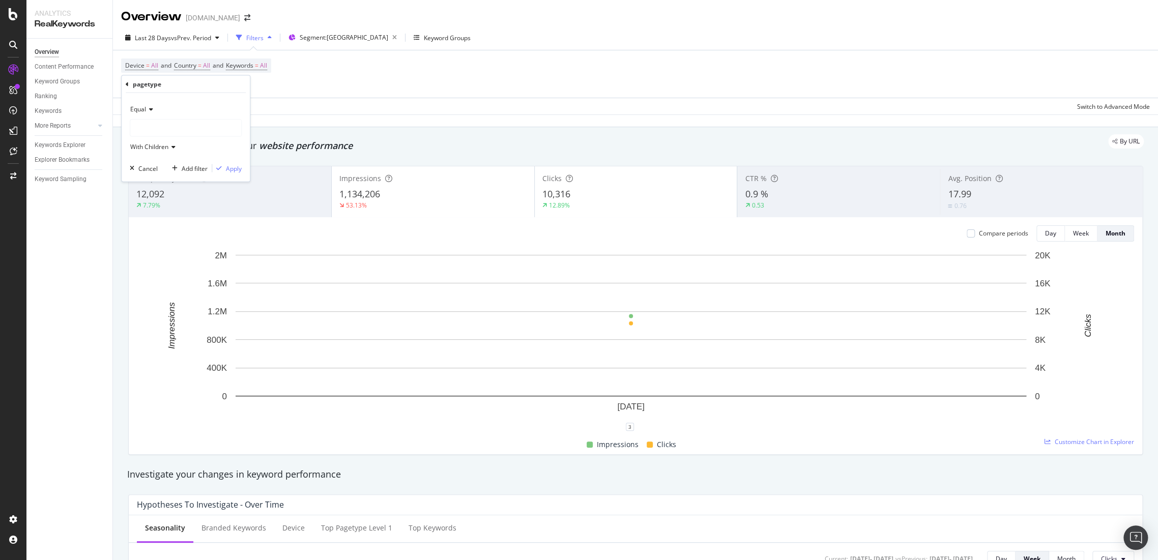
click at [154, 130] on div at bounding box center [185, 128] width 111 height 16
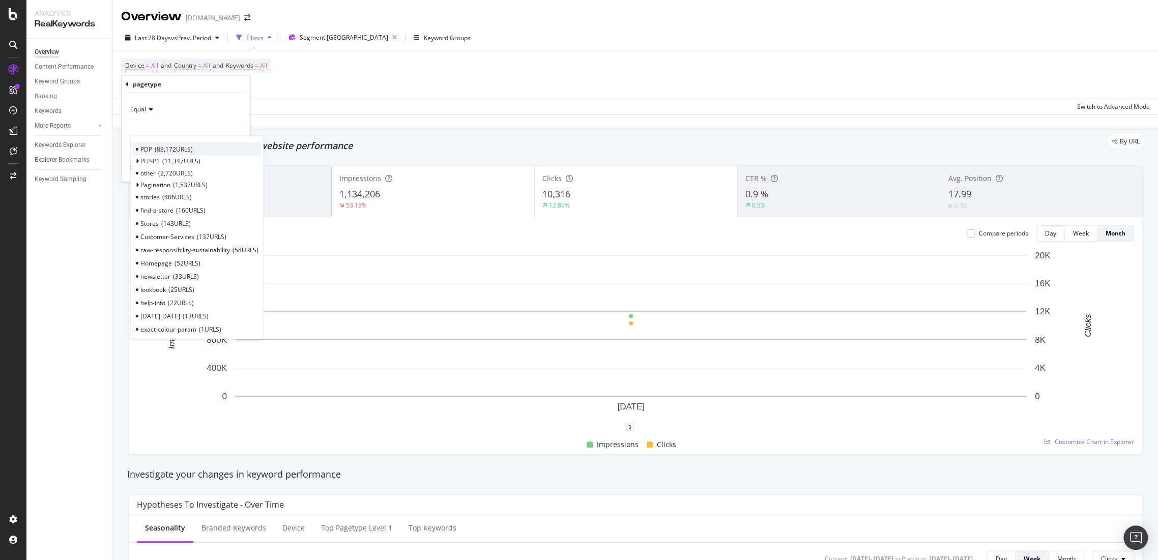
click at [174, 150] on span "83,172 URLS" at bounding box center [174, 149] width 38 height 9
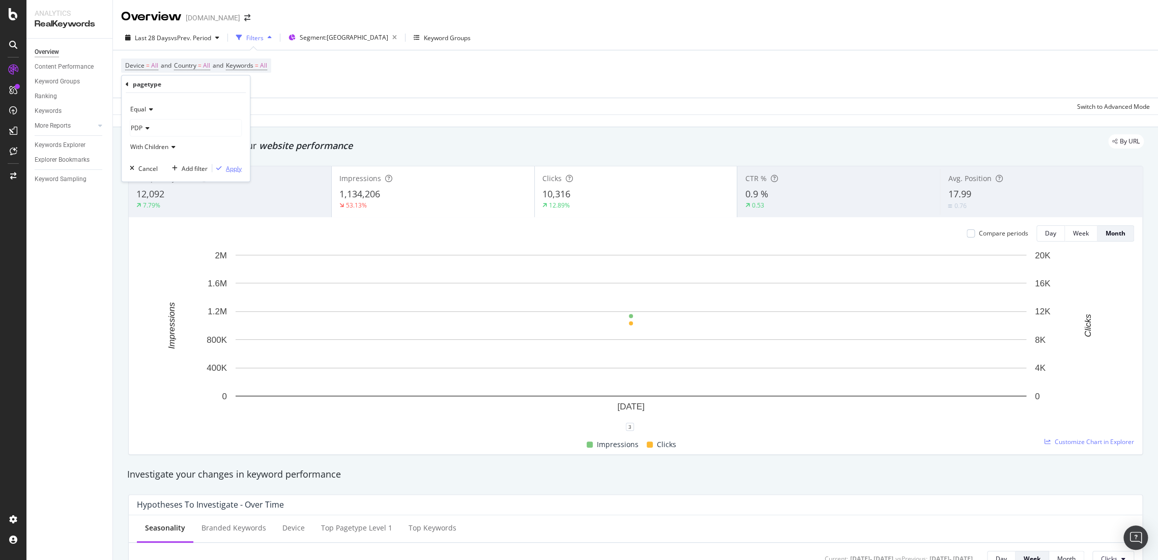
click at [241, 167] on div "Apply" at bounding box center [234, 168] width 16 height 9
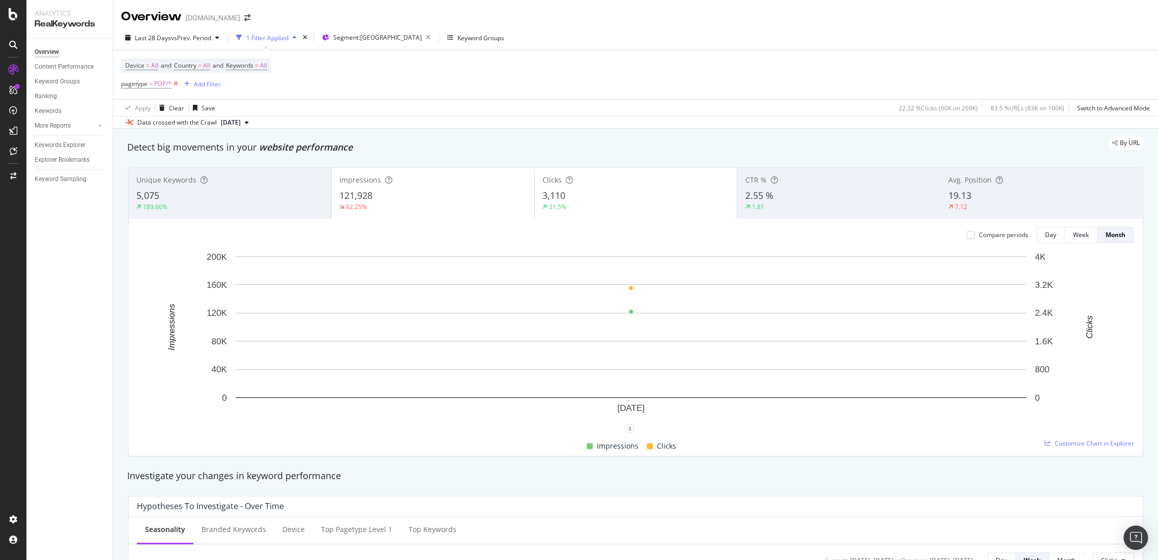
click at [179, 84] on icon at bounding box center [176, 84] width 9 height 10
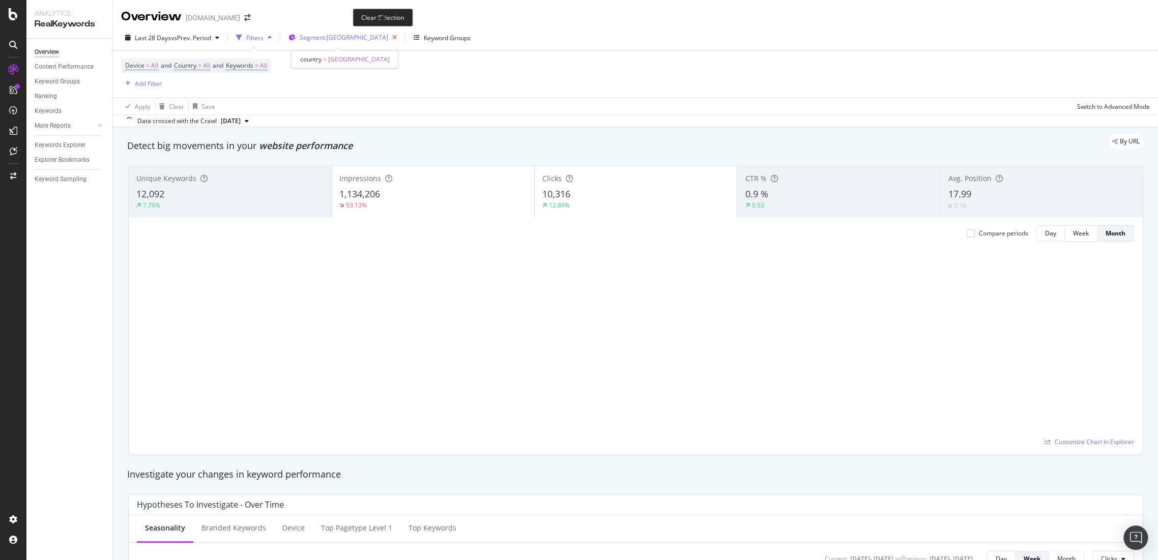
click at [388, 35] on icon "button" at bounding box center [394, 38] width 13 height 14
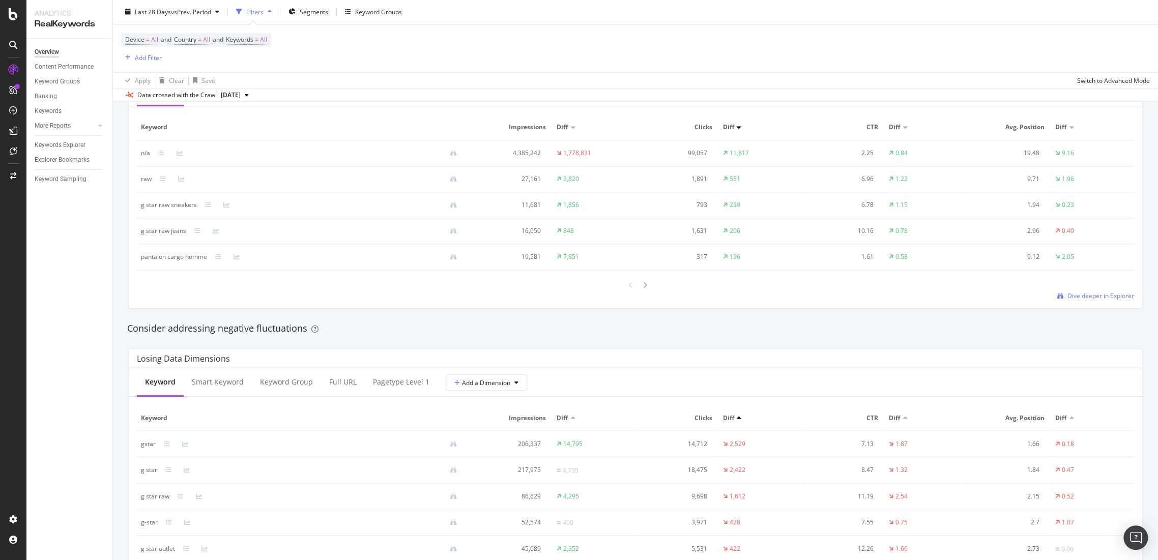
scroll to position [954, 0]
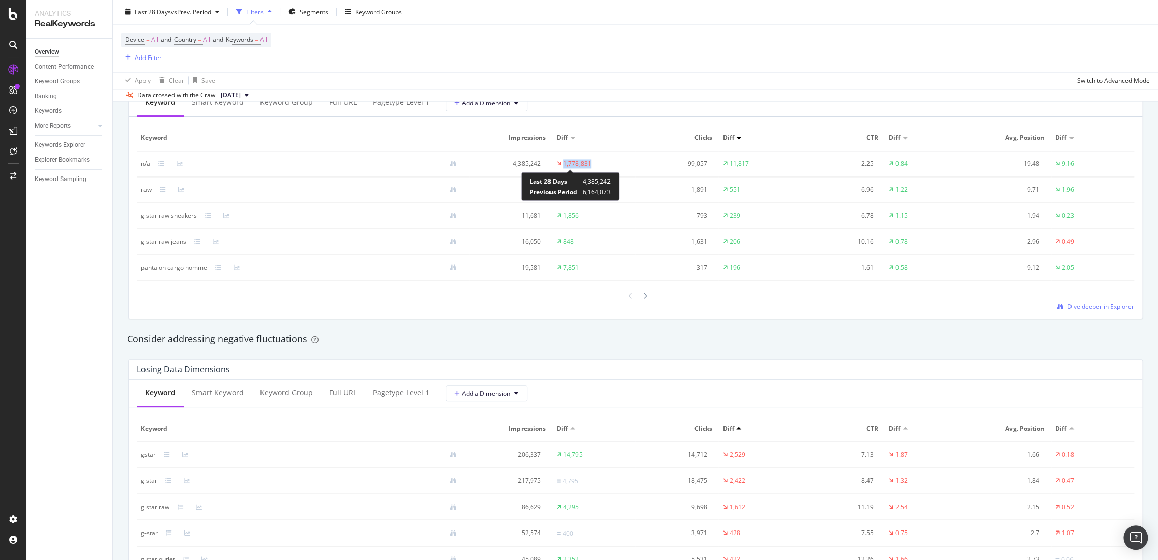
drag, startPoint x: 601, startPoint y: 167, endPoint x: 554, endPoint y: 167, distance: 47.3
click at [554, 167] on td "1,778,831" at bounding box center [594, 164] width 83 height 26
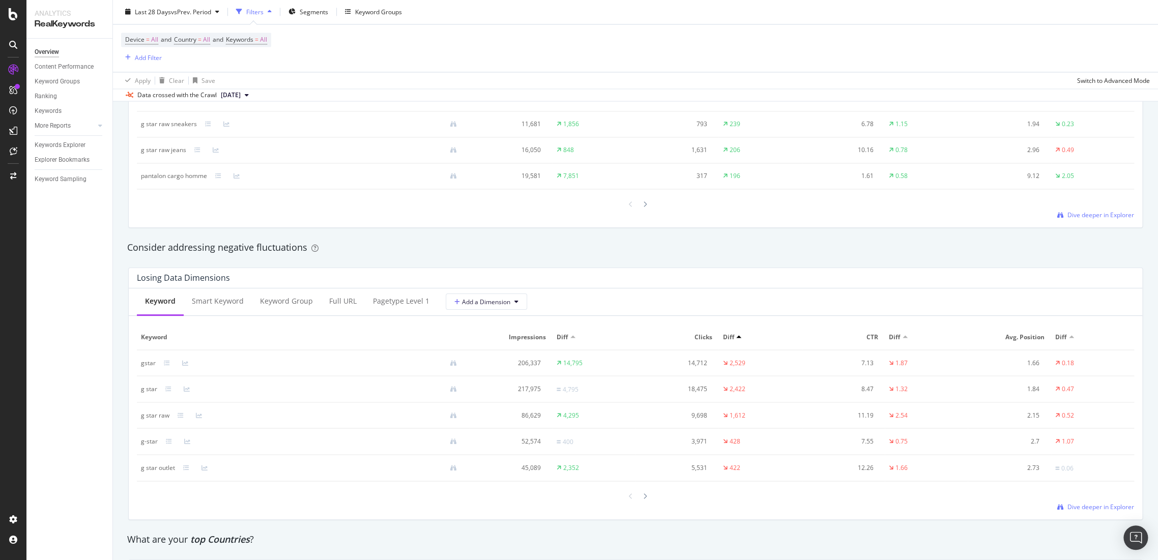
scroll to position [1048, 0]
click at [1076, 505] on span "Dive deeper in Explorer" at bounding box center [1101, 504] width 67 height 9
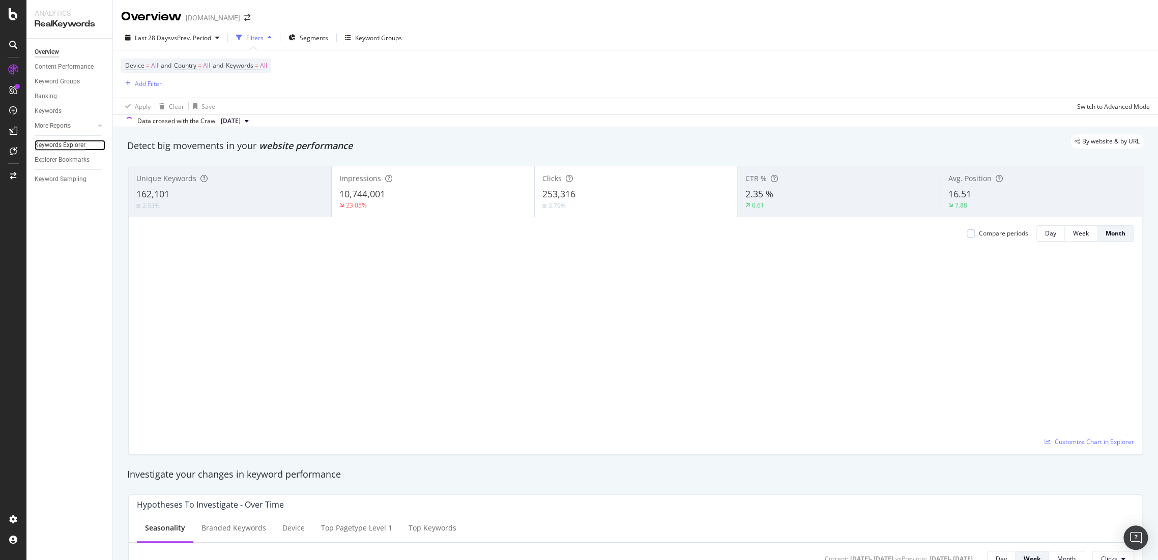
click at [61, 146] on div "Keywords Explorer" at bounding box center [60, 145] width 51 height 11
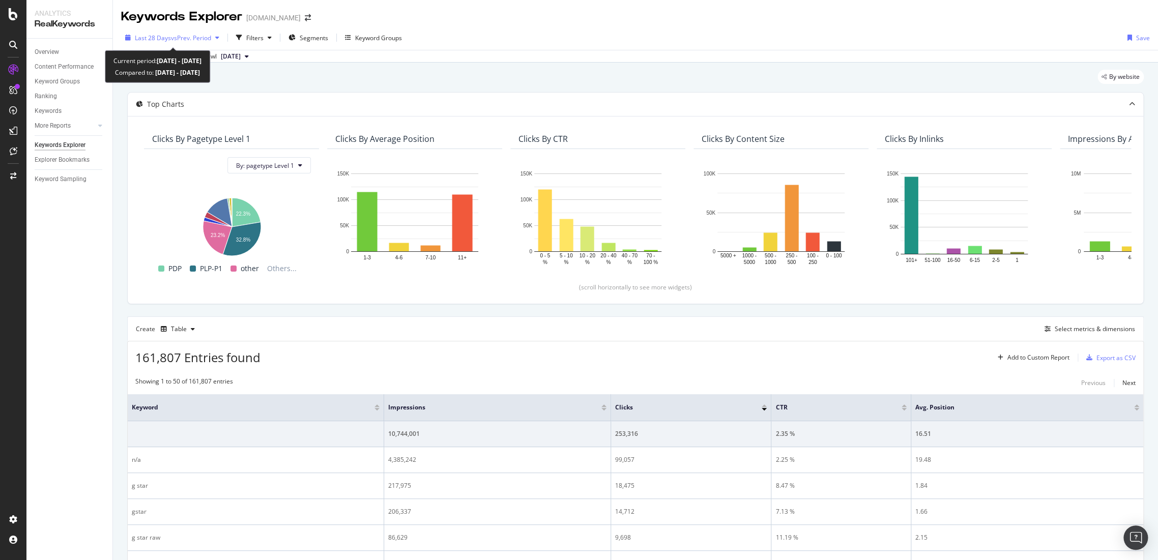
click at [168, 37] on span "Last 28 Days" at bounding box center [153, 38] width 36 height 9
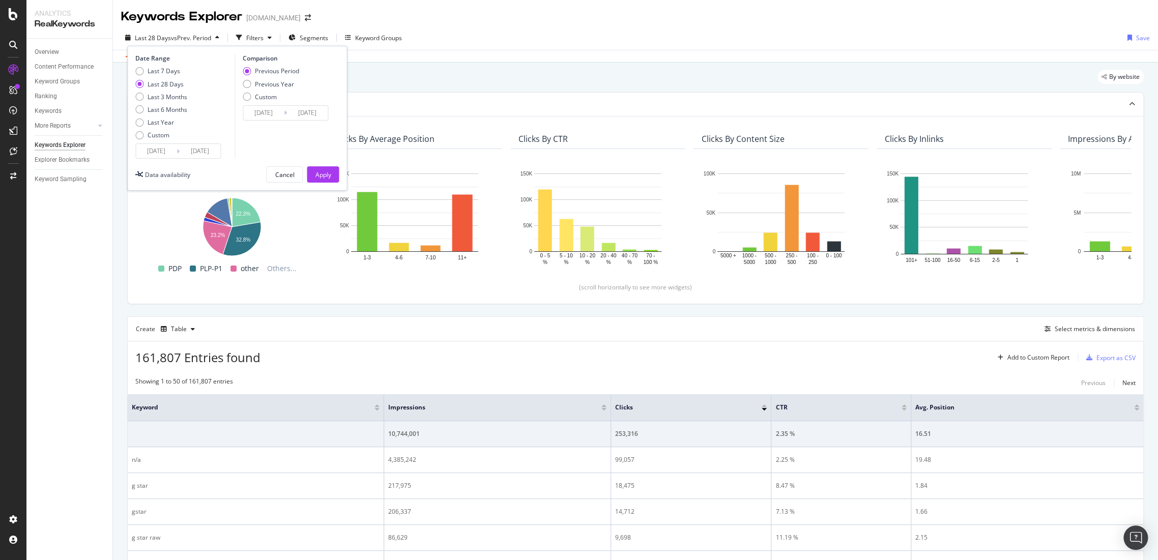
drag, startPoint x: 156, startPoint y: 136, endPoint x: 160, endPoint y: 147, distance: 11.6
click at [156, 140] on div "Last 7 Days Last 28 Days Last 3 Months Last 6 Months Last Year Custom" at bounding box center [161, 105] width 52 height 77
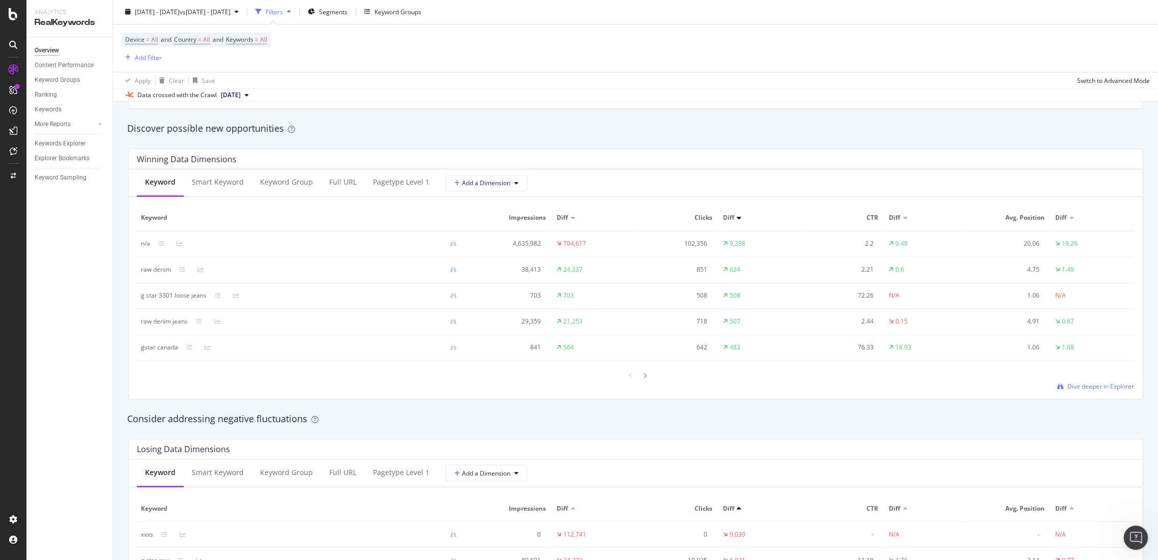
scroll to position [1, 0]
click at [61, 188] on div "PageWorkers" at bounding box center [59, 190] width 42 height 10
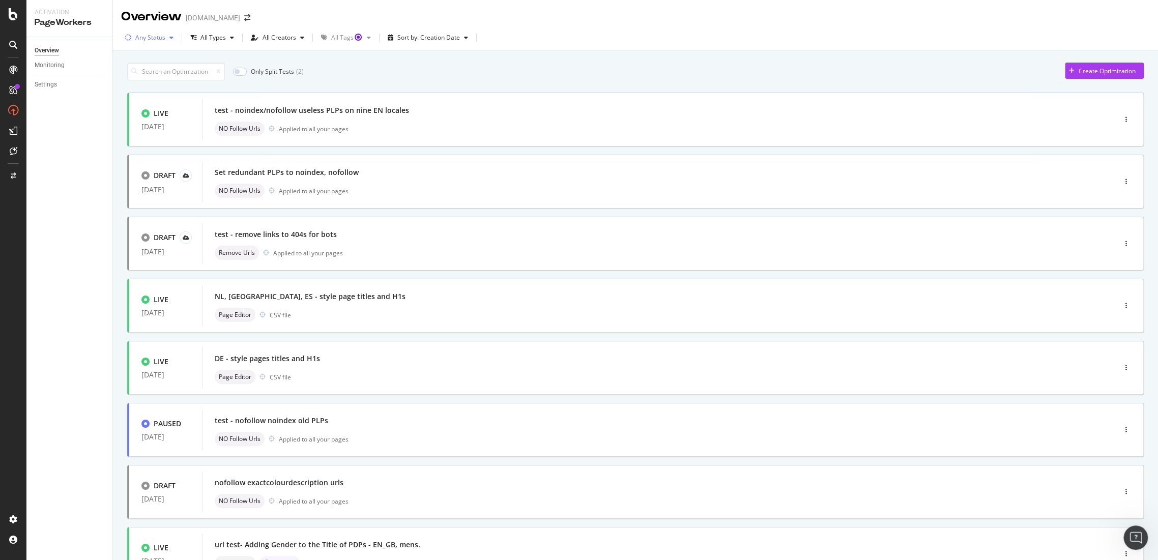
click at [137, 42] on div "Any Status" at bounding box center [149, 37] width 56 height 15
click at [151, 73] on div "Live" at bounding box center [147, 76] width 11 height 9
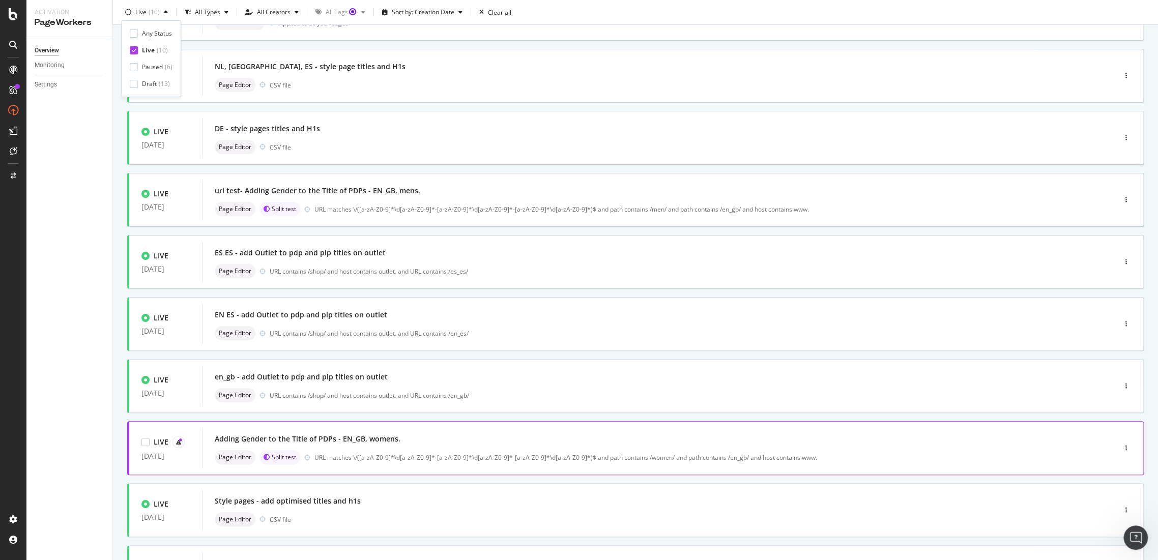
scroll to position [113, 0]
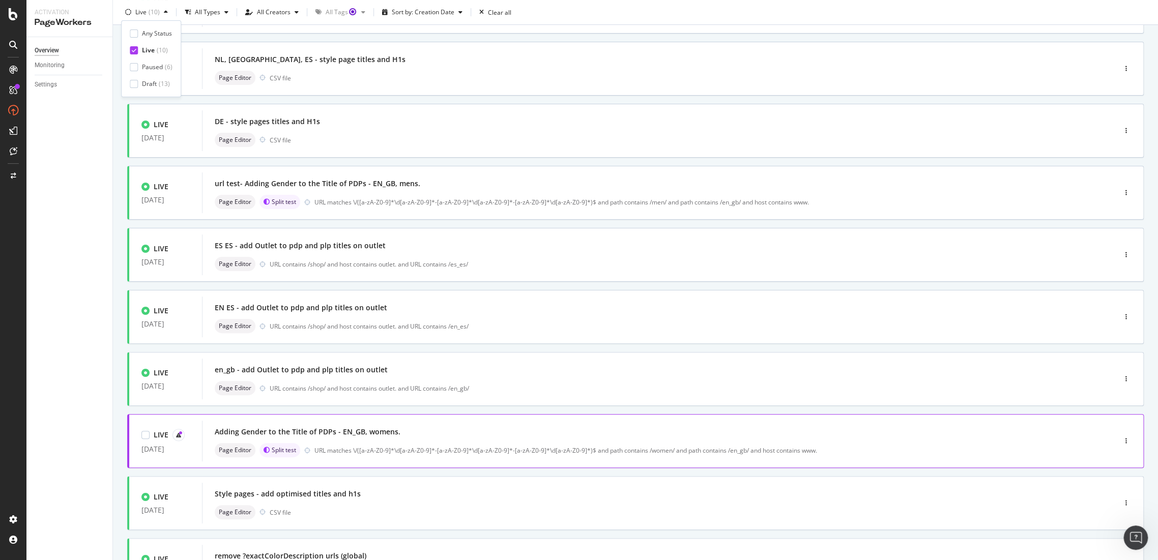
click at [338, 433] on div "Adding Gender to the Title of PDPs - EN_GB, womens." at bounding box center [308, 432] width 186 height 10
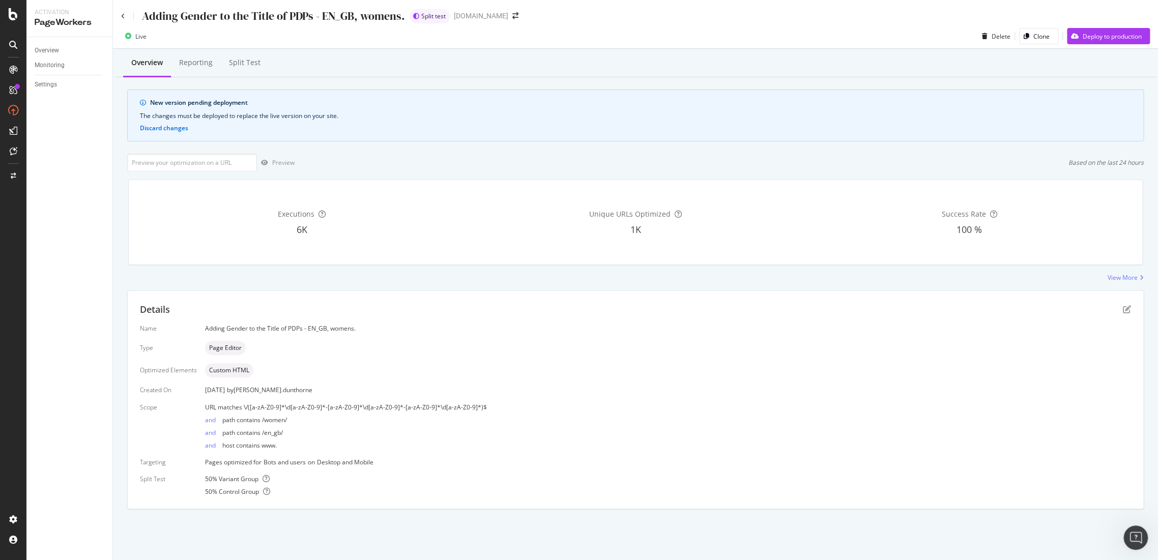
drag, startPoint x: 246, startPoint y: 63, endPoint x: 4, endPoint y: 332, distance: 361.8
click at [247, 63] on div "Split Test" at bounding box center [245, 63] width 32 height 10
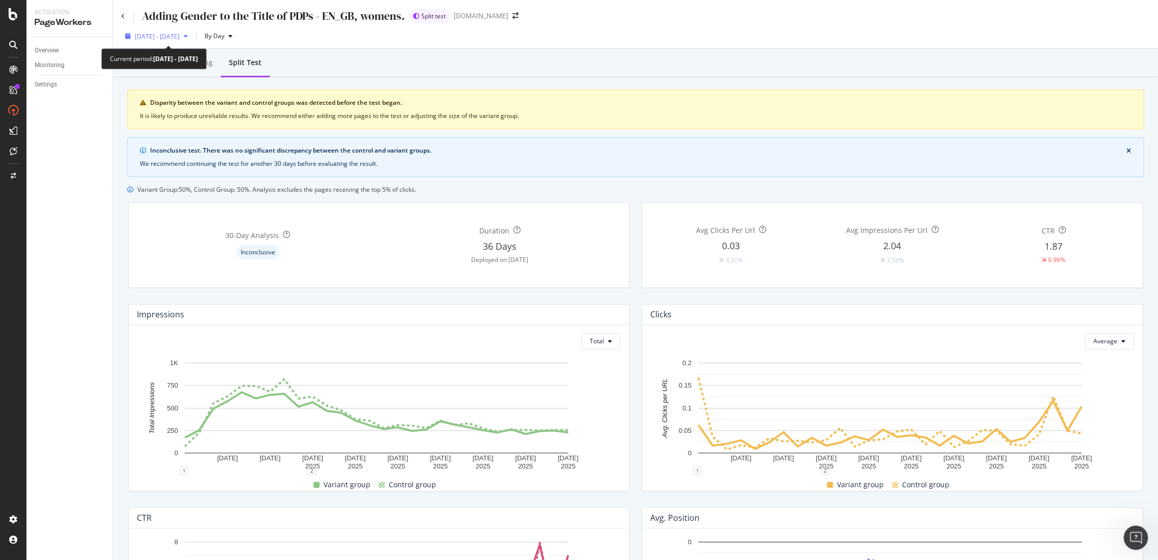
click at [180, 39] on span "[DATE] - [DATE]" at bounding box center [157, 36] width 45 height 9
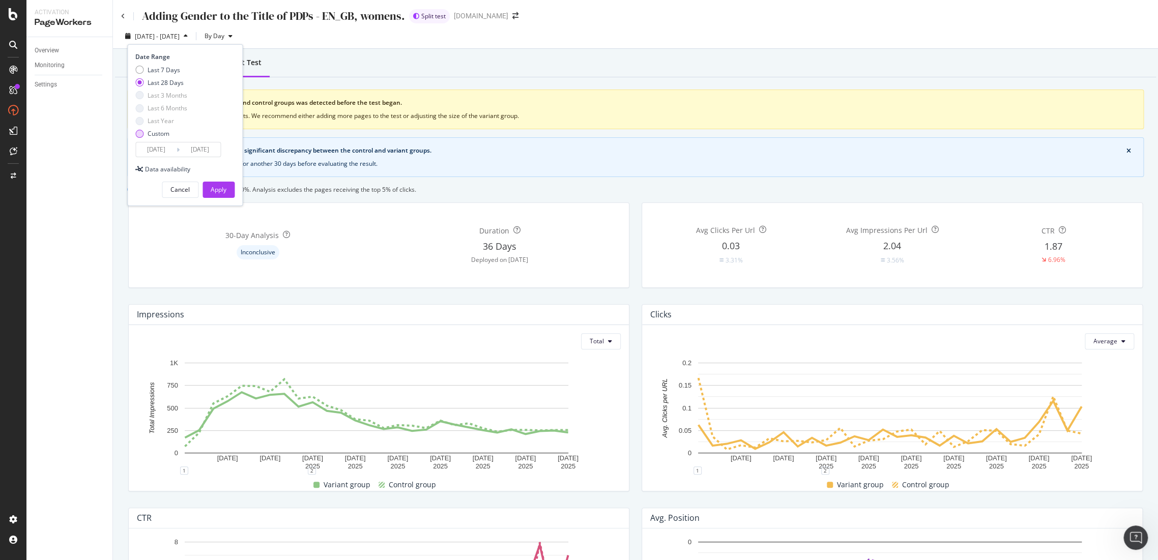
click at [145, 131] on div "Custom" at bounding box center [161, 133] width 52 height 9
click at [158, 152] on input "[DATE]" at bounding box center [156, 149] width 41 height 14
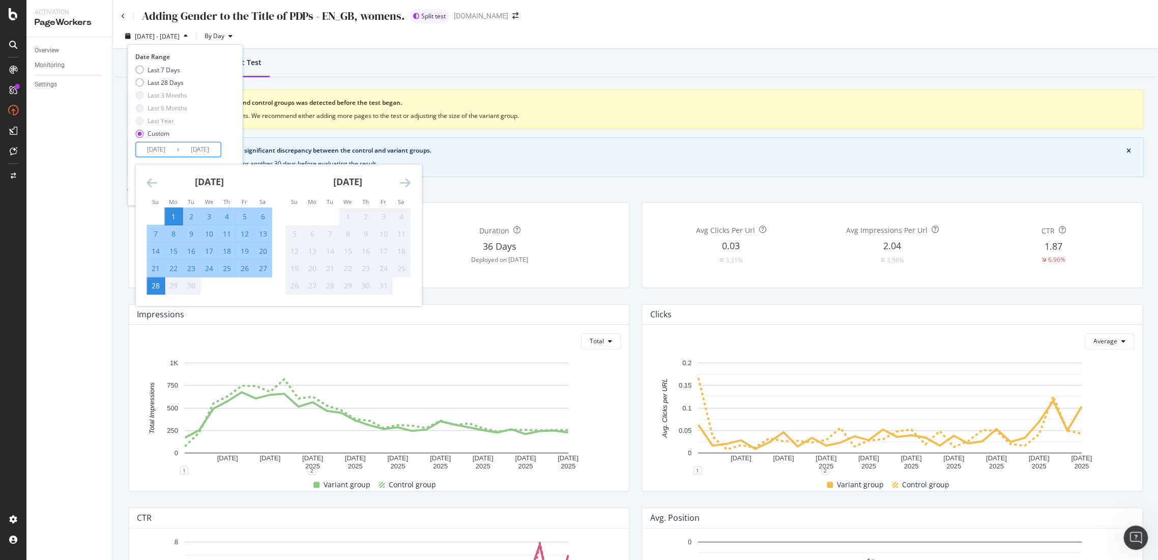
click at [160, 182] on div "[DATE]" at bounding box center [209, 185] width 125 height 43
click at [156, 182] on icon "Move backward to switch to the previous month." at bounding box center [152, 183] width 11 height 12
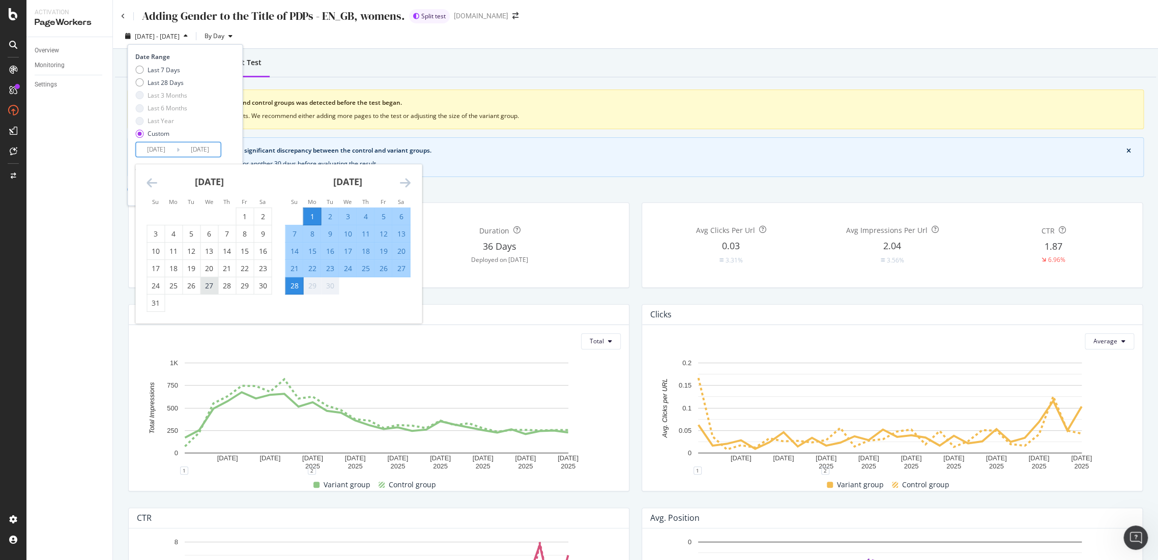
click at [217, 287] on div "27" at bounding box center [209, 286] width 17 height 10
type input "[DATE]"
click at [370, 269] on div "25" at bounding box center [365, 269] width 17 height 10
type input "[DATE]"
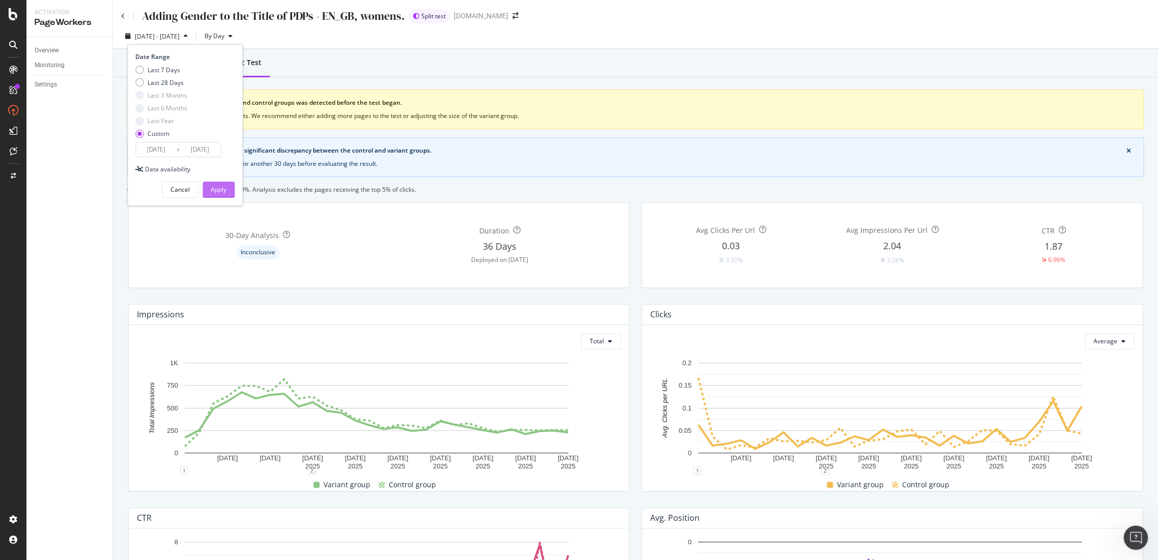
click at [222, 196] on div "Apply" at bounding box center [219, 189] width 16 height 15
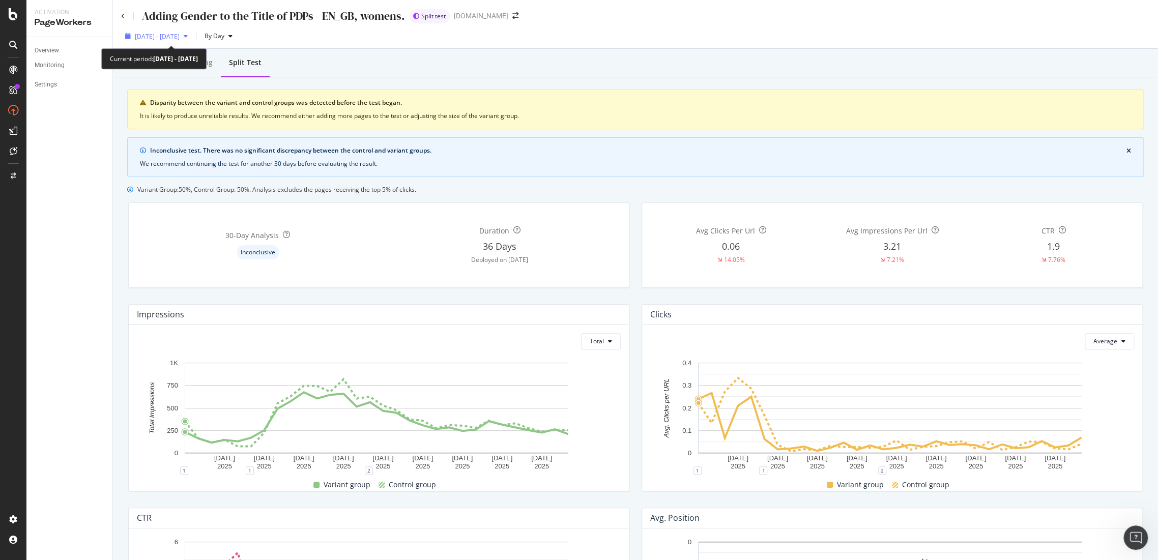
click at [180, 37] on span "[DATE] - [DATE]" at bounding box center [157, 36] width 45 height 9
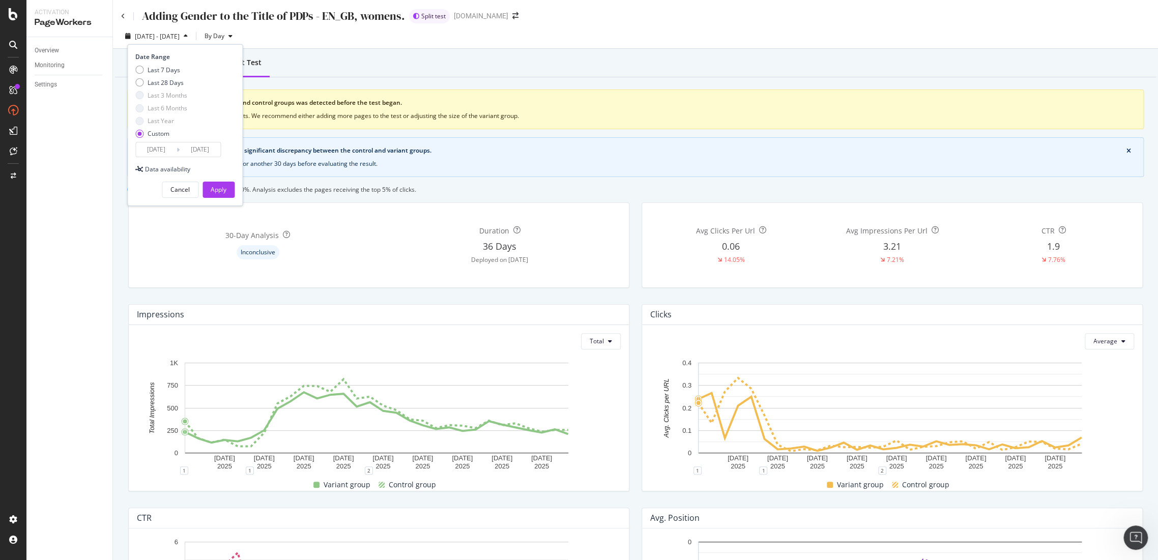
click at [387, 63] on div "Overview Reporting Split Test" at bounding box center [635, 63] width 1041 height 27
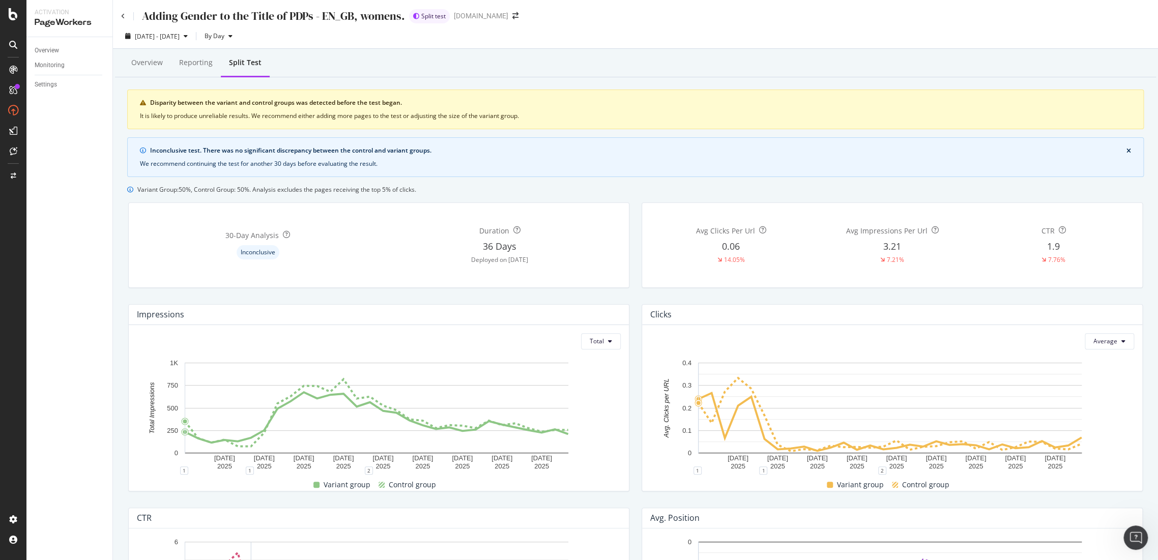
click at [125, 17] on div "Adding Gender to the Title of PDPs - EN_GB, womens." at bounding box center [263, 16] width 284 height 16
click at [122, 16] on icon at bounding box center [123, 16] width 4 height 6
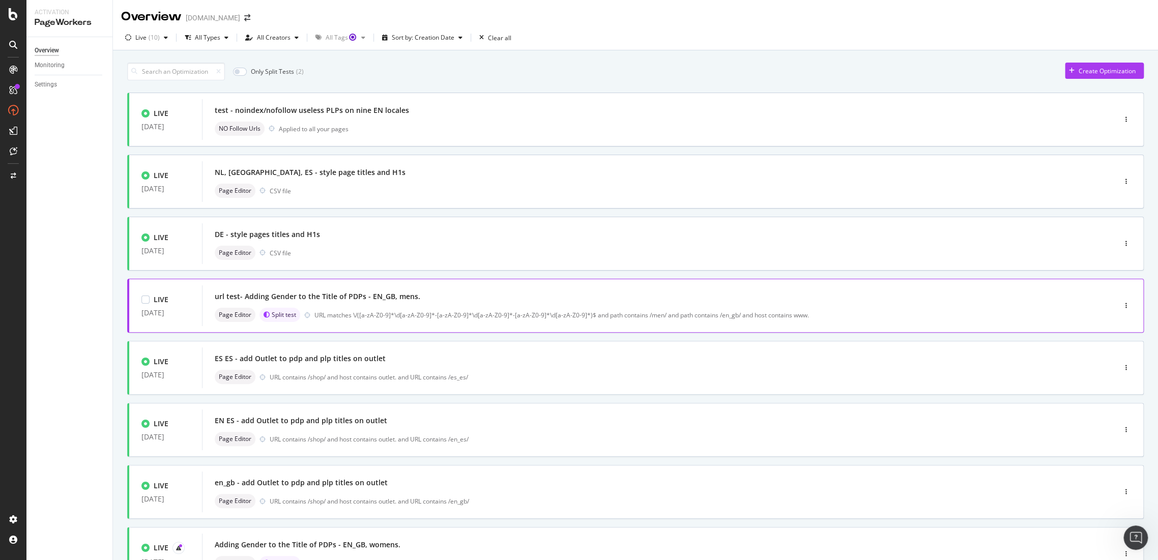
click at [322, 299] on div "url test- Adding Gender to the Title of PDPs - EN_GB, mens." at bounding box center [318, 297] width 206 height 10
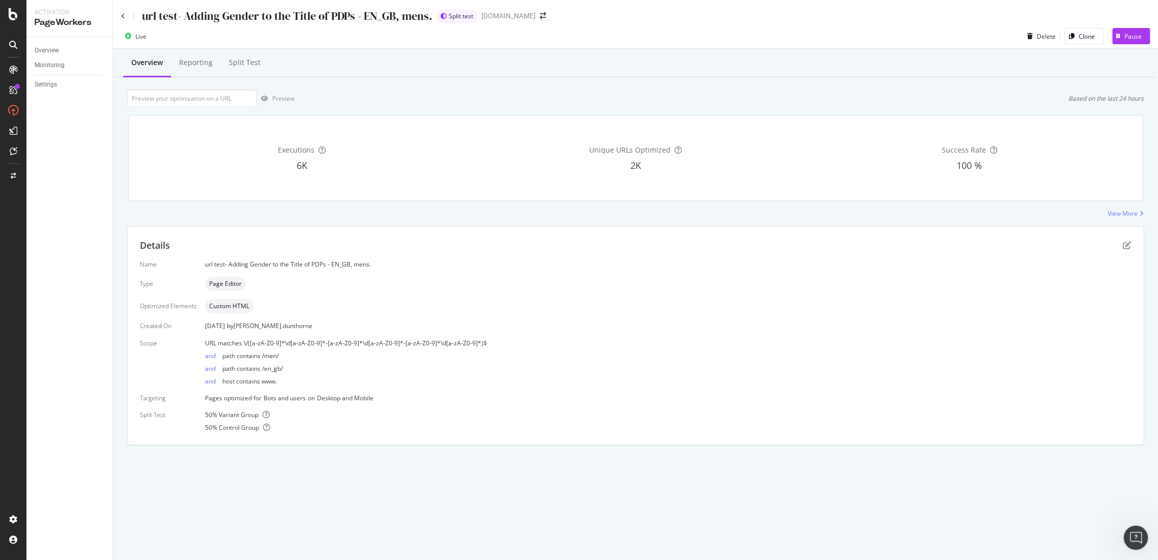
drag, startPoint x: 240, startPoint y: 59, endPoint x: 45, endPoint y: 255, distance: 277.1
click at [240, 59] on div "Split Test" at bounding box center [245, 63] width 32 height 10
